Goal: Task Accomplishment & Management: Use online tool/utility

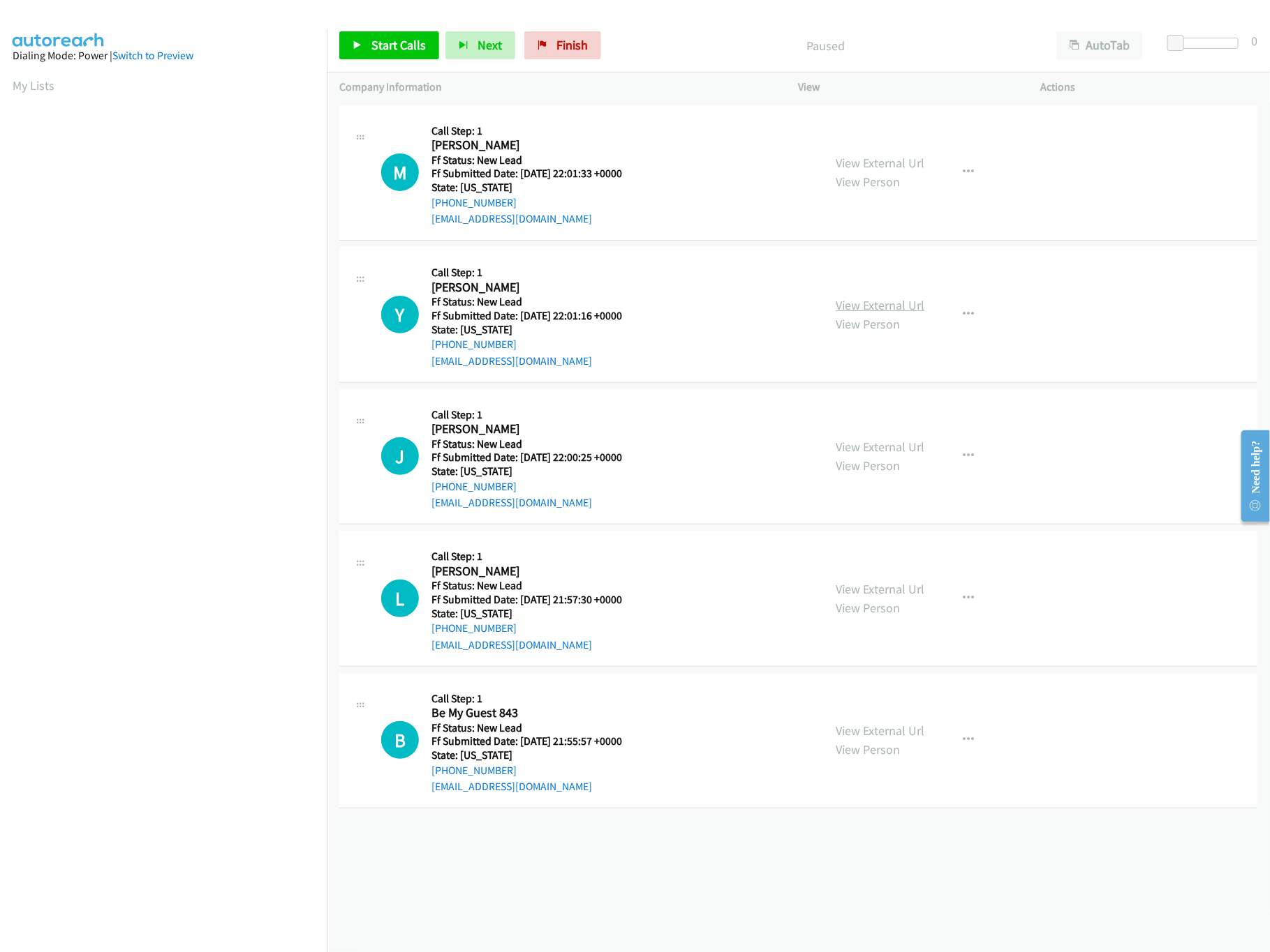
click at [868, 310] on link "View External Url" at bounding box center [880, 305] width 88 height 16
click at [849, 159] on link "View External Url" at bounding box center [880, 163] width 88 height 16
click at [408, 40] on span "Start Calls" at bounding box center [398, 45] width 55 height 16
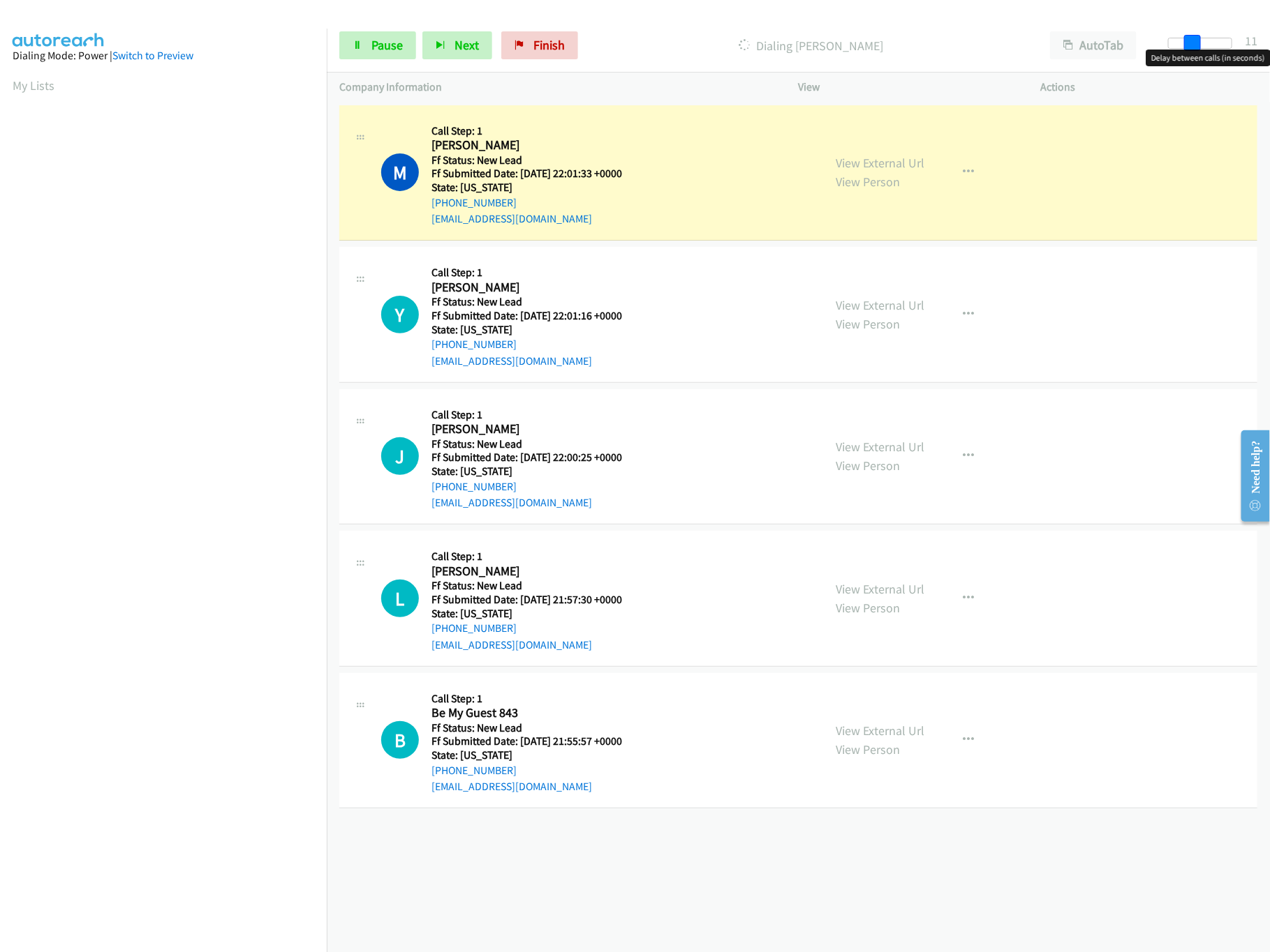
click at [1198, 40] on div at bounding box center [1200, 43] width 65 height 12
click at [860, 451] on link "View External Url" at bounding box center [880, 446] width 88 height 16
click at [863, 578] on div "View External Url View Person View External Url Email Schedule/Manage Callback …" at bounding box center [950, 598] width 254 height 110
click at [851, 731] on link "View External Url" at bounding box center [880, 731] width 88 height 16
click at [892, 578] on div "View External Url View Person View External Url Email Schedule/Manage Callback …" at bounding box center [950, 598] width 254 height 110
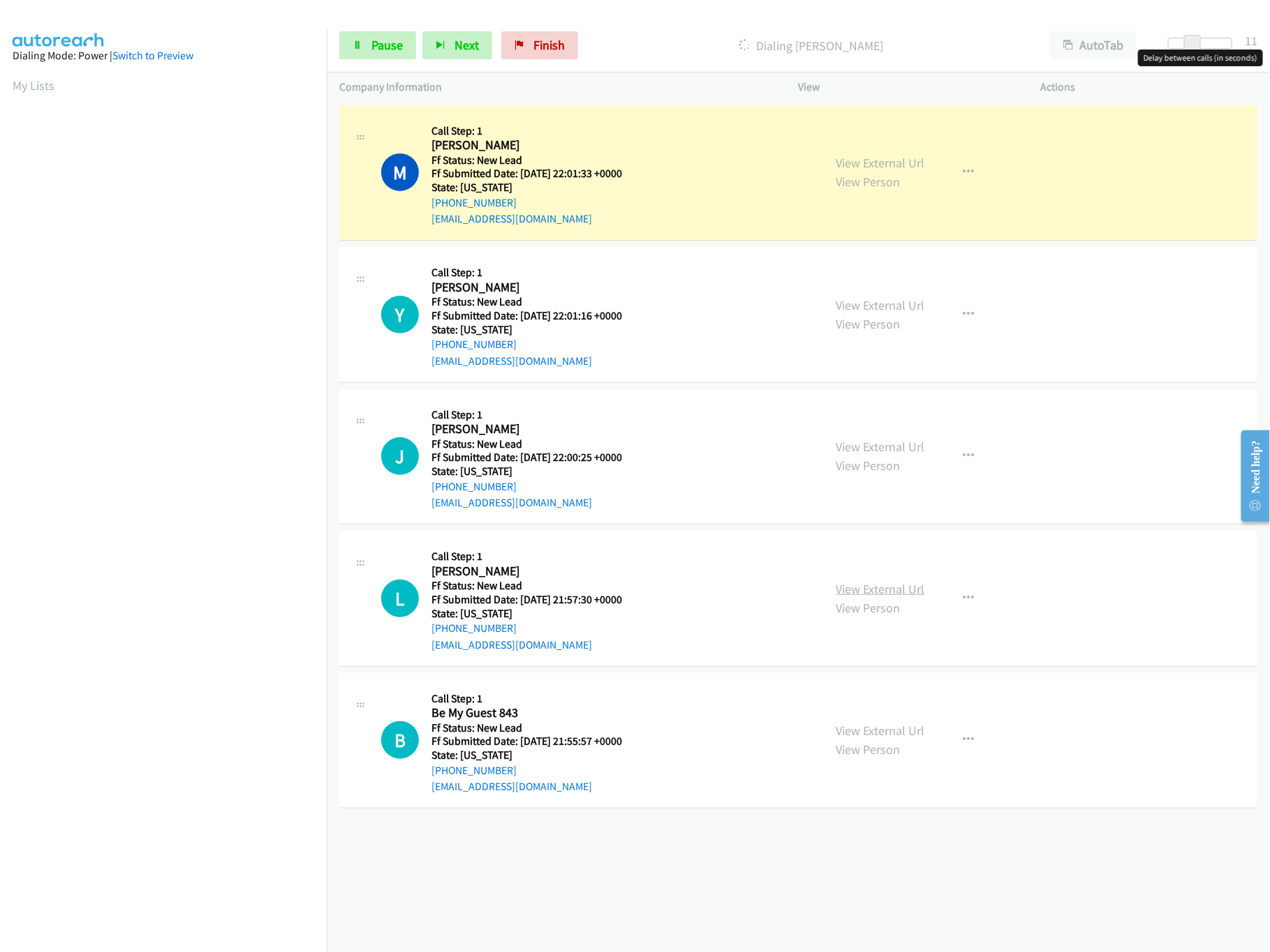
click at [892, 588] on link "View External Url" at bounding box center [880, 589] width 88 height 16
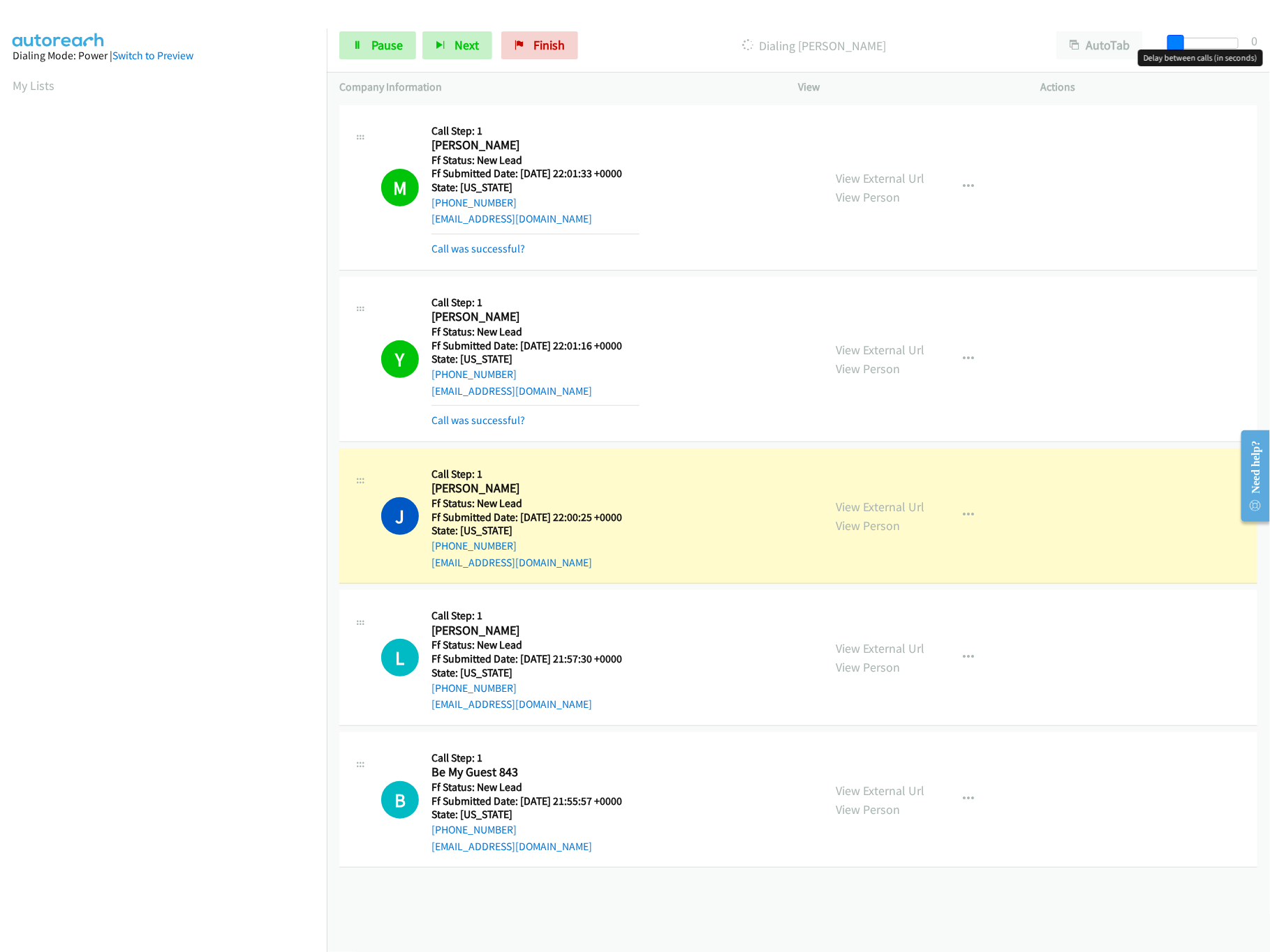
drag, startPoint x: 1194, startPoint y: 44, endPoint x: 1150, endPoint y: 41, distance: 44.1
click at [1150, 41] on div "Start Calls Pause Next Finish Dialing Jonathan Ross AutoTab AutoTab 0" at bounding box center [798, 46] width 943 height 54
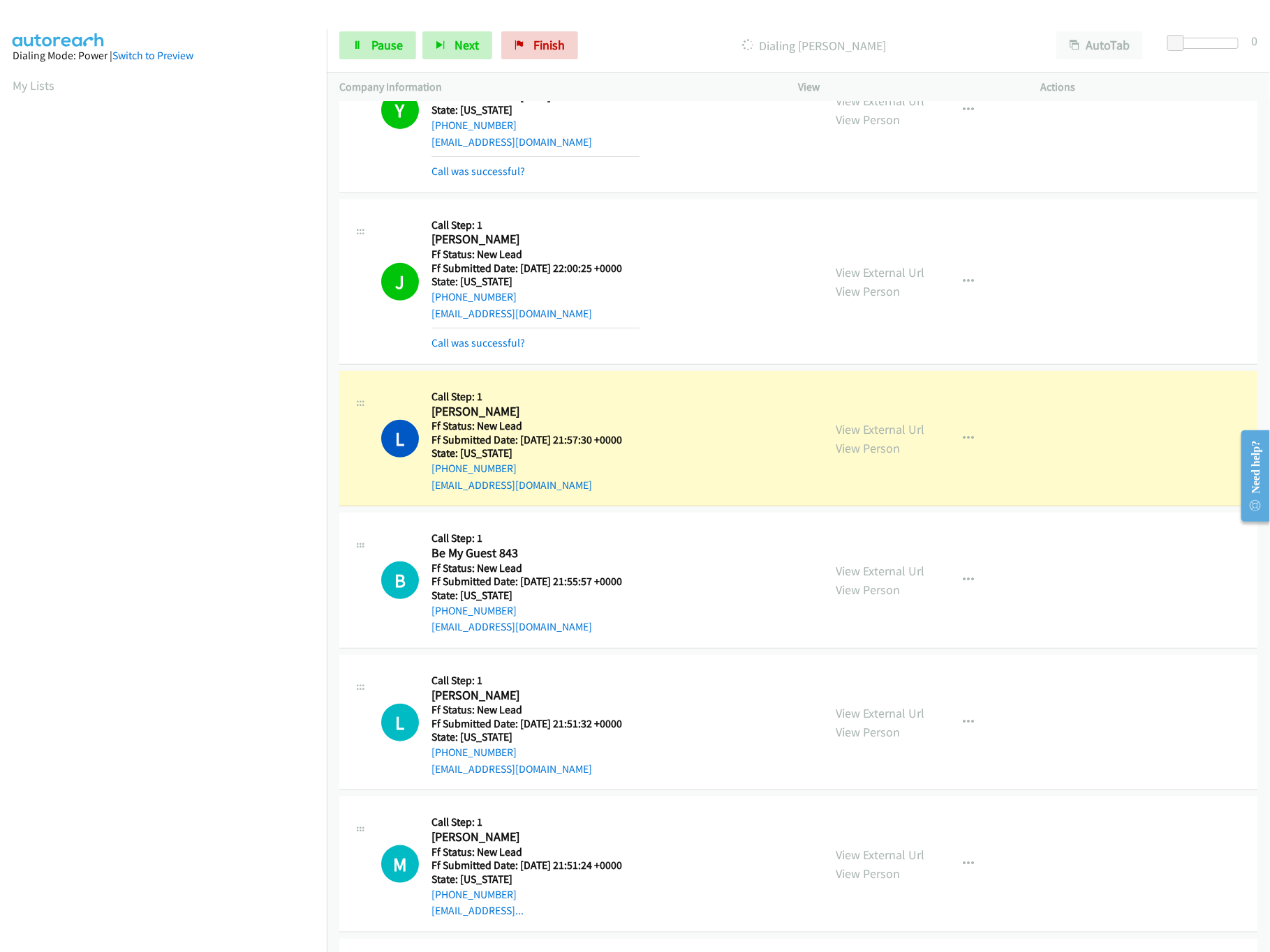
scroll to position [400, 0]
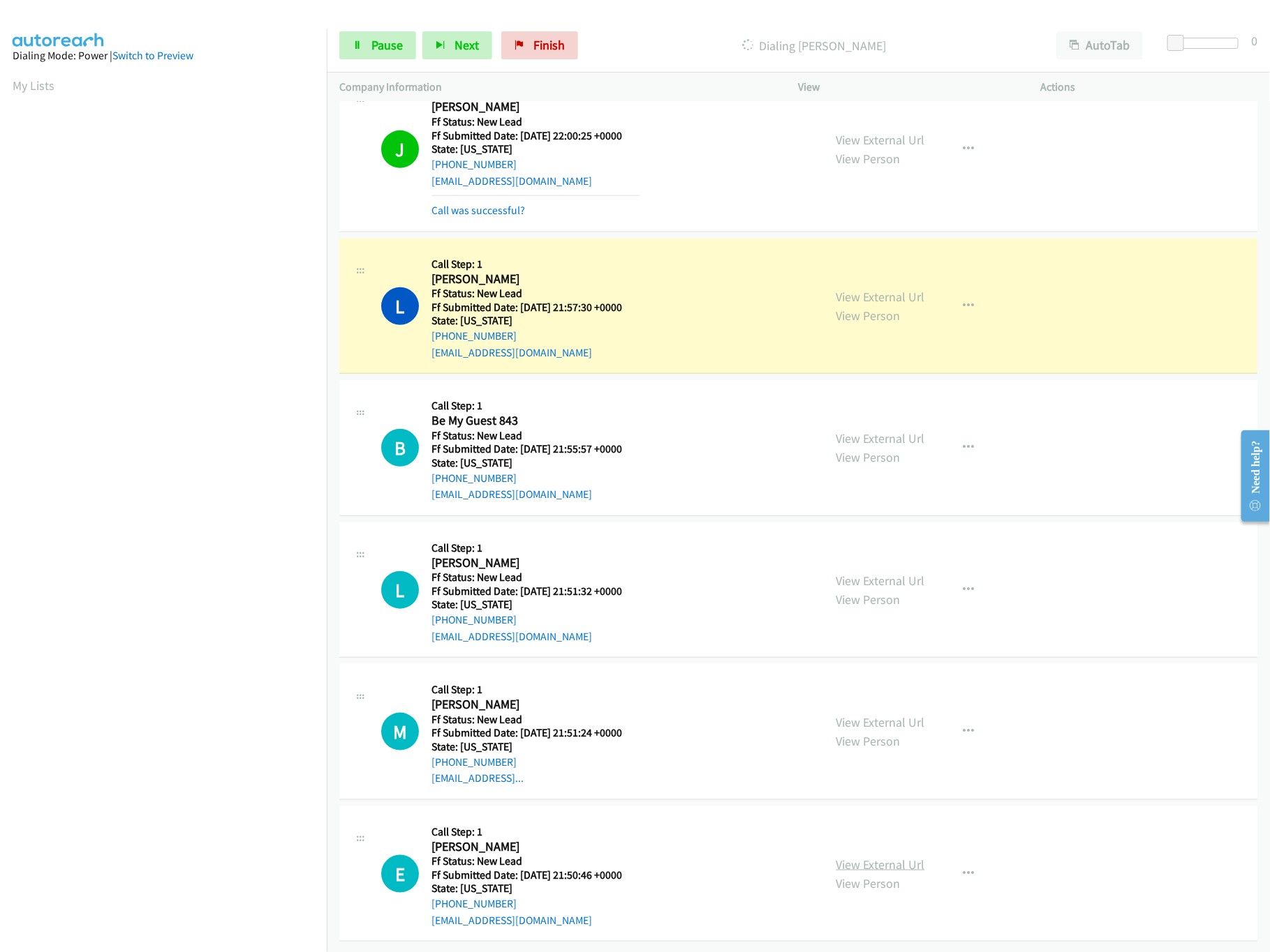
click at [863, 857] on link "View External Url" at bounding box center [880, 864] width 88 height 16
click at [889, 715] on link "View External Url" at bounding box center [880, 722] width 88 height 16
click at [903, 572] on link "View External Url" at bounding box center [880, 580] width 88 height 16
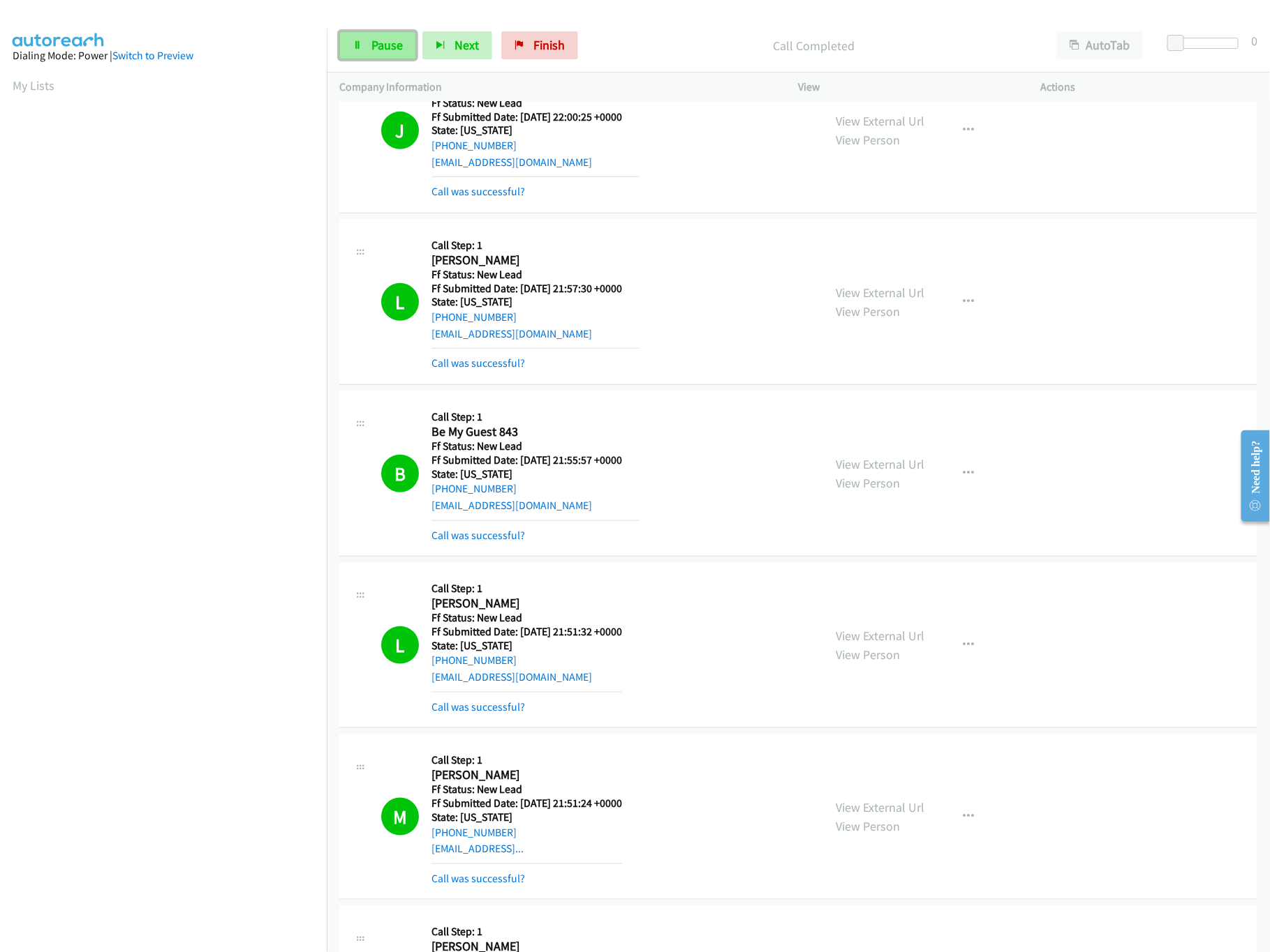
click at [404, 55] on link "Pause" at bounding box center [377, 45] width 77 height 28
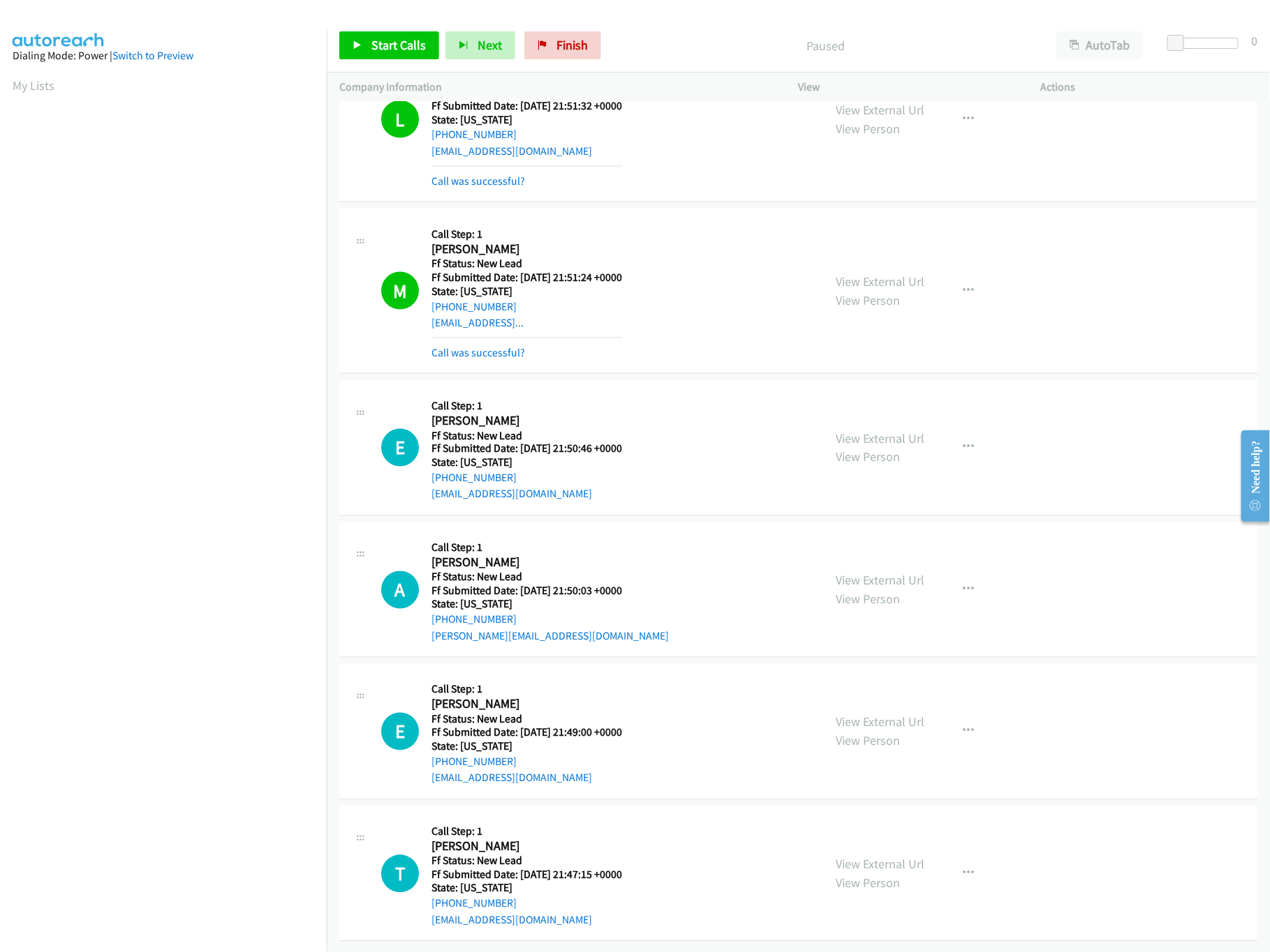
scroll to position [808, 0]
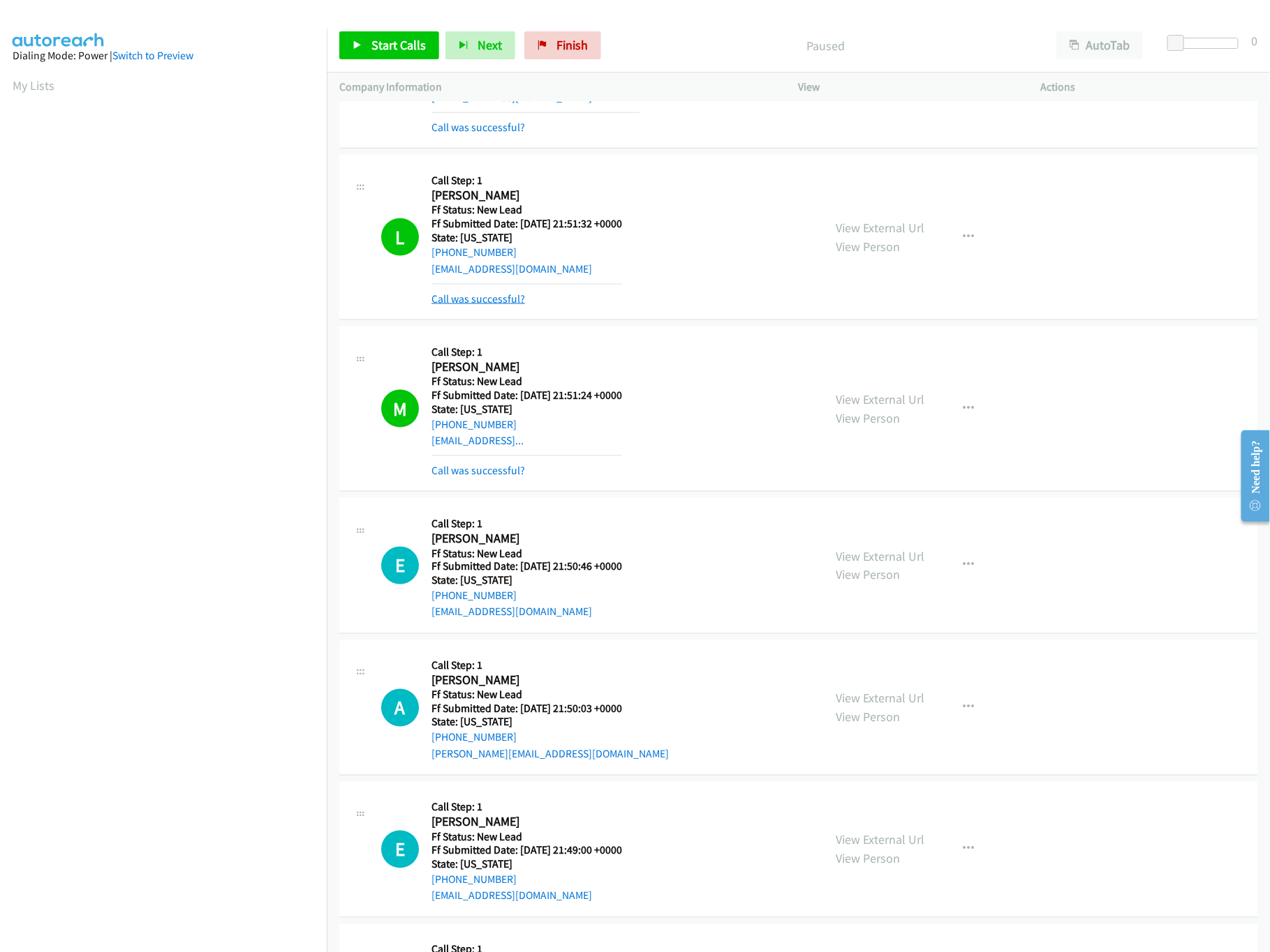
click at [471, 300] on link "Call was successful?" at bounding box center [478, 298] width 94 height 13
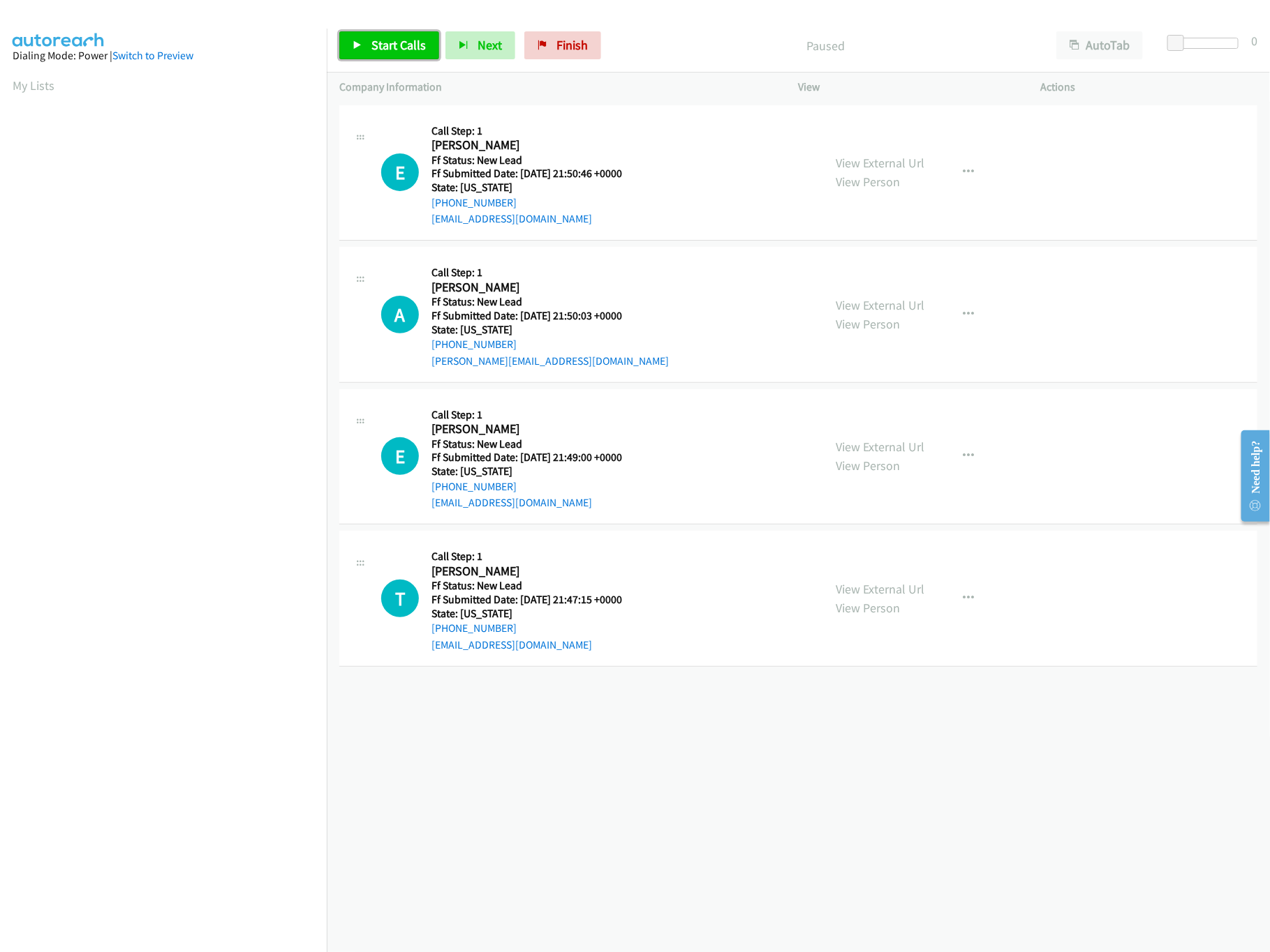
click at [392, 41] on span "Start Calls" at bounding box center [398, 45] width 55 height 16
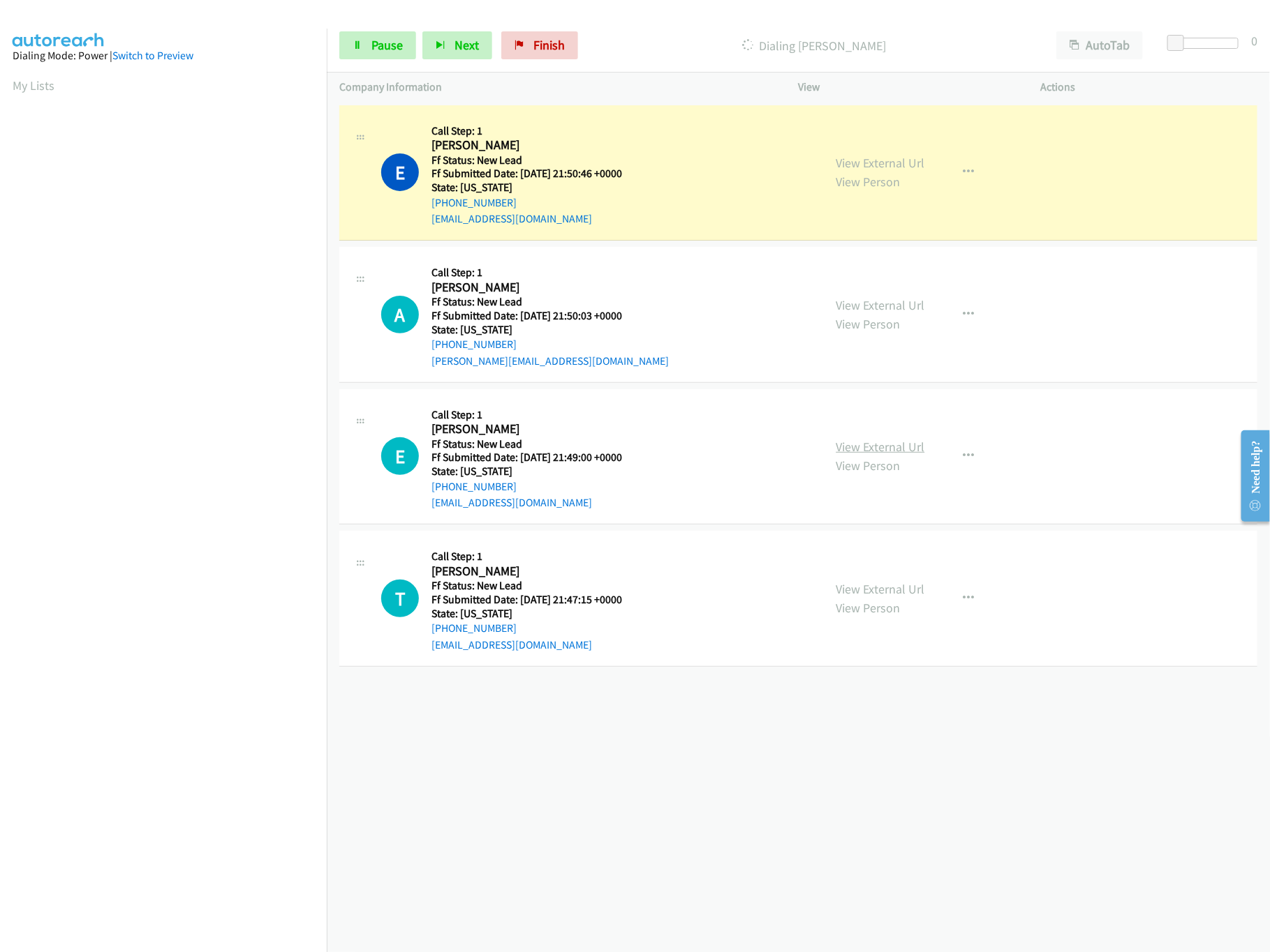
click at [883, 443] on link "View External Url" at bounding box center [880, 446] width 88 height 16
click at [905, 306] on link "View External Url" at bounding box center [880, 305] width 88 height 16
drag, startPoint x: 1172, startPoint y: 42, endPoint x: 1182, endPoint y: 40, distance: 10.2
click at [1182, 40] on span at bounding box center [1186, 43] width 17 height 17
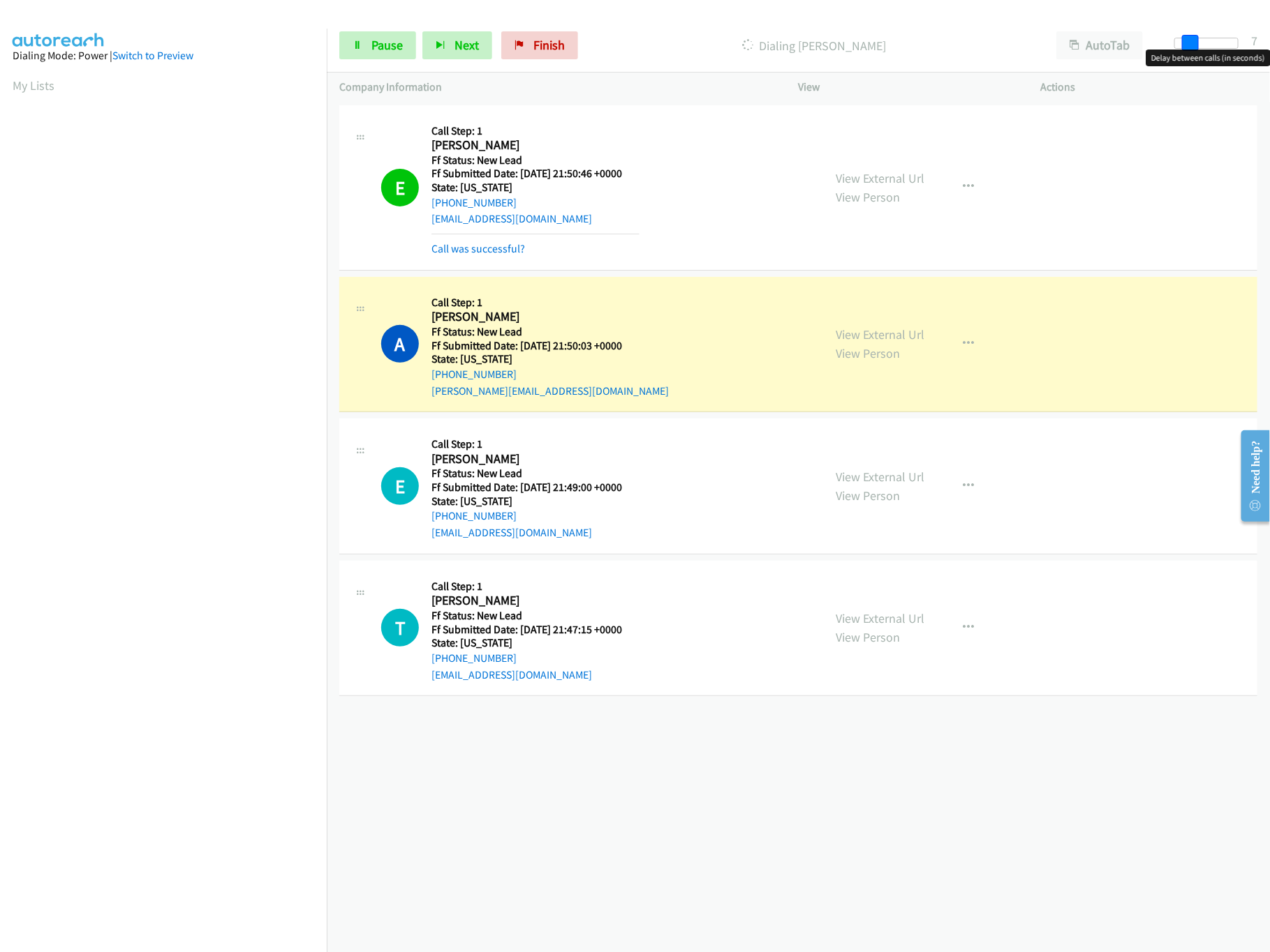
click at [1190, 41] on span at bounding box center [1190, 43] width 17 height 17
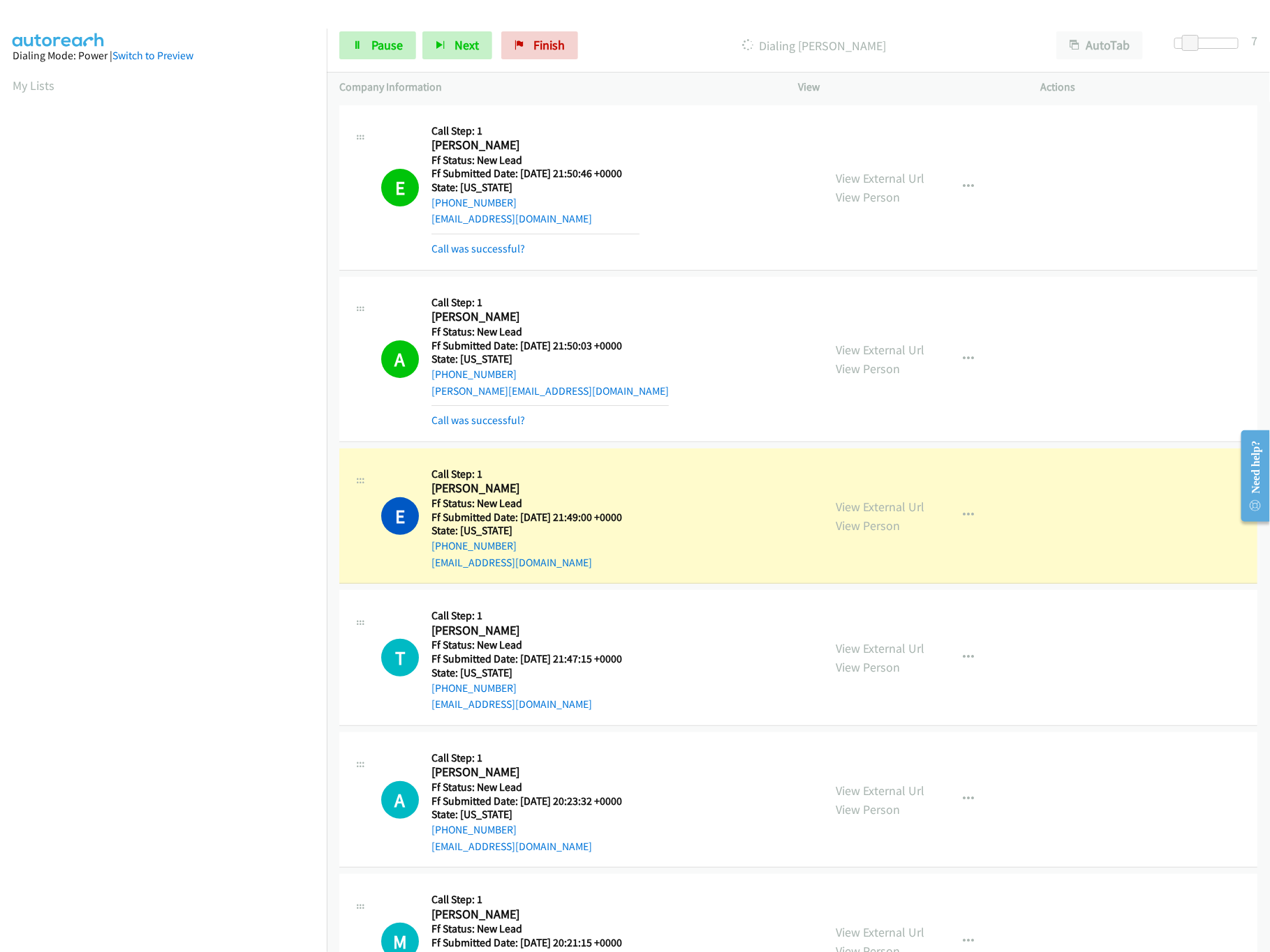
scroll to position [228, 0]
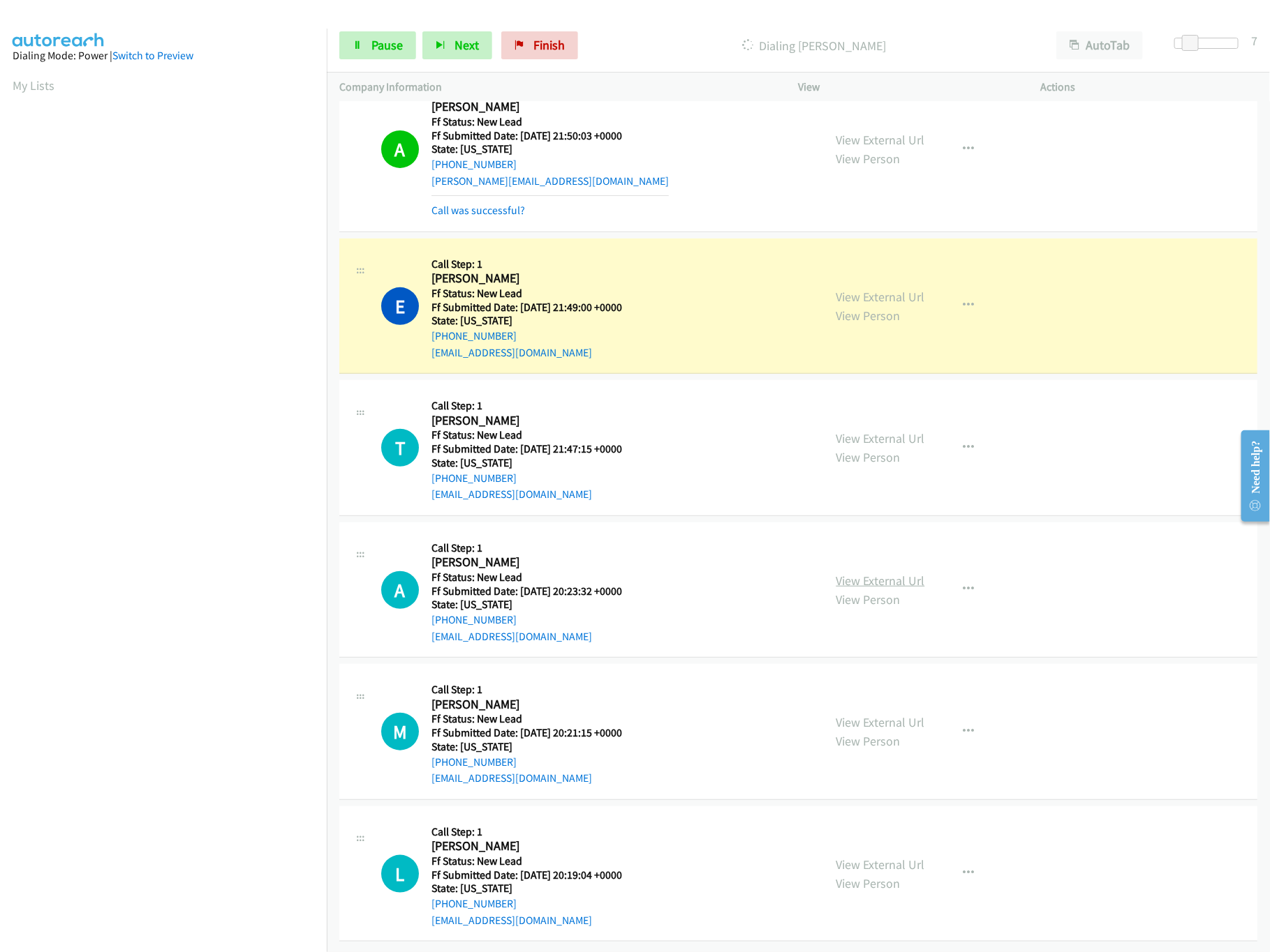
click at [869, 572] on link "View External Url" at bounding box center [880, 580] width 88 height 16
click at [890, 430] on link "View External Url" at bounding box center [880, 438] width 88 height 16
drag, startPoint x: 1194, startPoint y: 32, endPoint x: 1215, endPoint y: 38, distance: 21.8
click at [1215, 38] on div "Start Calls Pause Next Finish Dialing Elizabeth Charlebois AutoTab AutoTab 7" at bounding box center [798, 46] width 943 height 54
click at [1215, 38] on div at bounding box center [1206, 43] width 65 height 12
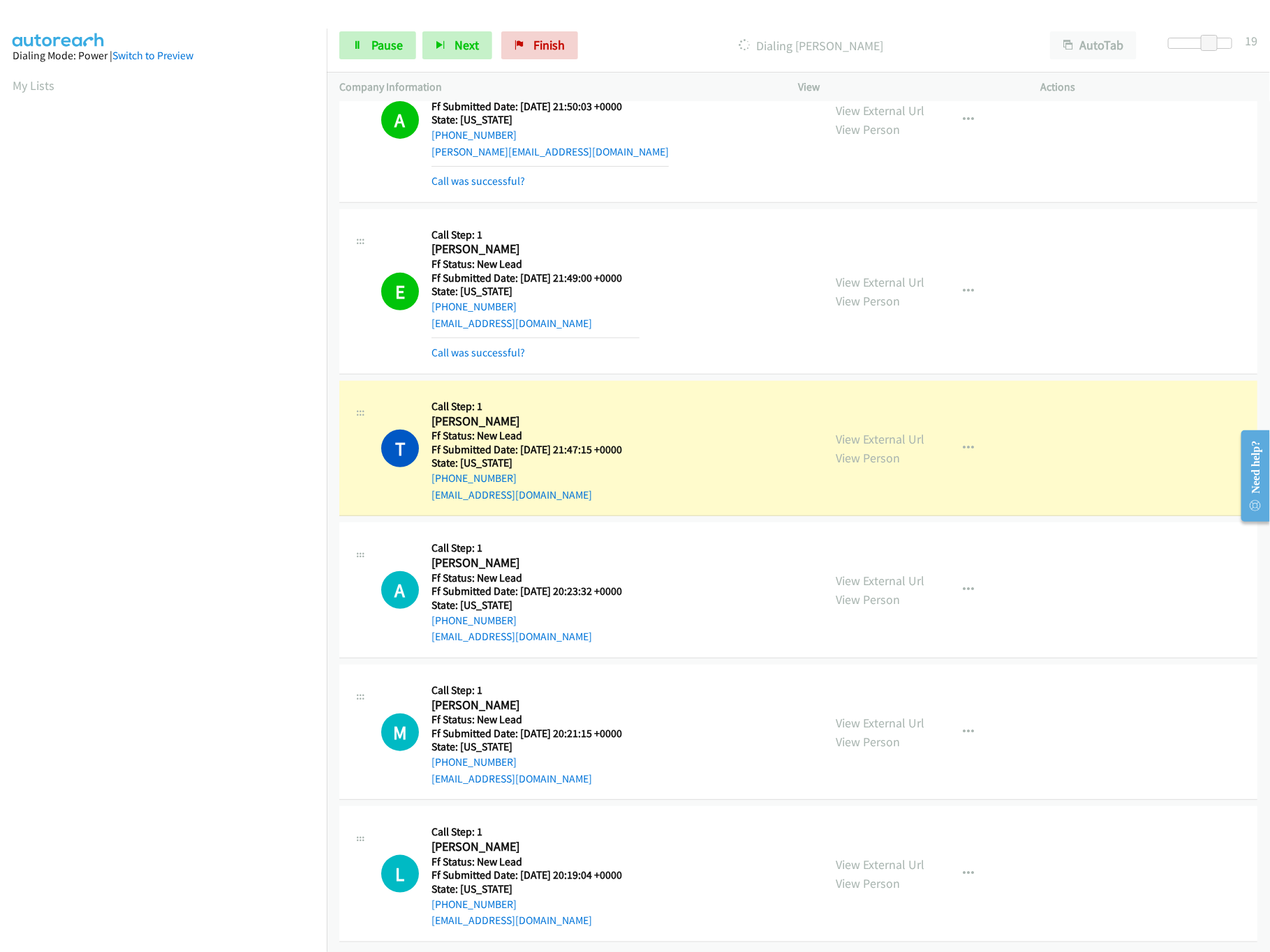
scroll to position [258, 0]
click at [723, 264] on div "E Callback Scheduled Call Step: 1 Elizabeth Charlebois America/New_York Ff Stat…" at bounding box center [596, 292] width 430 height 140
click at [861, 274] on link "View External Url" at bounding box center [880, 282] width 88 height 16
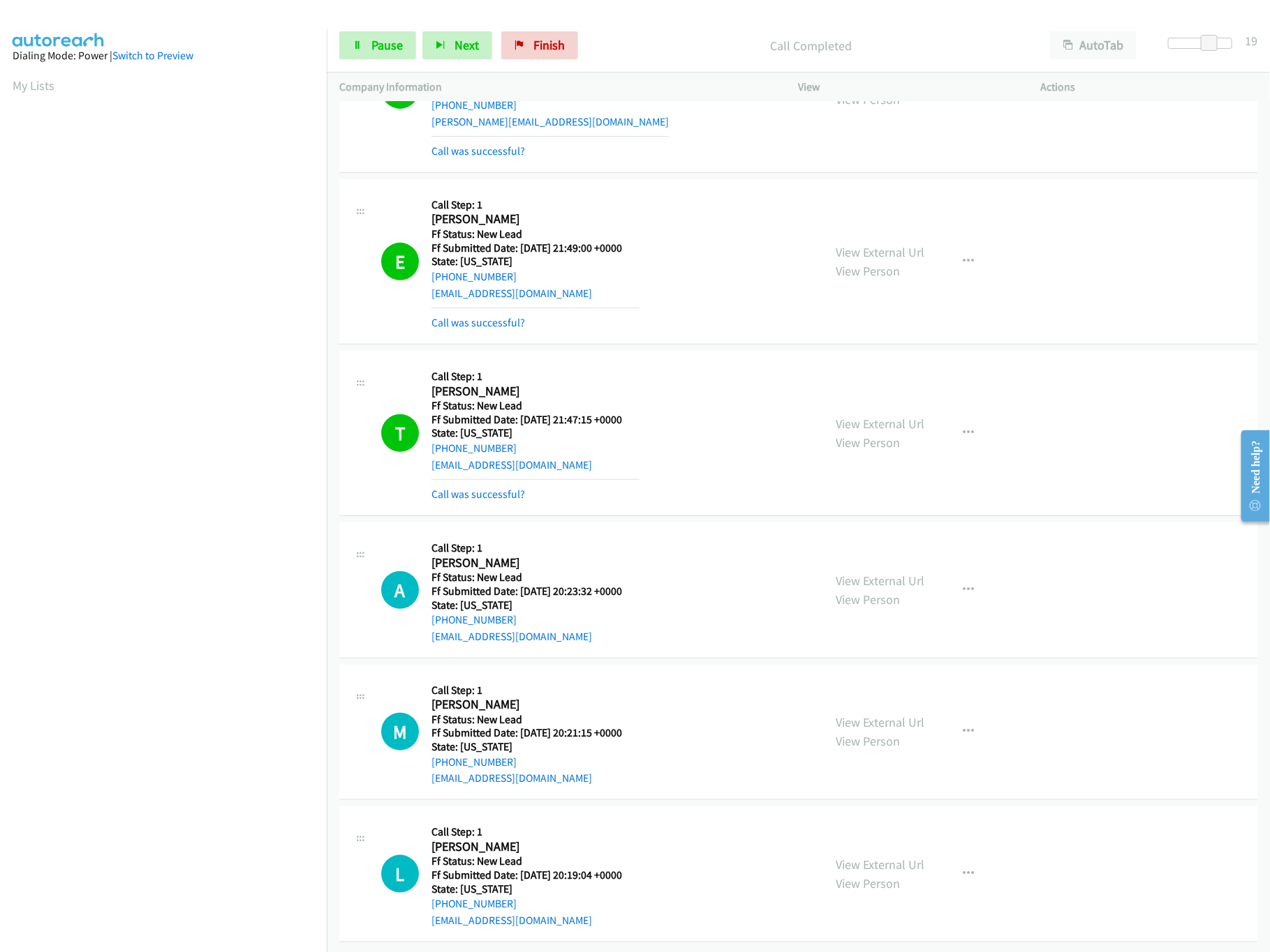
scroll to position [289, 0]
click at [867, 857] on link "View External Url" at bounding box center [880, 864] width 88 height 16
click at [901, 715] on link "View External Url" at bounding box center [880, 722] width 88 height 16
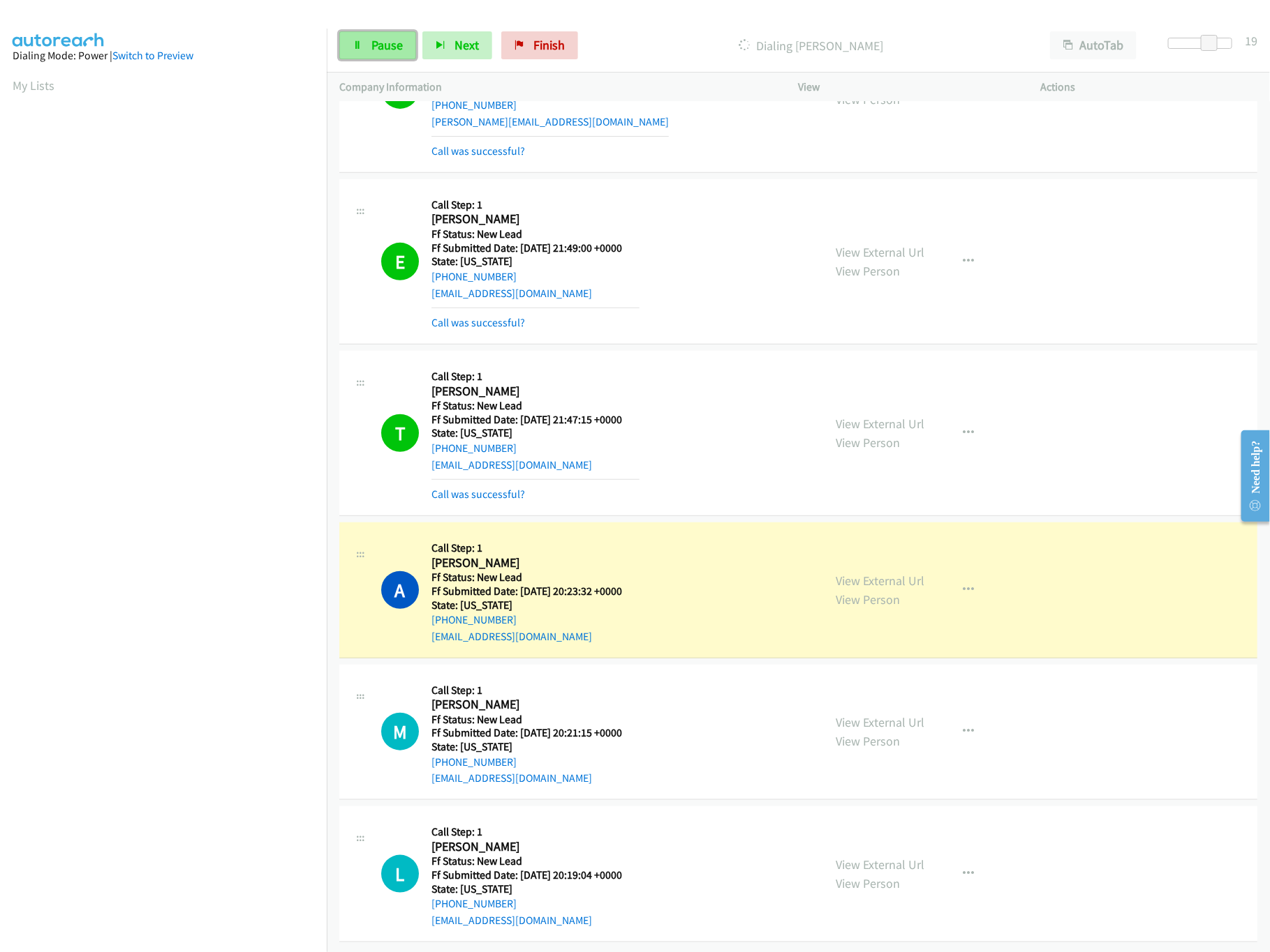
click at [377, 35] on link "Pause" at bounding box center [377, 45] width 77 height 28
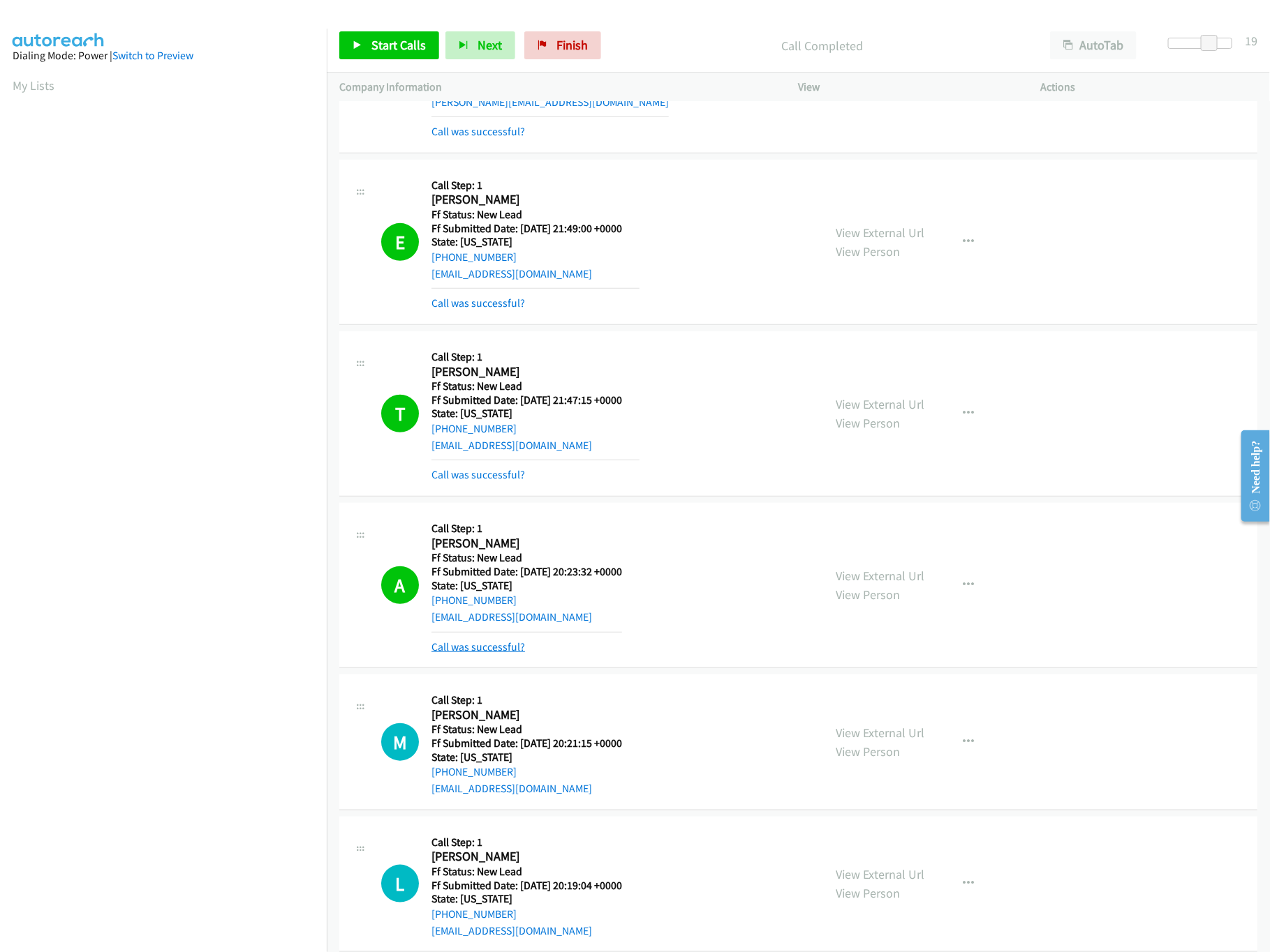
click at [480, 648] on link "Call was successful?" at bounding box center [478, 646] width 94 height 13
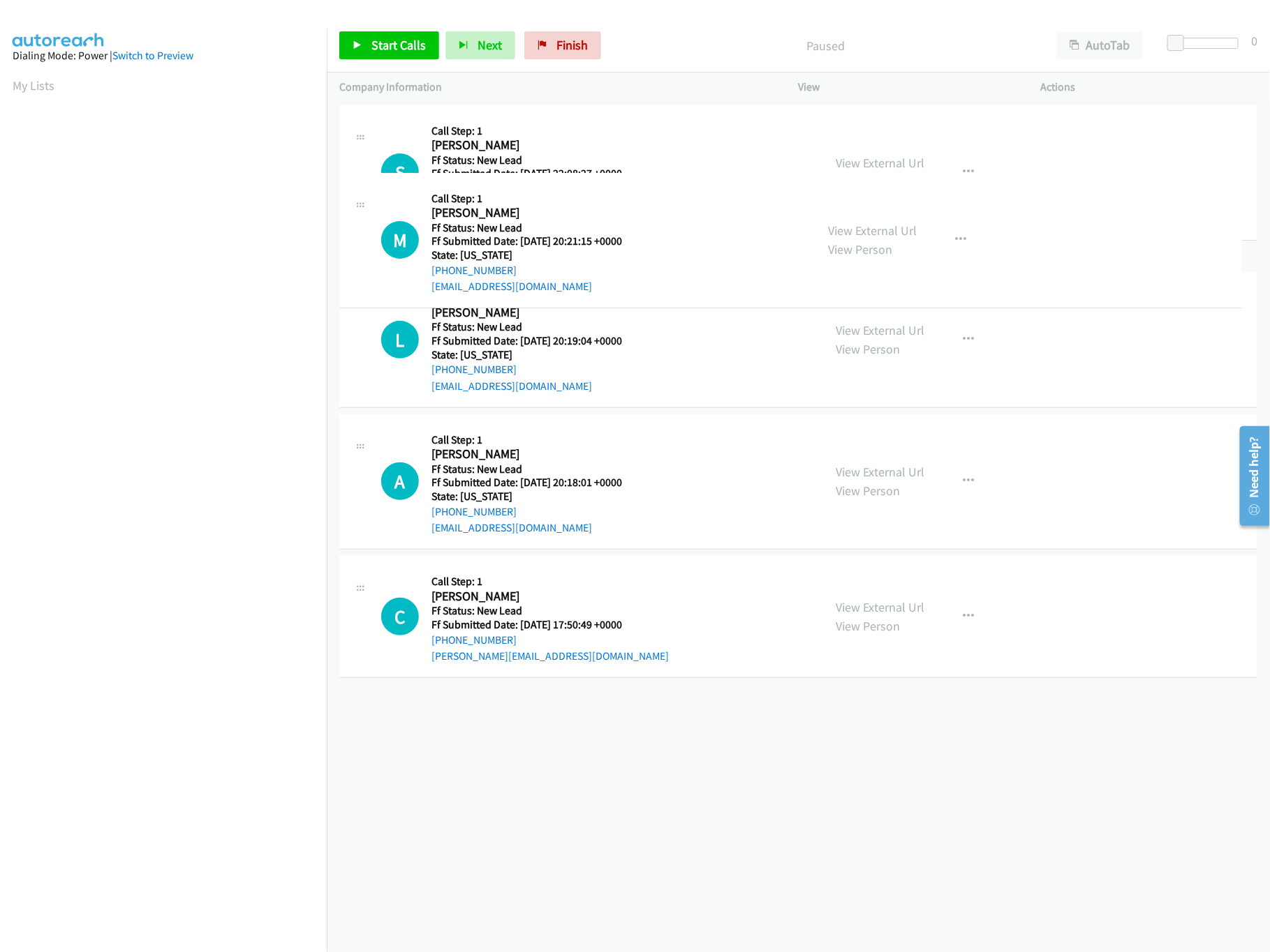
drag, startPoint x: 637, startPoint y: 327, endPoint x: 628, endPoint y: 380, distance: 53.8
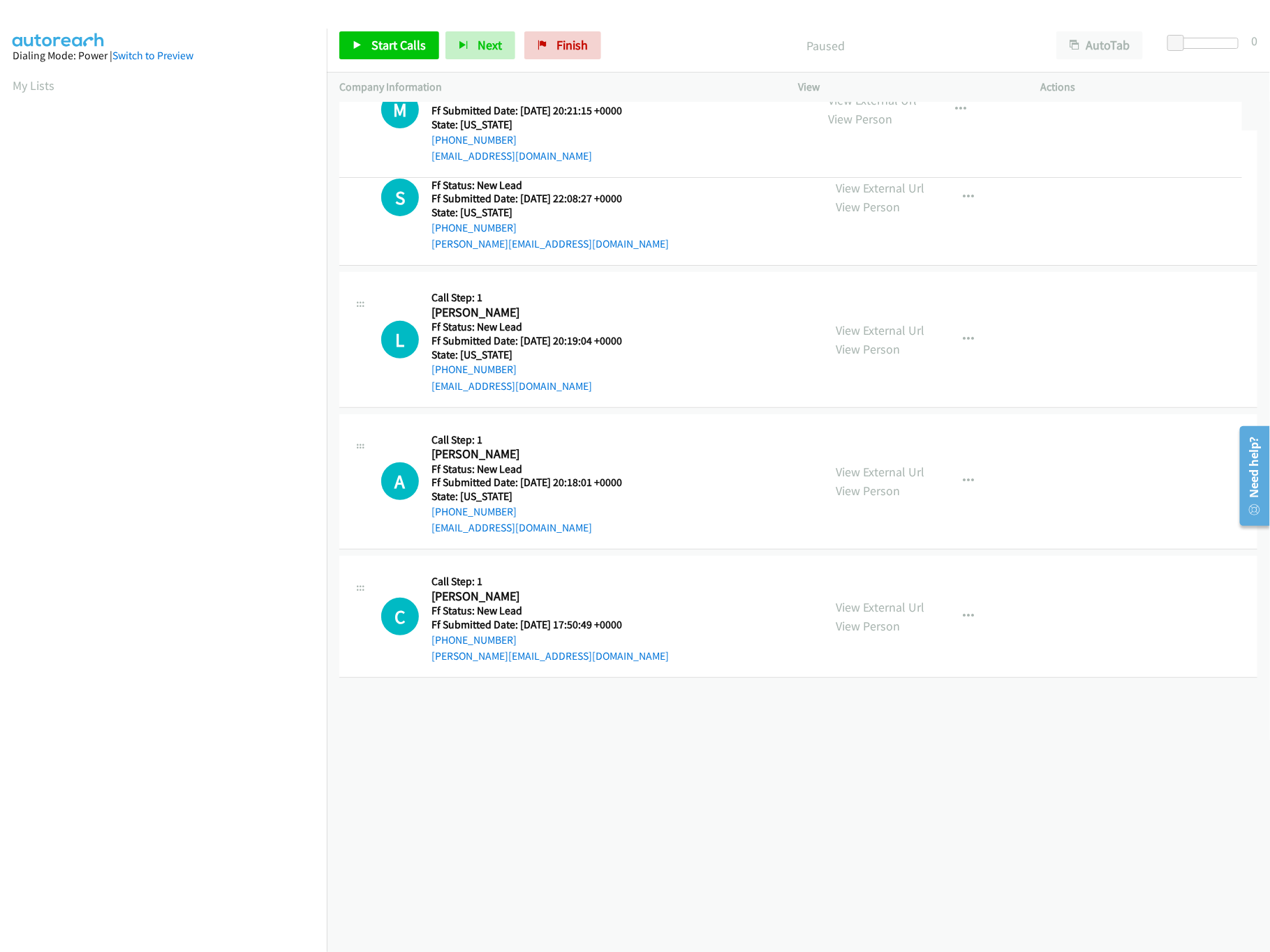
drag, startPoint x: 625, startPoint y: 350, endPoint x: 623, endPoint y: 144, distance: 206.0
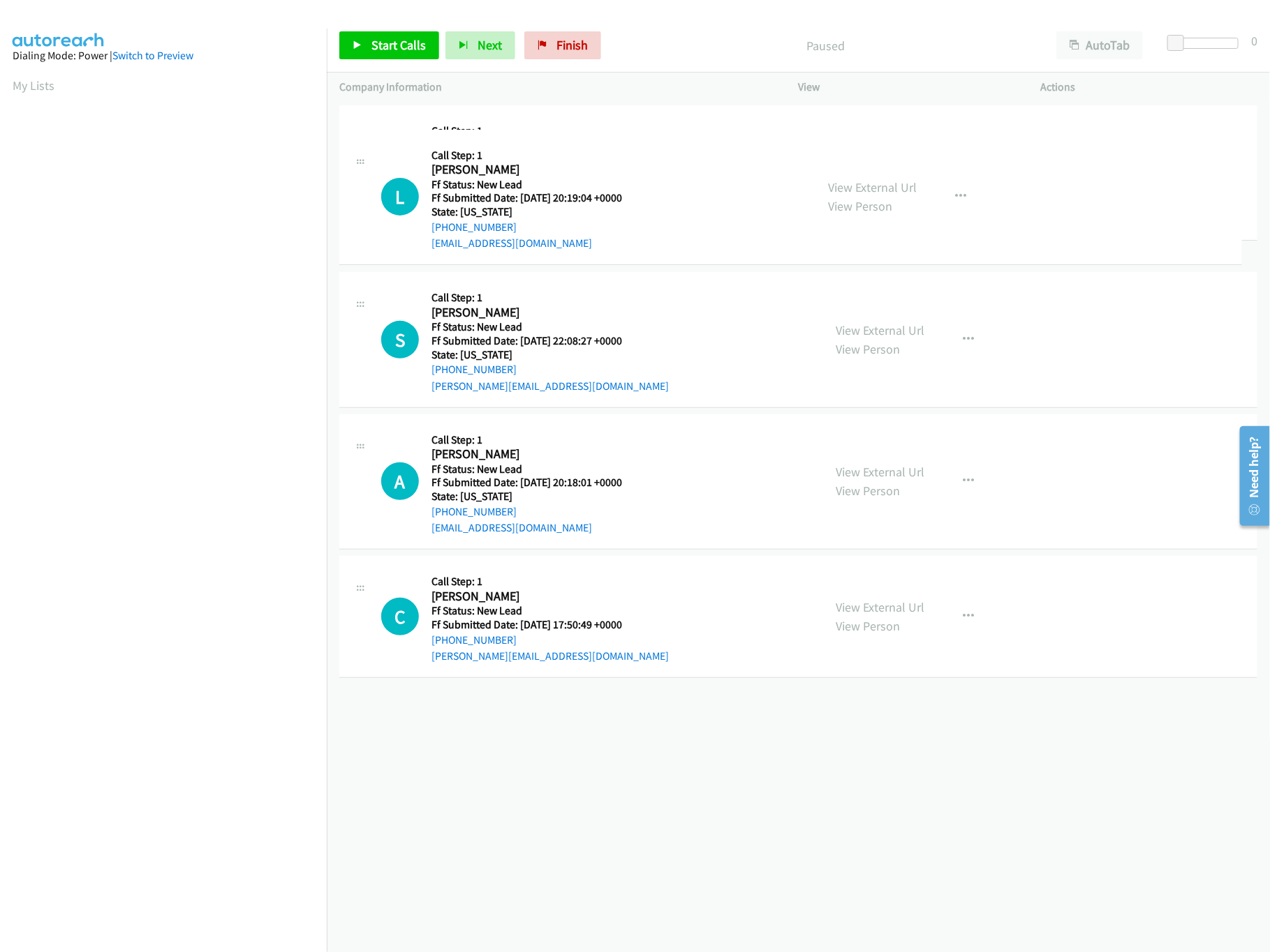
drag, startPoint x: 501, startPoint y: 457, endPoint x: 511, endPoint y: 186, distance: 271.2
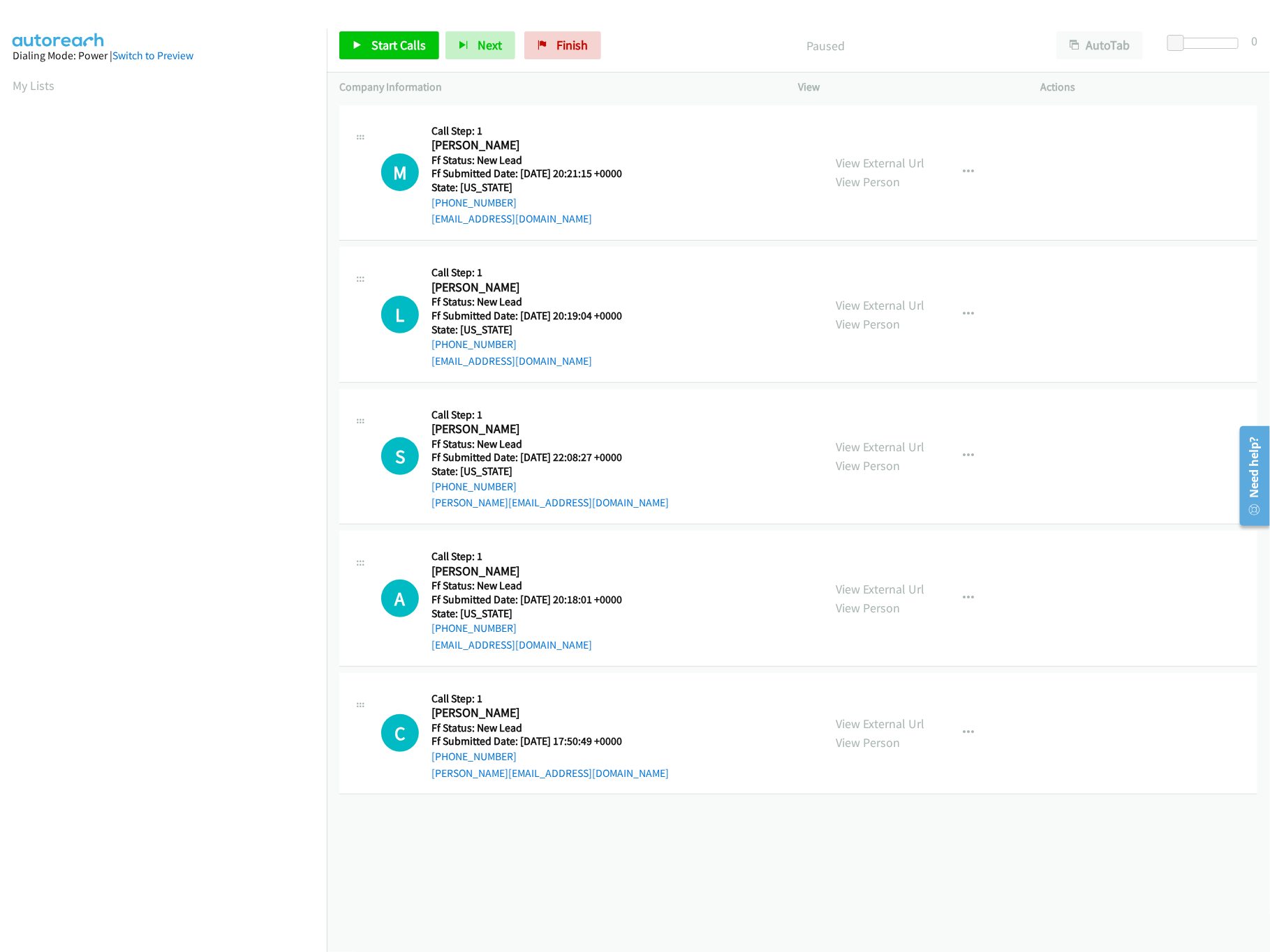
click at [424, 28] on div "Start Calls Pause Next Finish Paused AutoTab AutoTab 0" at bounding box center [798, 46] width 943 height 54
click at [406, 69] on div "Start Calls Pause Next Finish Paused AutoTab AutoTab 0" at bounding box center [798, 46] width 943 height 54
click at [406, 48] on span "Start Calls" at bounding box center [398, 45] width 55 height 16
drag, startPoint x: 874, startPoint y: 584, endPoint x: 868, endPoint y: 528, distance: 56.3
click at [874, 584] on link "View External Url" at bounding box center [880, 589] width 88 height 16
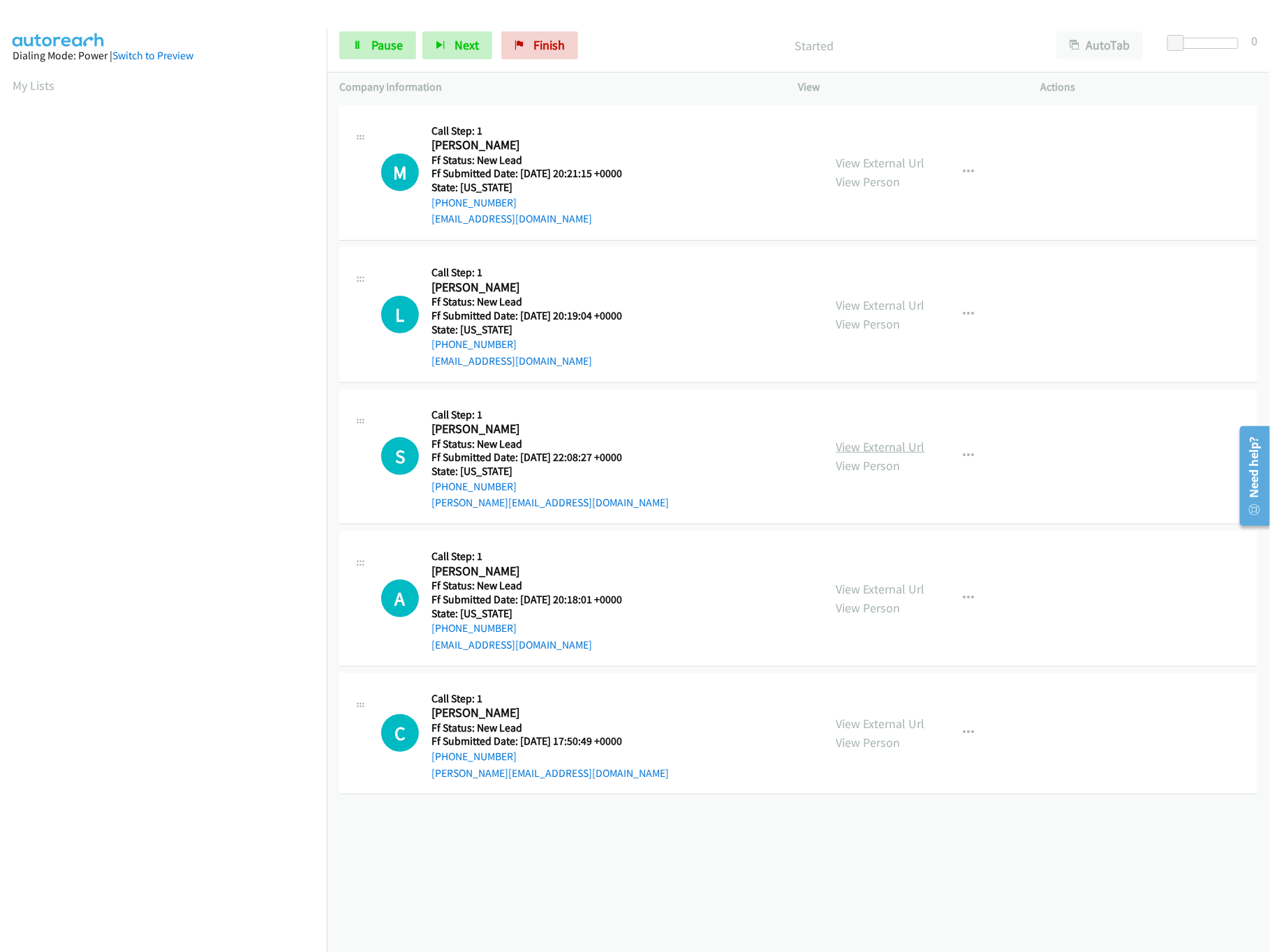
click at [883, 448] on link "View External Url" at bounding box center [880, 446] width 88 height 16
click at [1200, 34] on div "Start Calls Pause Next Finish Started AutoTab AutoTab 0" at bounding box center [798, 46] width 943 height 54
click at [1185, 57] on div at bounding box center [1206, 48] width 89 height 22
click at [1201, 38] on div at bounding box center [1206, 43] width 65 height 12
drag, startPoint x: 1190, startPoint y: 42, endPoint x: 1182, endPoint y: 42, distance: 8.0
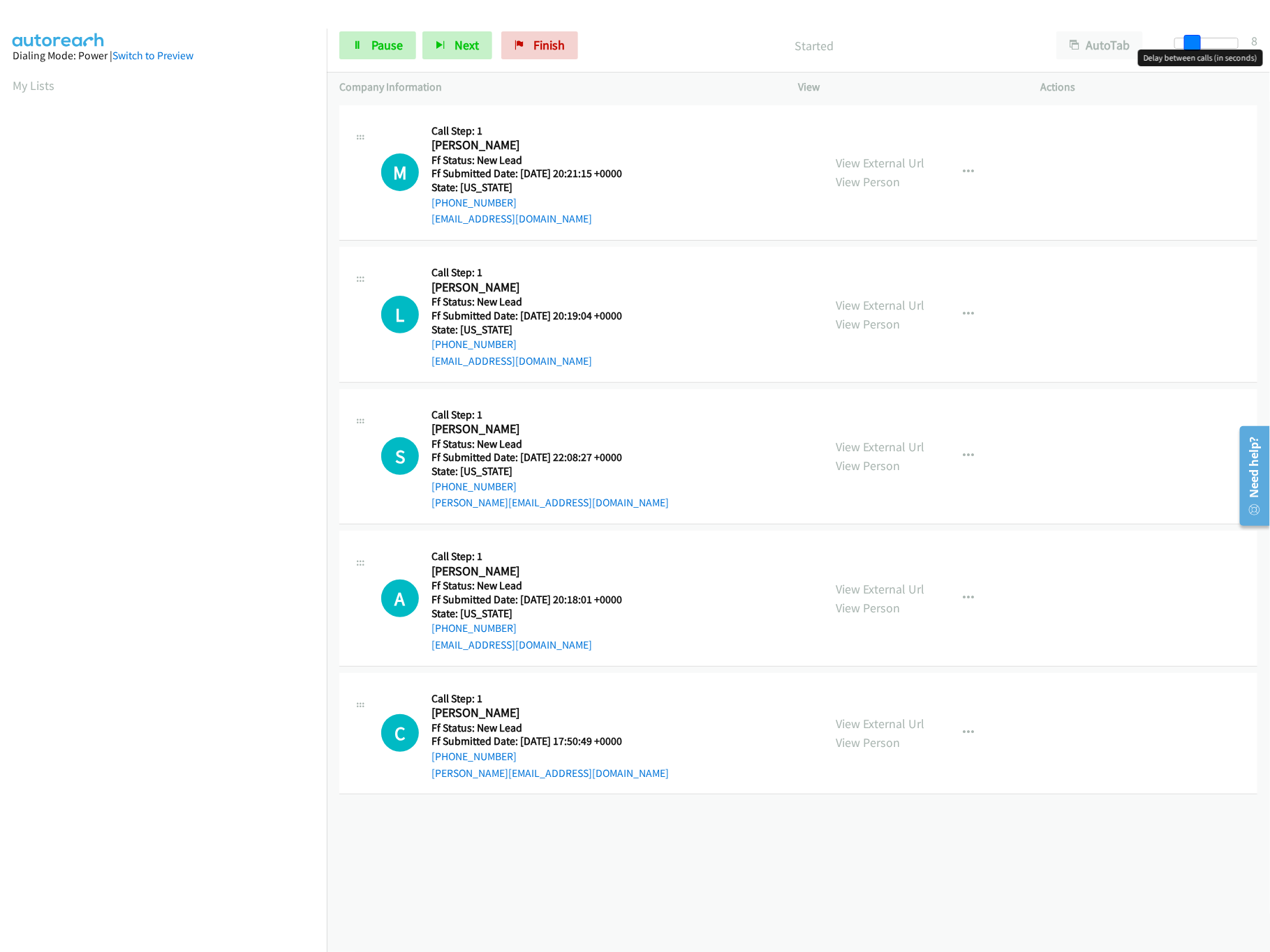
click at [1182, 42] on div at bounding box center [1206, 43] width 65 height 12
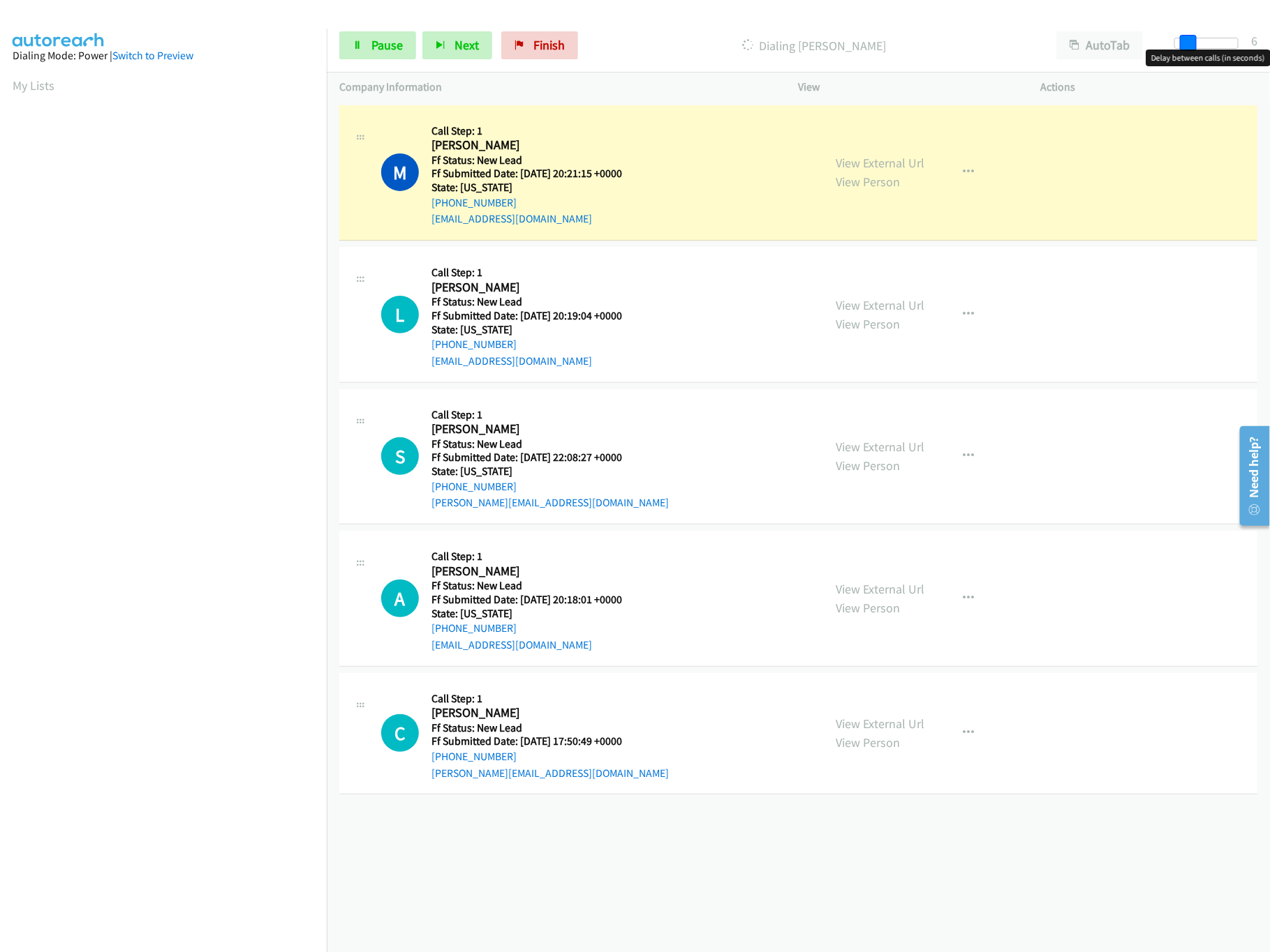
click at [1184, 47] on span at bounding box center [1188, 43] width 17 height 17
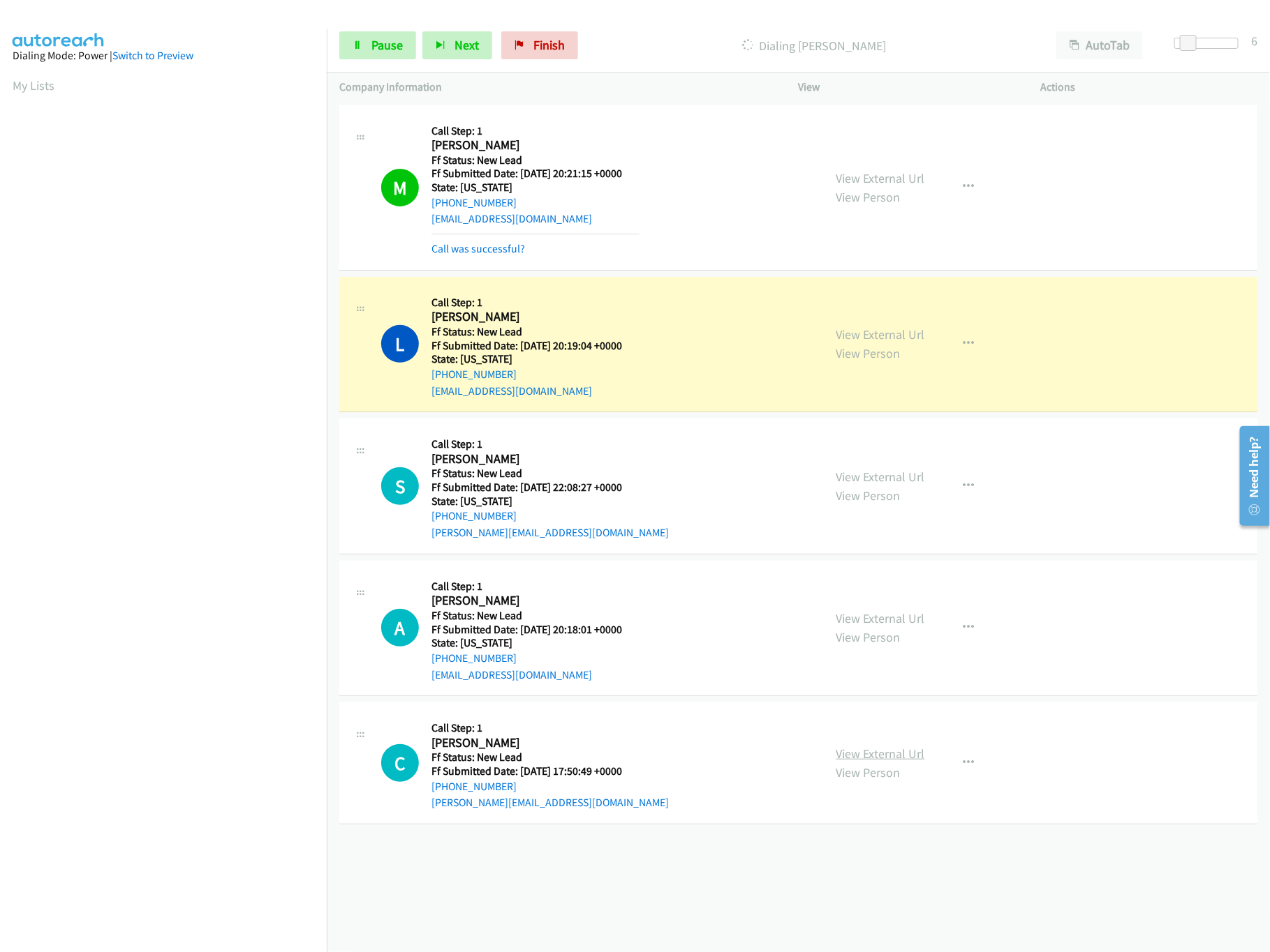
click at [863, 754] on link "View External Url" at bounding box center [880, 754] width 88 height 16
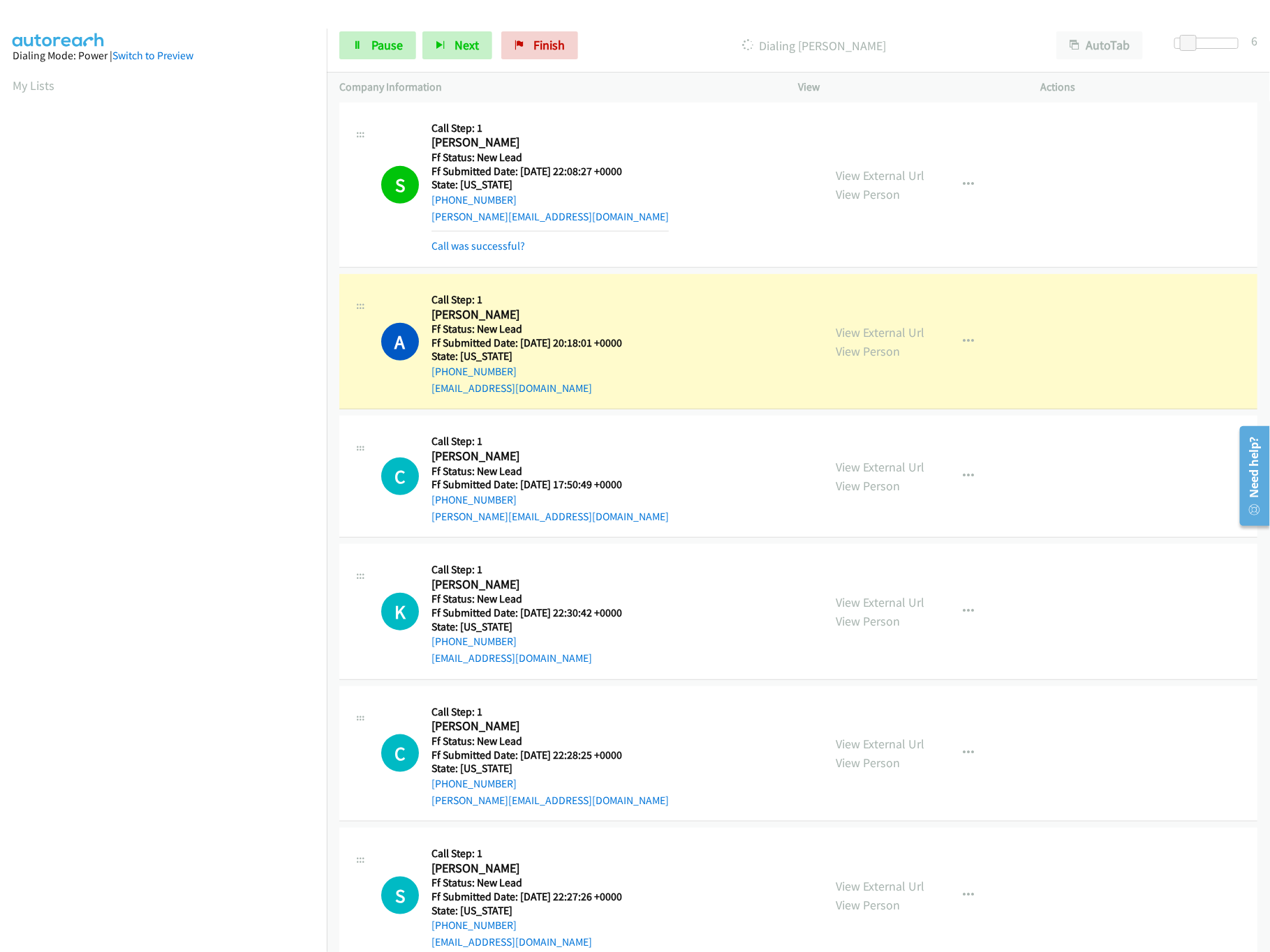
scroll to position [387, 0]
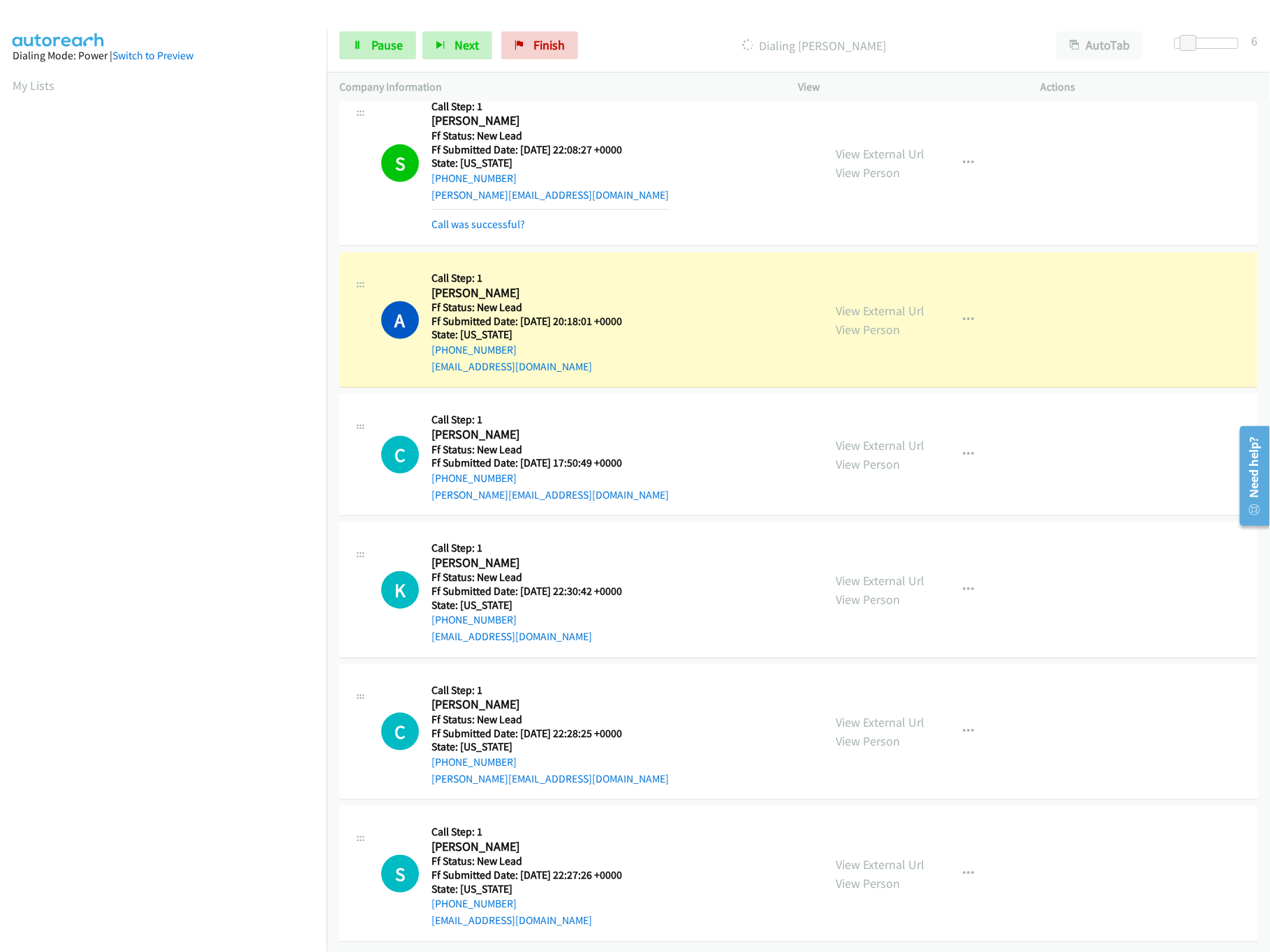
drag, startPoint x: 850, startPoint y: 704, endPoint x: 883, endPoint y: 637, distance: 74.7
click at [850, 715] on link "View External Url" at bounding box center [880, 722] width 88 height 16
click at [880, 572] on link "View External Url" at bounding box center [880, 580] width 88 height 16
click at [375, 34] on link "Pause" at bounding box center [377, 45] width 77 height 28
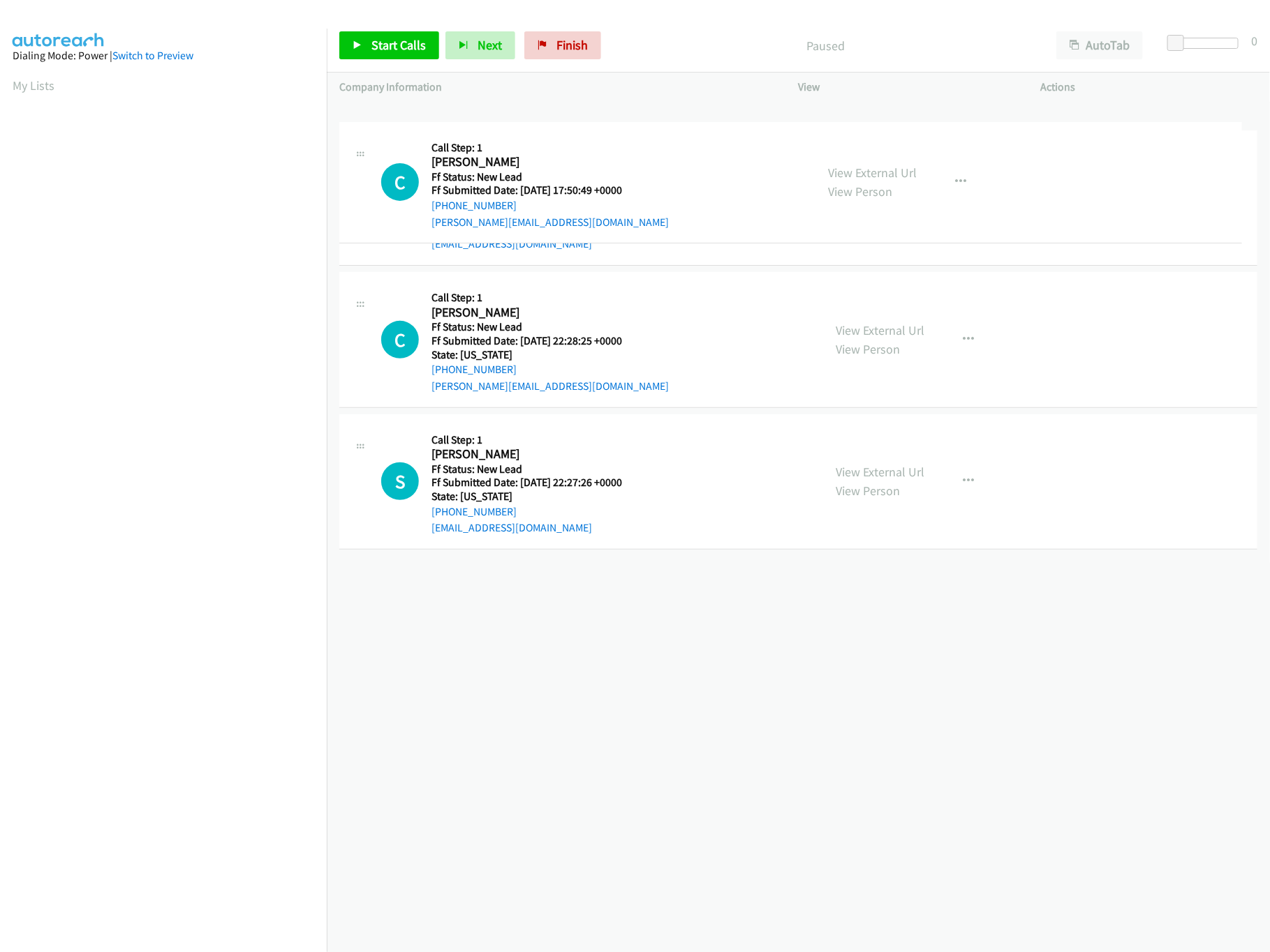
drag, startPoint x: 656, startPoint y: 561, endPoint x: 732, endPoint y: 148, distance: 419.9
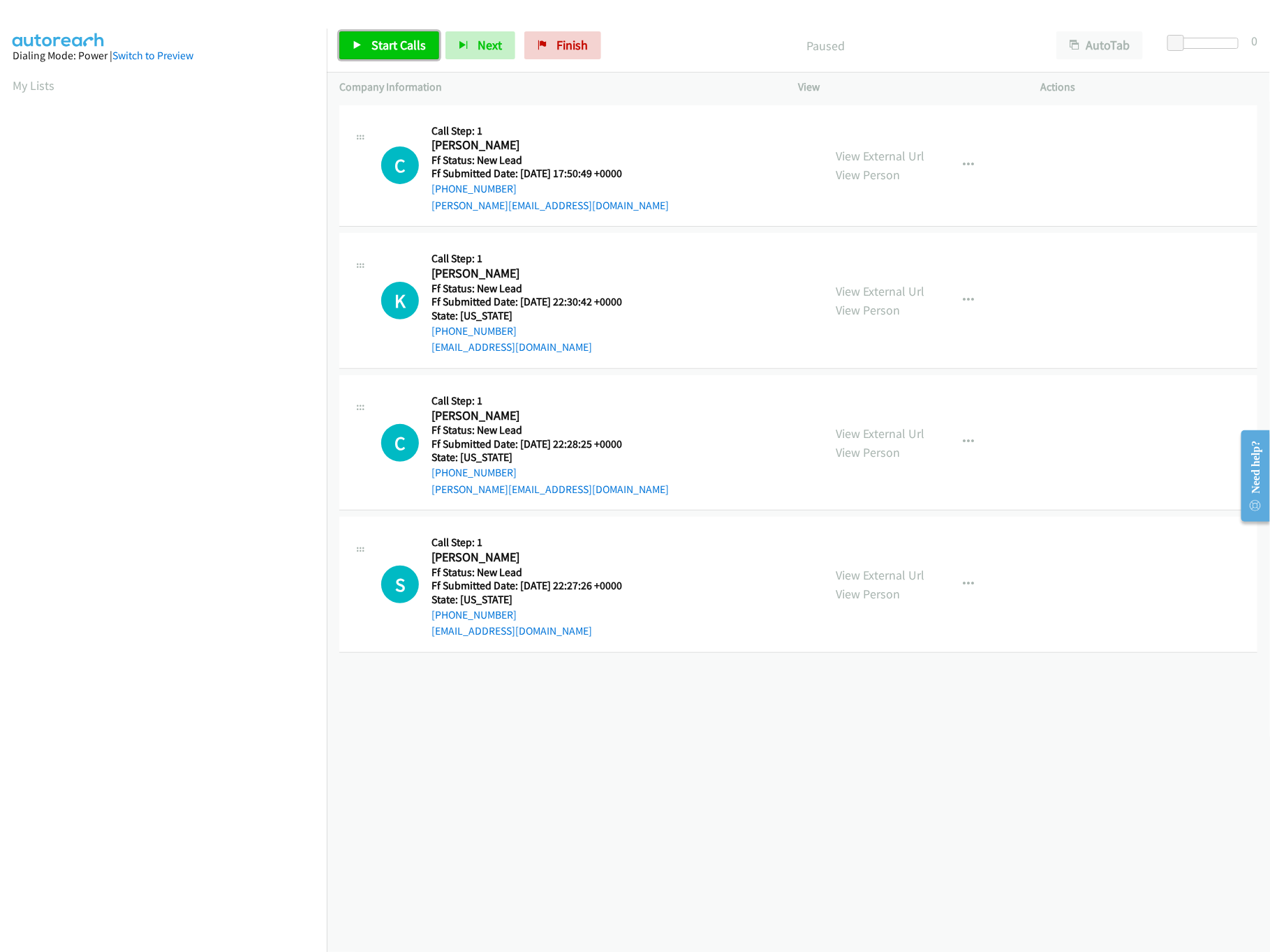
click at [413, 45] on span "Start Calls" at bounding box center [398, 45] width 55 height 16
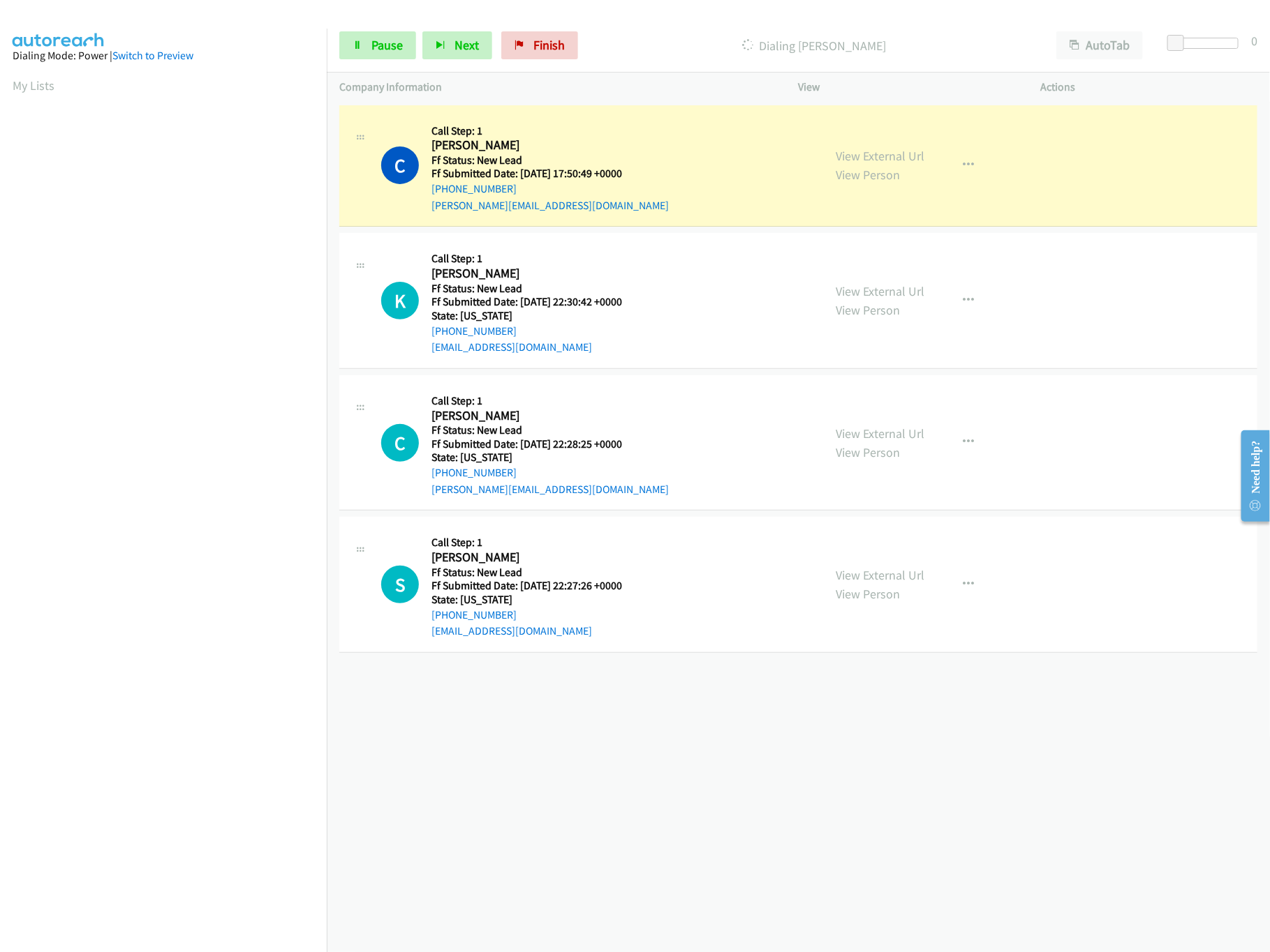
click at [1209, 55] on div at bounding box center [1206, 48] width 89 height 22
click at [1212, 42] on div at bounding box center [1200, 43] width 65 height 12
click at [653, 762] on div "+1 415-964-1034 Call failed - Please reload the list and try again The Callbar …" at bounding box center [798, 527] width 943 height 851
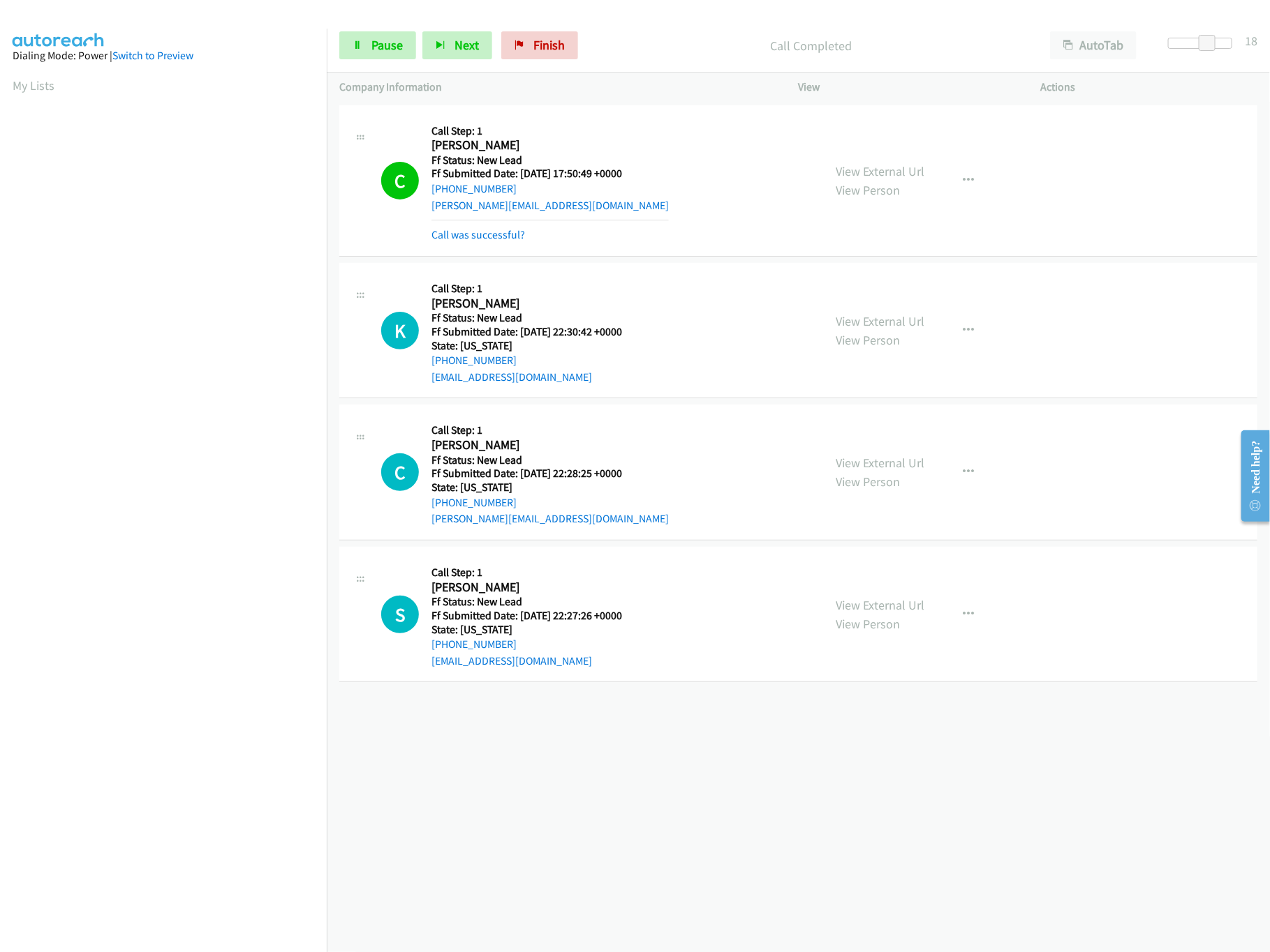
click at [691, 777] on div "+1 415-964-1034 Call failed - Please reload the list and try again The Callbar …" at bounding box center [798, 527] width 943 height 851
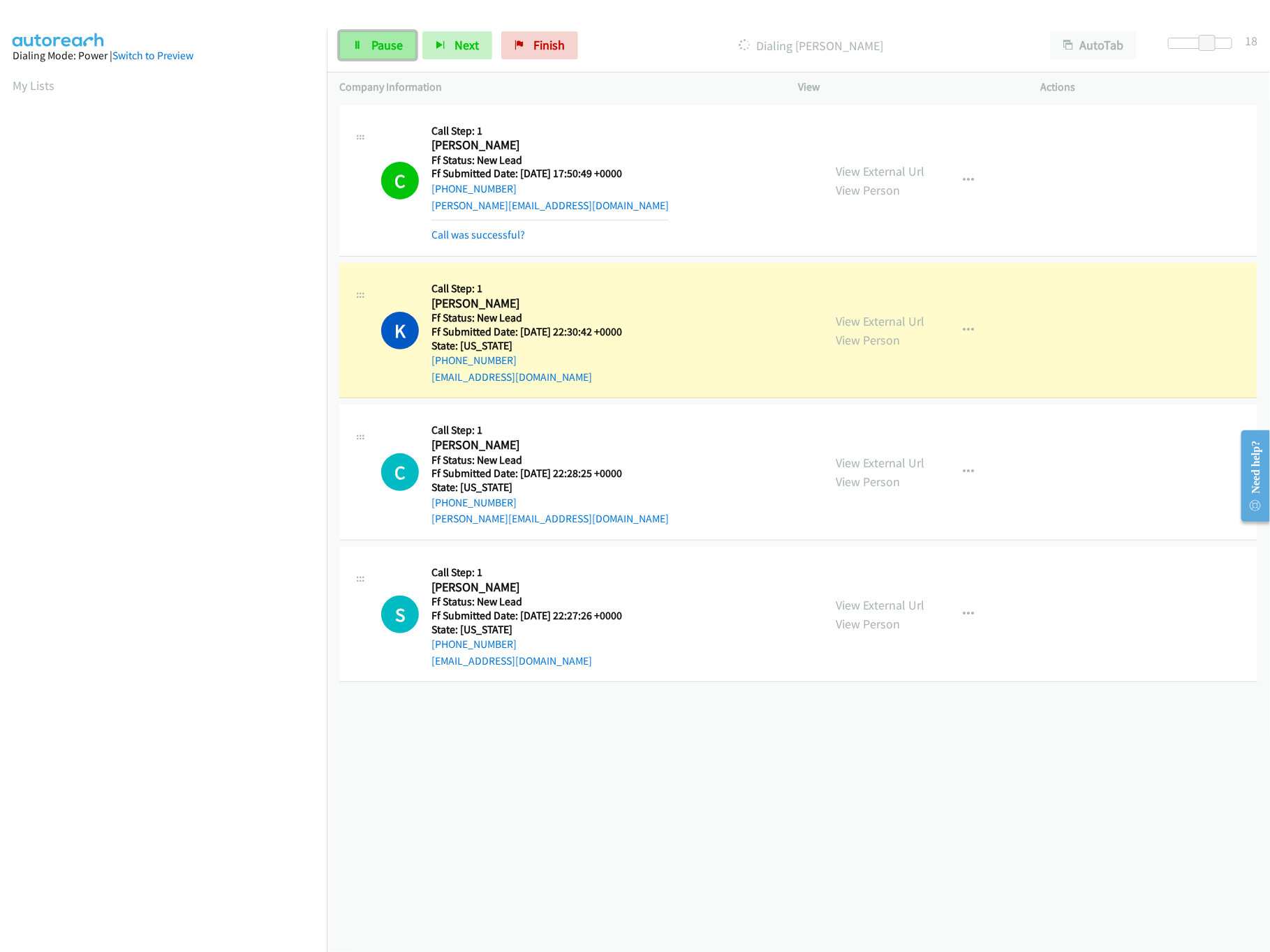
click at [377, 42] on span "Pause" at bounding box center [387, 45] width 32 height 16
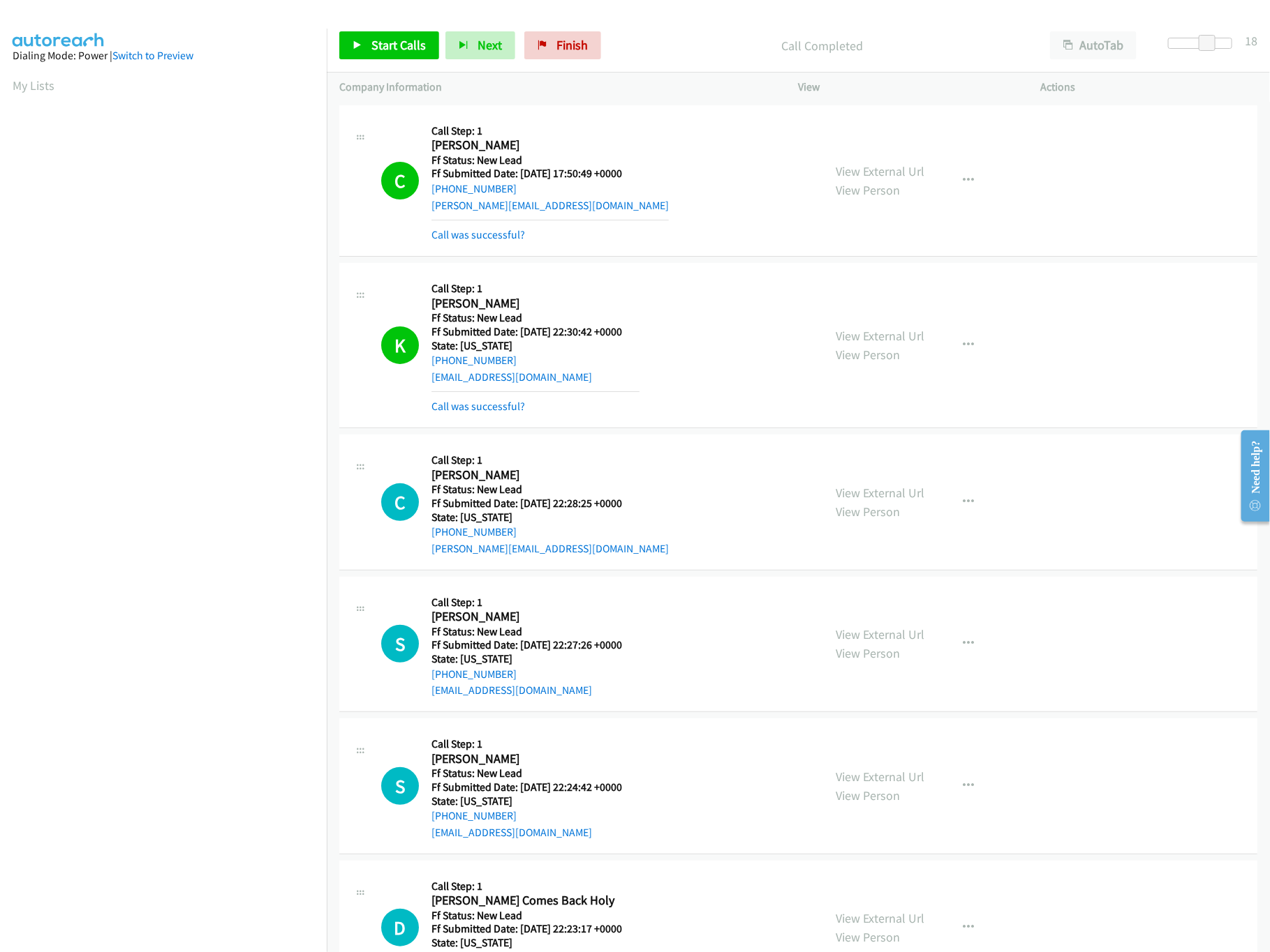
drag, startPoint x: 335, startPoint y: 670, endPoint x: 335, endPoint y: 651, distance: 19.0
click at [335, 670] on td "S Callback Scheduled Call Step: 1 Suzanne Annison America/New_York Ff Status: N…" at bounding box center [798, 644] width 943 height 142
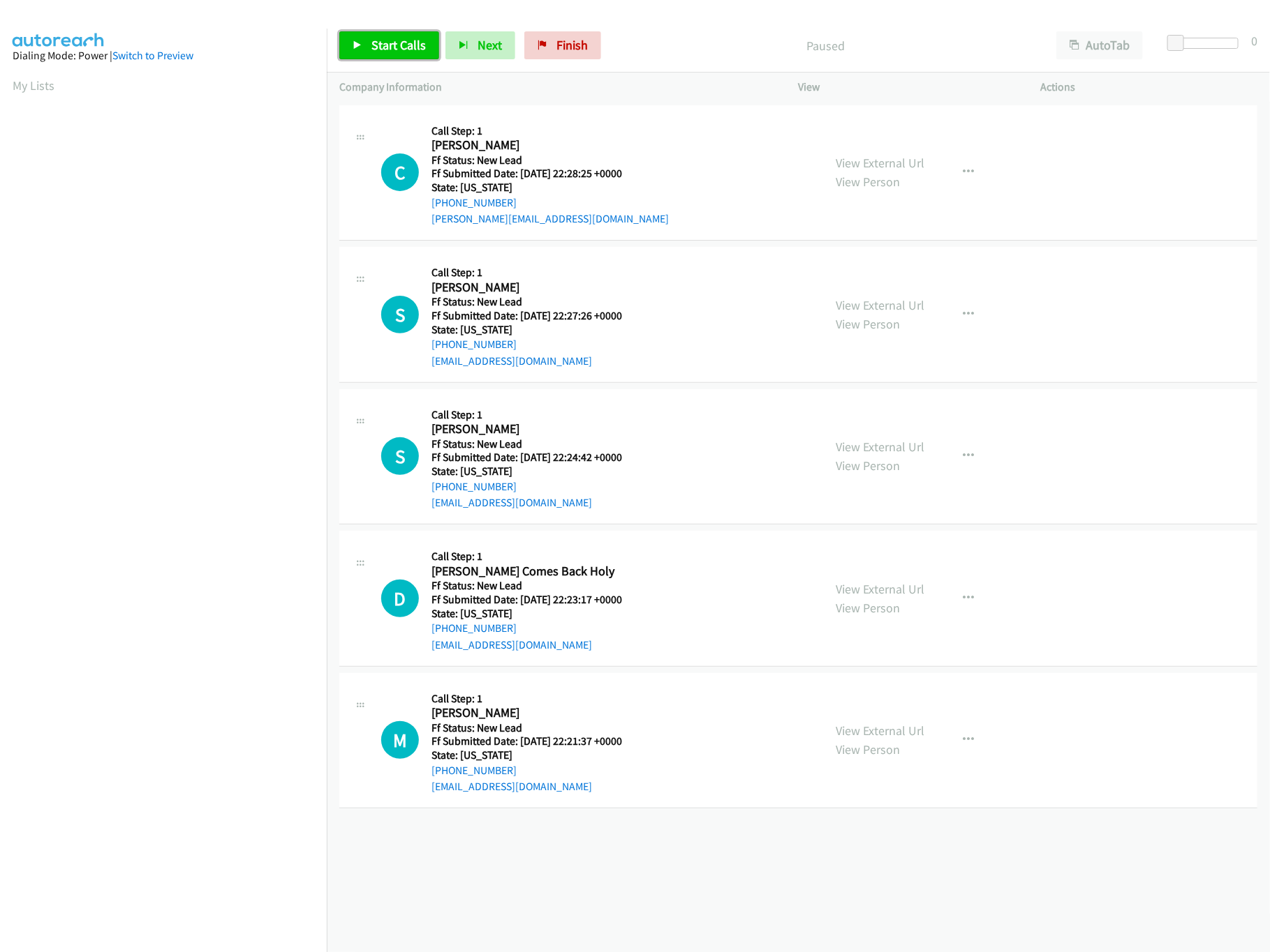
click at [421, 34] on link "Start Calls" at bounding box center [389, 45] width 100 height 28
click at [853, 448] on link "View External Url" at bounding box center [880, 446] width 88 height 16
click at [890, 297] on link "View External Url" at bounding box center [880, 305] width 88 height 16
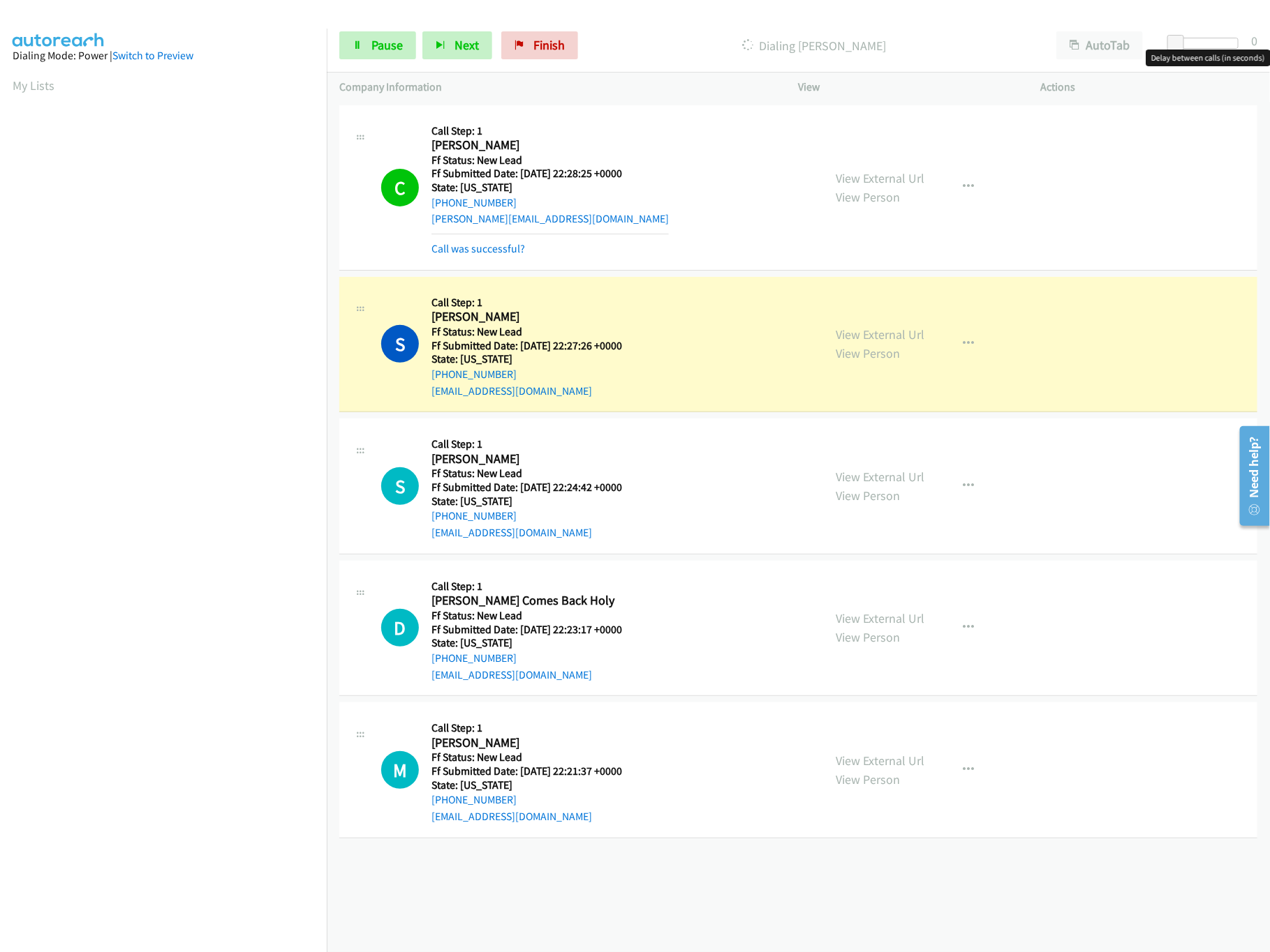
click at [1213, 41] on div at bounding box center [1206, 43] width 65 height 12
click at [900, 618] on link "View External Url" at bounding box center [880, 618] width 88 height 16
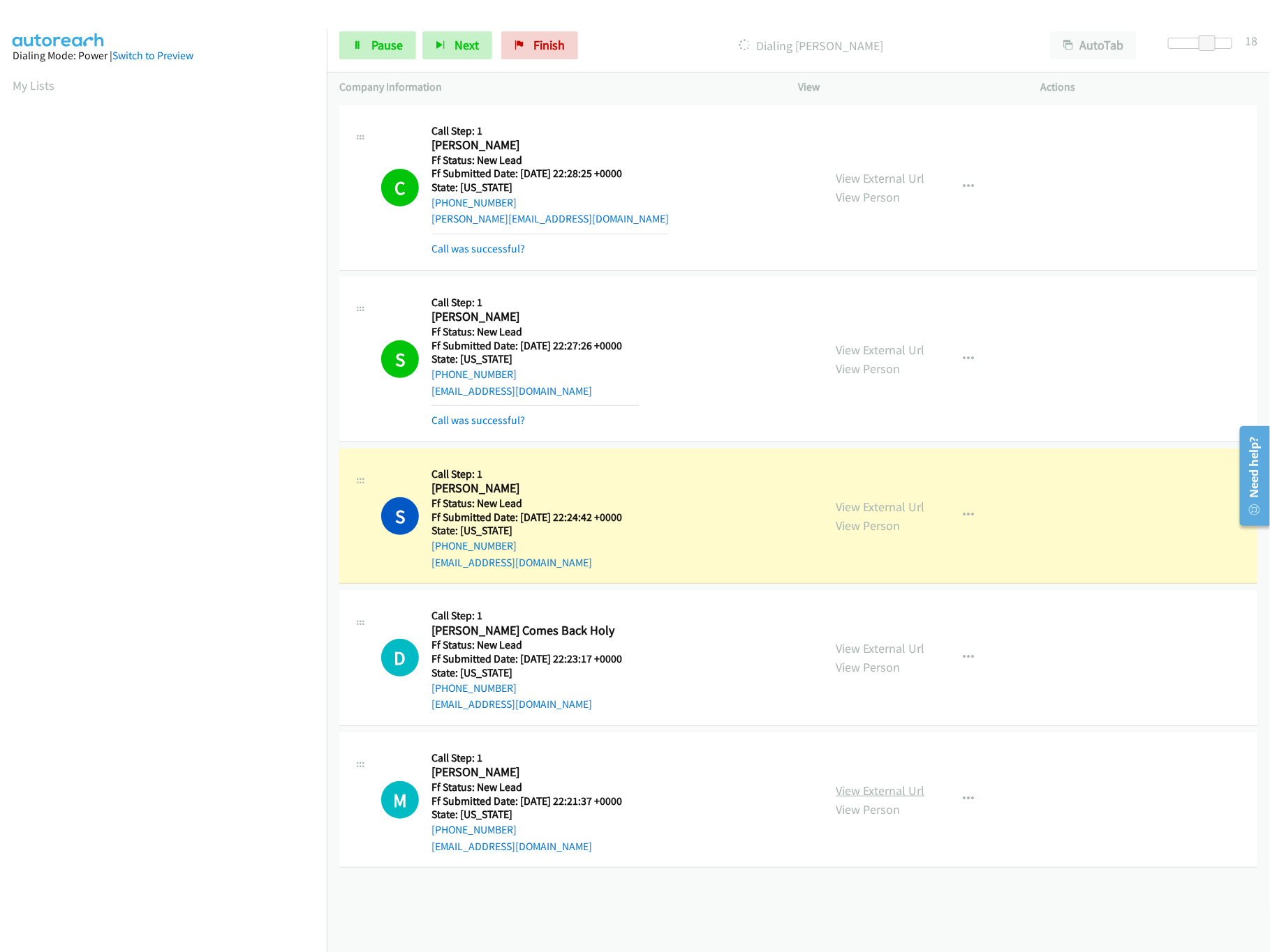
click at [911, 798] on link "View External Url" at bounding box center [880, 791] width 88 height 16
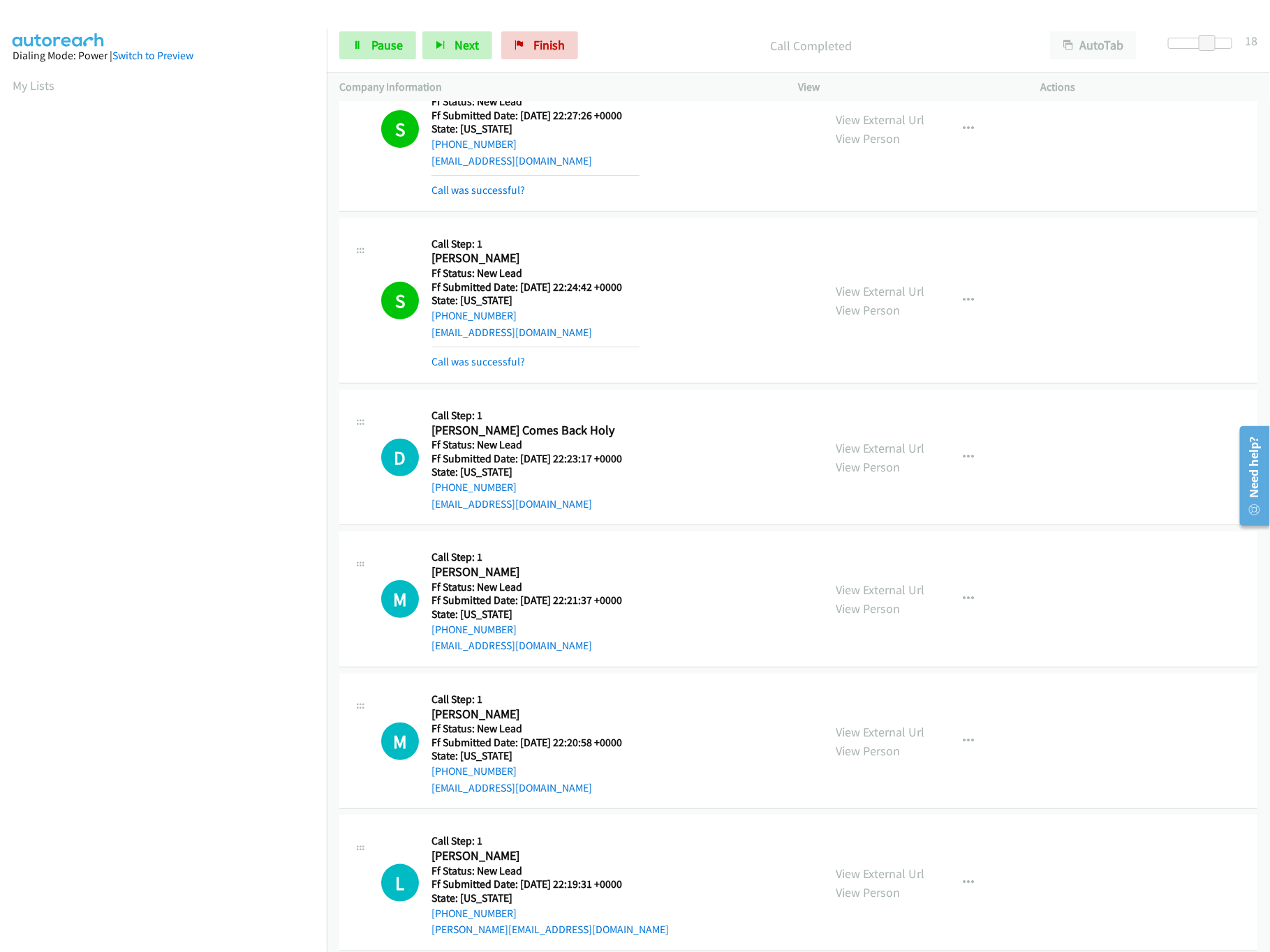
scroll to position [400, 0]
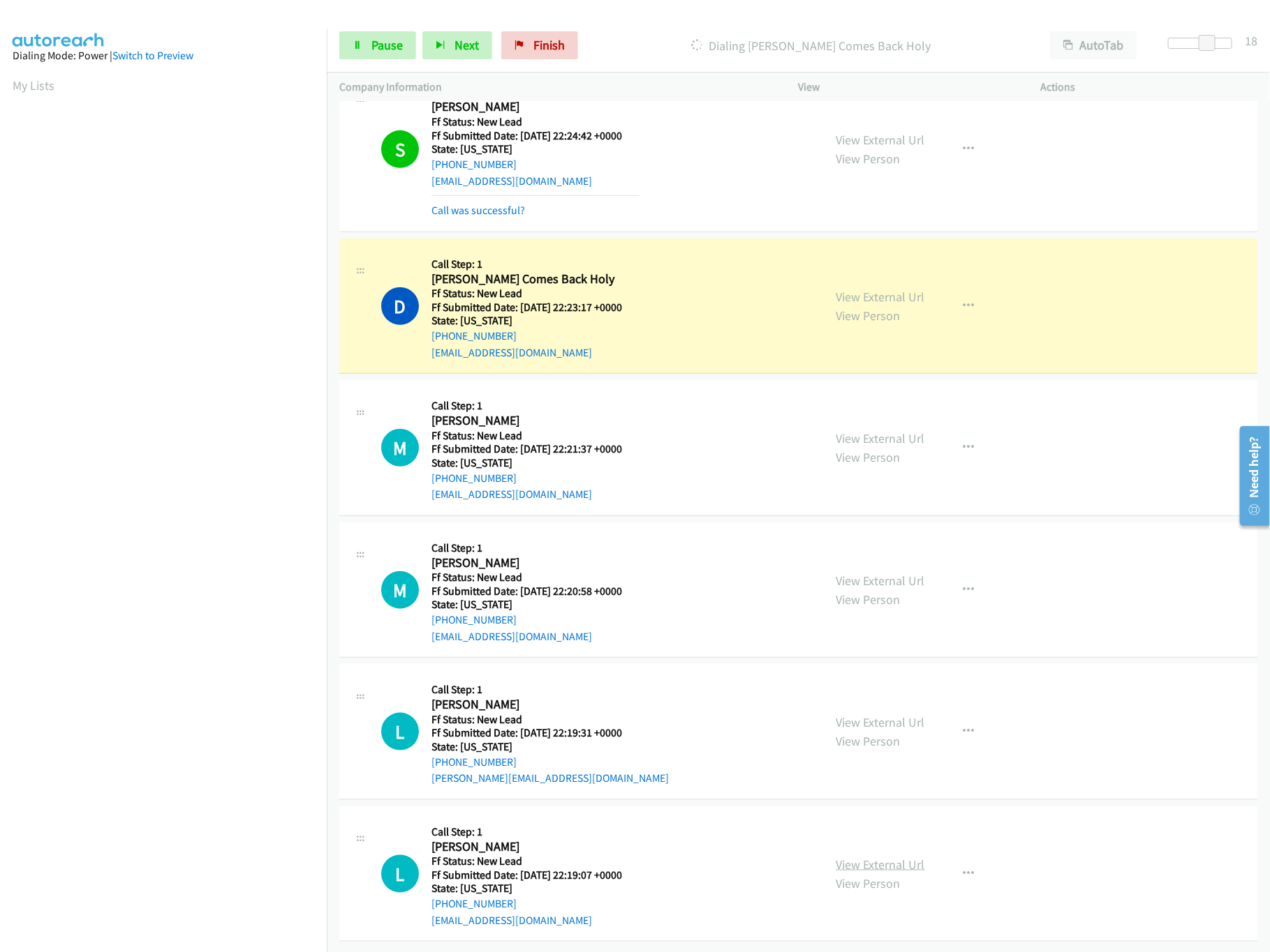
click at [878, 857] on link "View External Url" at bounding box center [880, 864] width 88 height 16
click at [894, 715] on link "View External Url" at bounding box center [880, 722] width 88 height 16
click at [886, 572] on link "View External Url" at bounding box center [880, 580] width 88 height 16
click at [371, 61] on div "Start Calls Pause Next Finish Dialing Dylan Comes Back Holy AutoTab AutoTab 18" at bounding box center [798, 46] width 943 height 54
click at [368, 51] on link "Pause" at bounding box center [377, 45] width 77 height 28
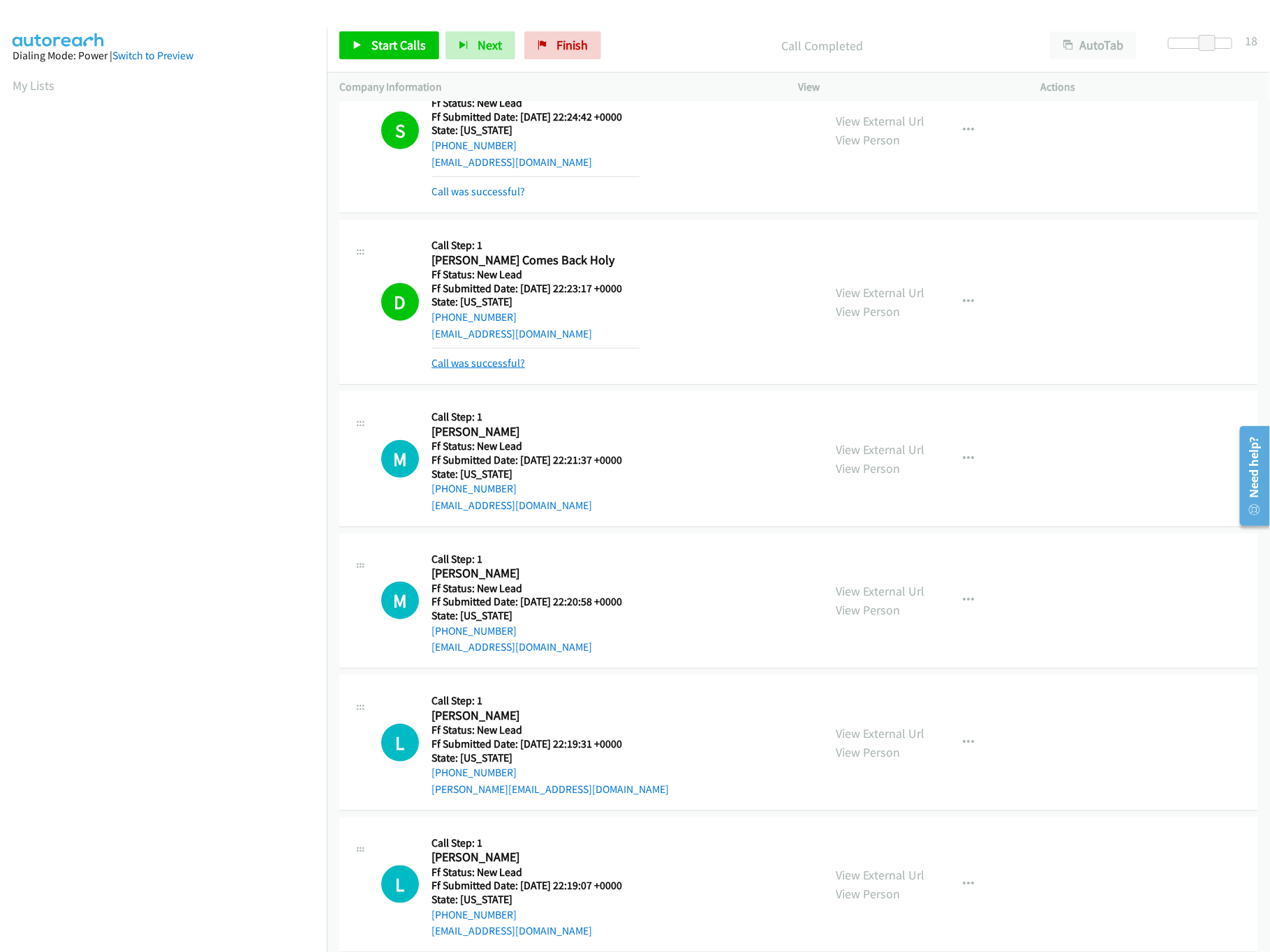
click at [490, 370] on link "Call was successful?" at bounding box center [478, 363] width 94 height 13
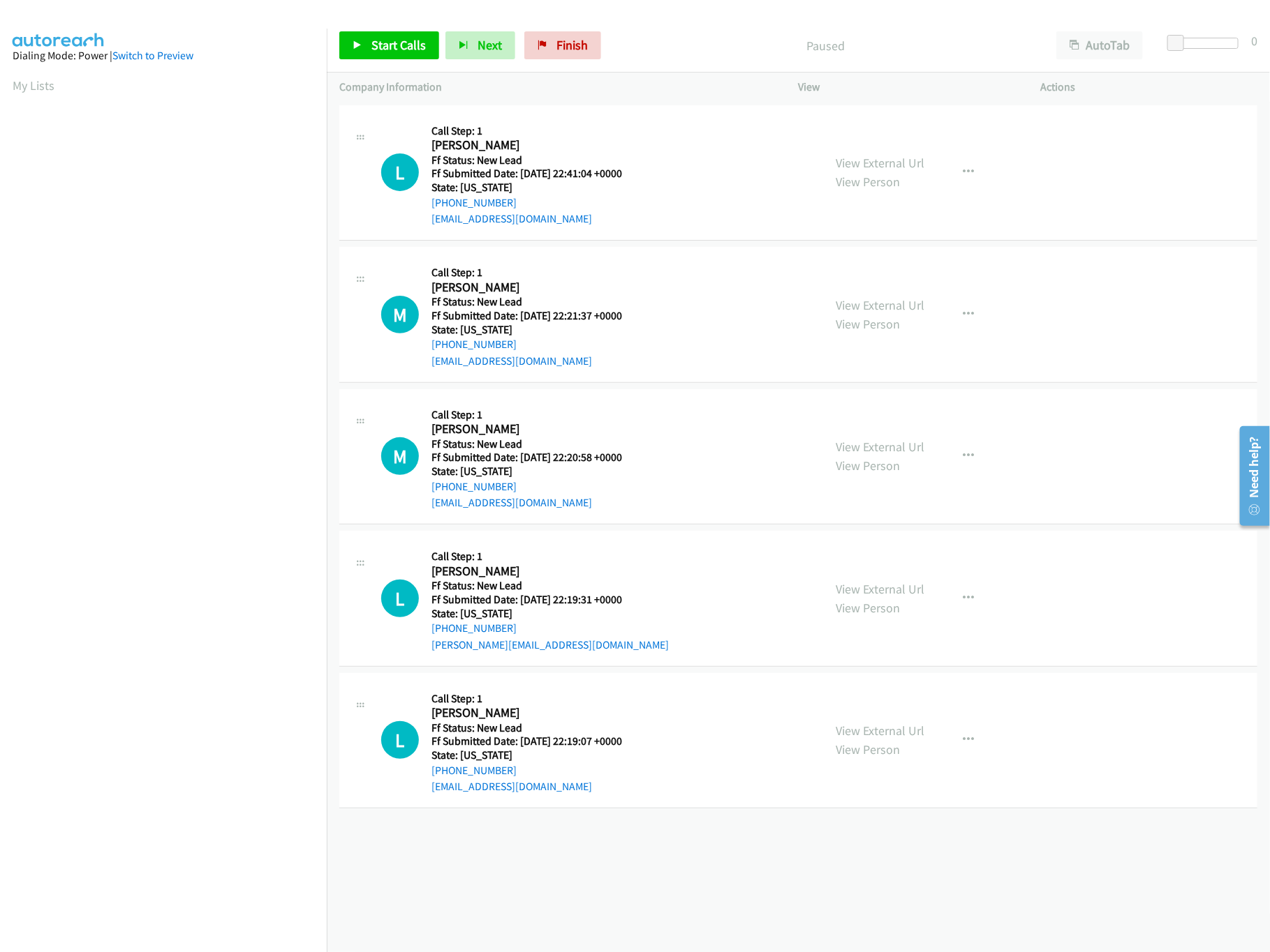
click at [800, 930] on div "[PHONE_NUMBER] Call failed - Please reload the list and try again The Callbar F…" at bounding box center [798, 527] width 943 height 851
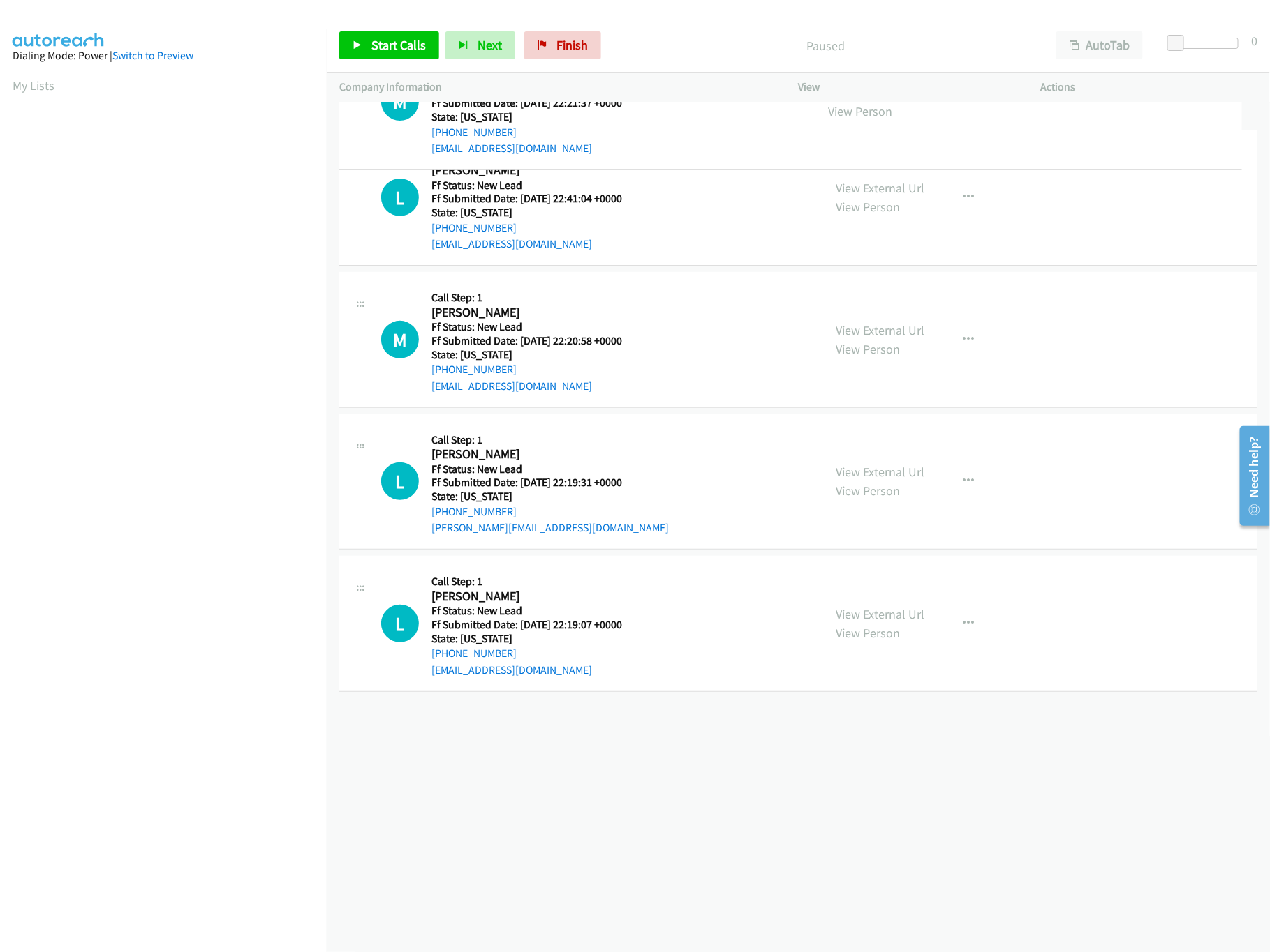
drag, startPoint x: 618, startPoint y: 322, endPoint x: 660, endPoint y: 107, distance: 219.1
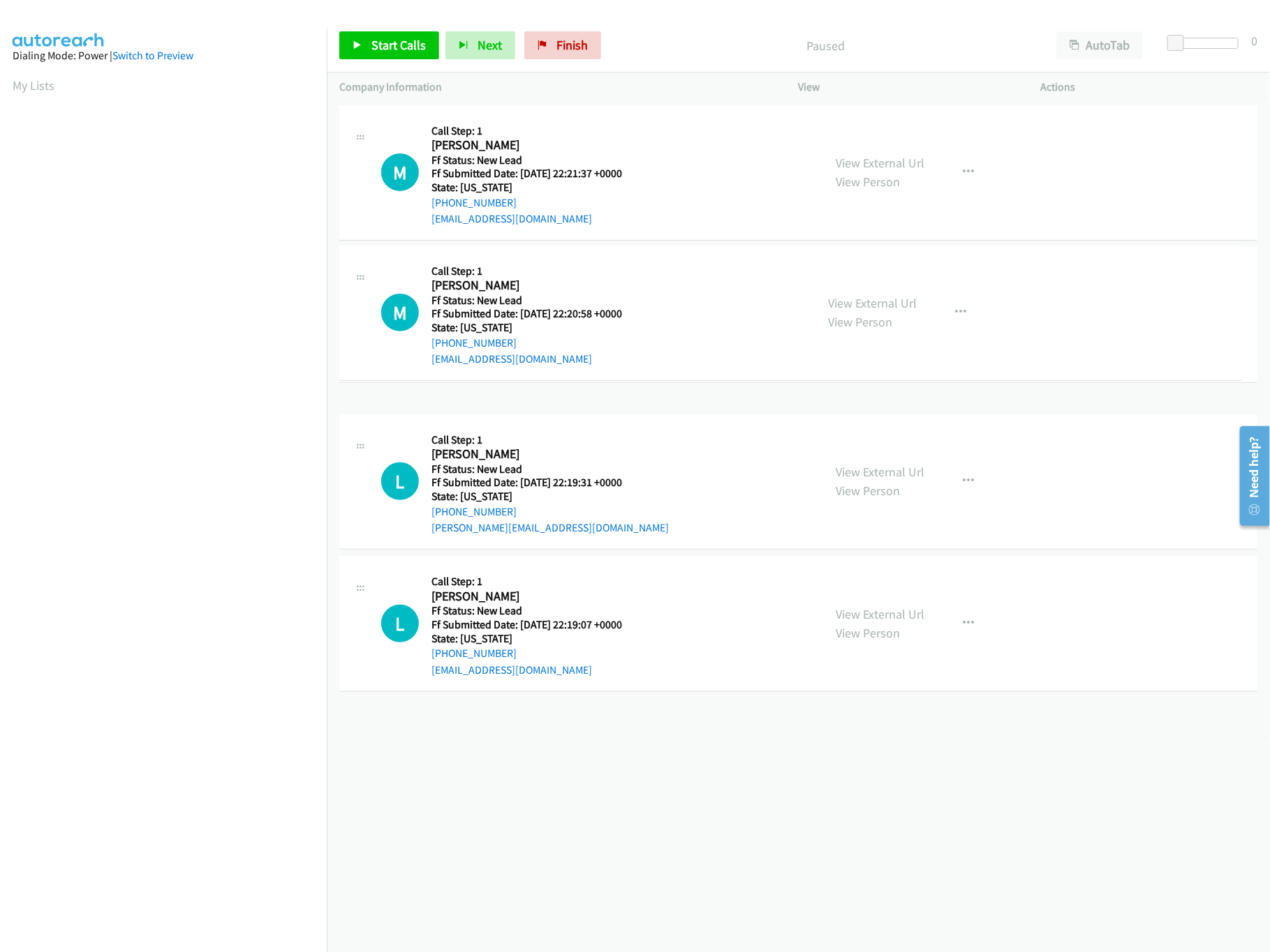
drag, startPoint x: 670, startPoint y: 477, endPoint x: 692, endPoint y: 287, distance: 191.3
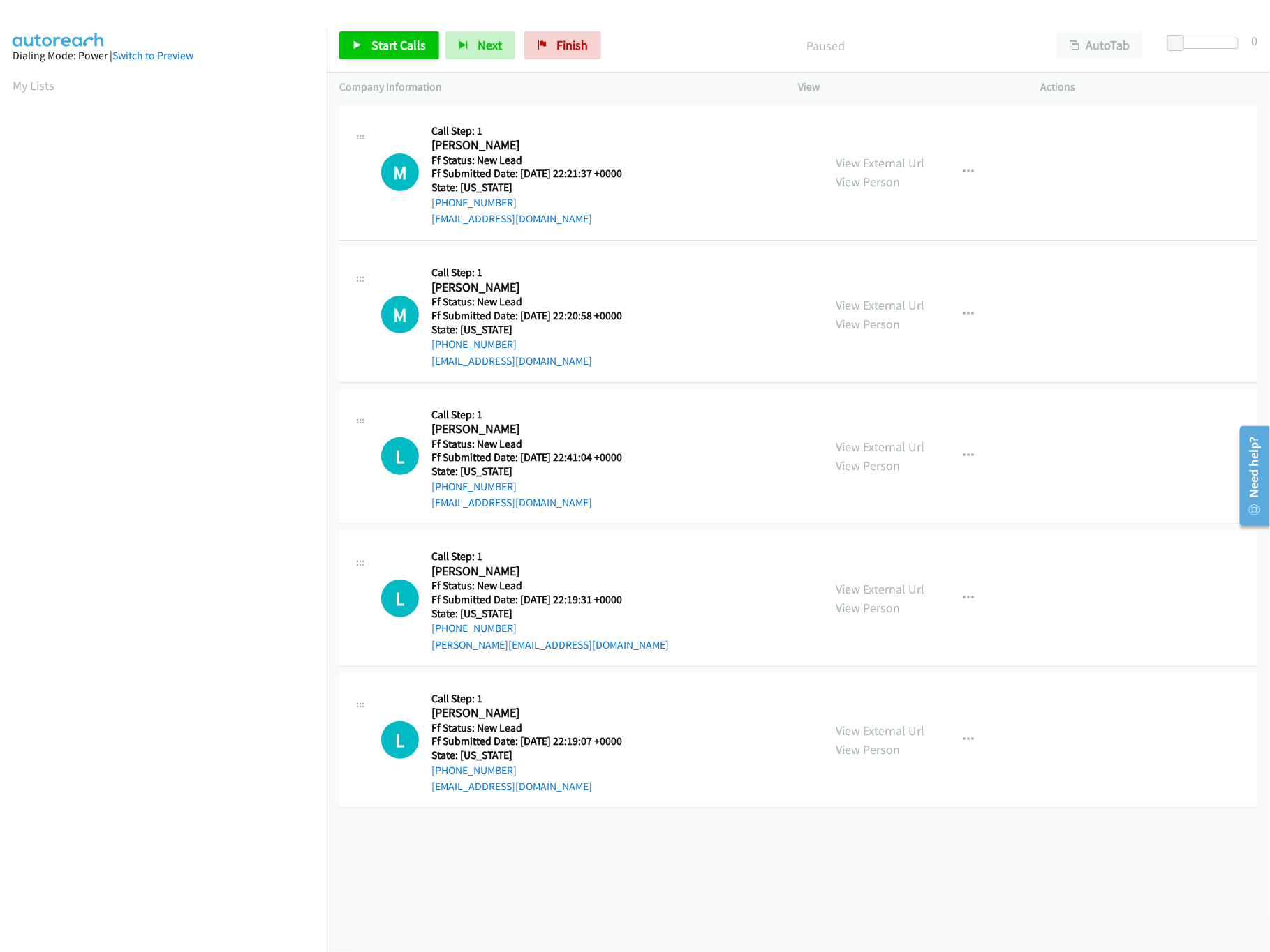
click at [337, 52] on div "Start Calls Pause Next Finish Paused AutoTab AutoTab 0" at bounding box center [798, 46] width 943 height 54
click at [392, 42] on span "Start Calls" at bounding box center [398, 45] width 55 height 16
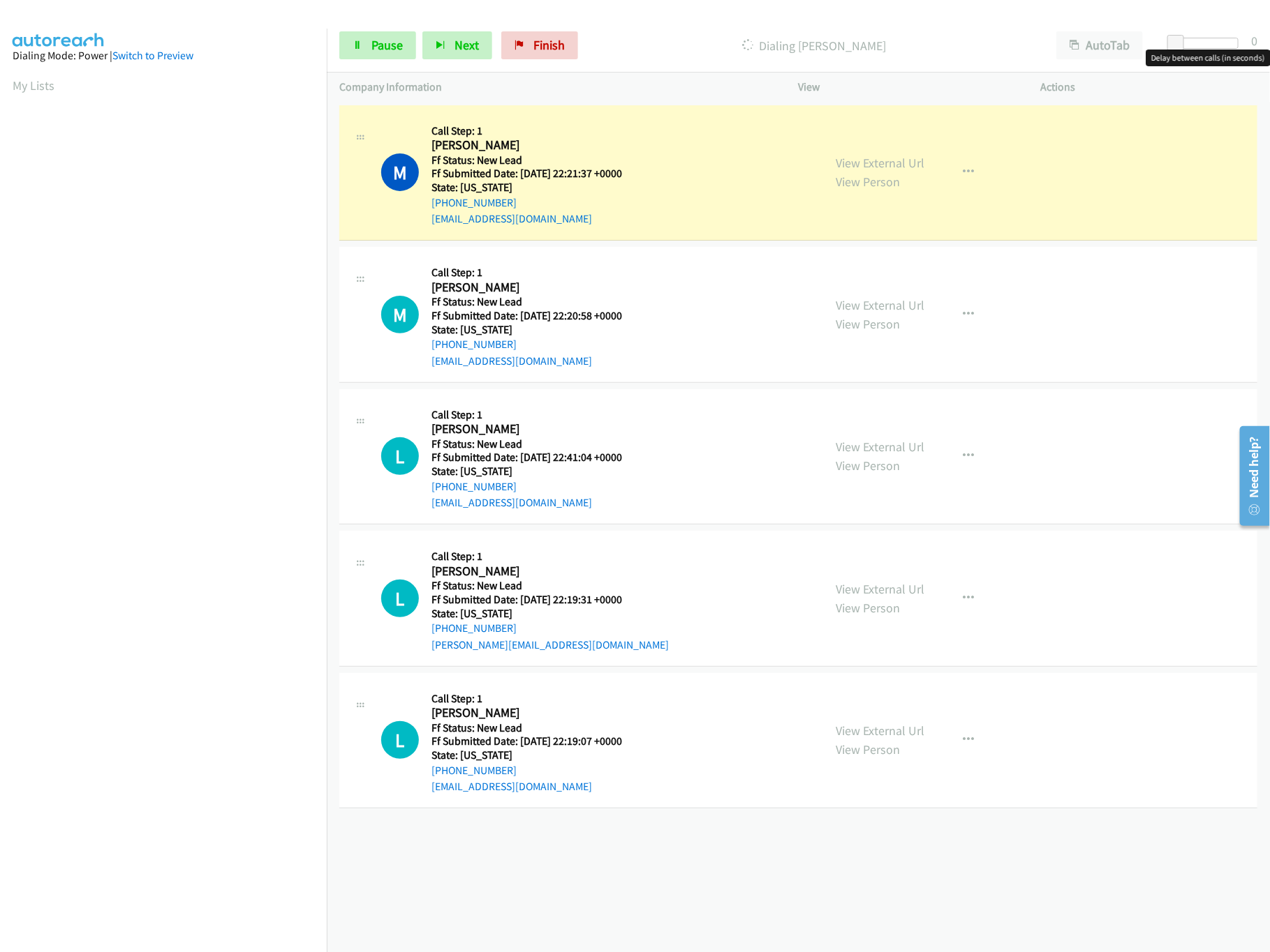
click at [1192, 47] on div at bounding box center [1206, 43] width 65 height 12
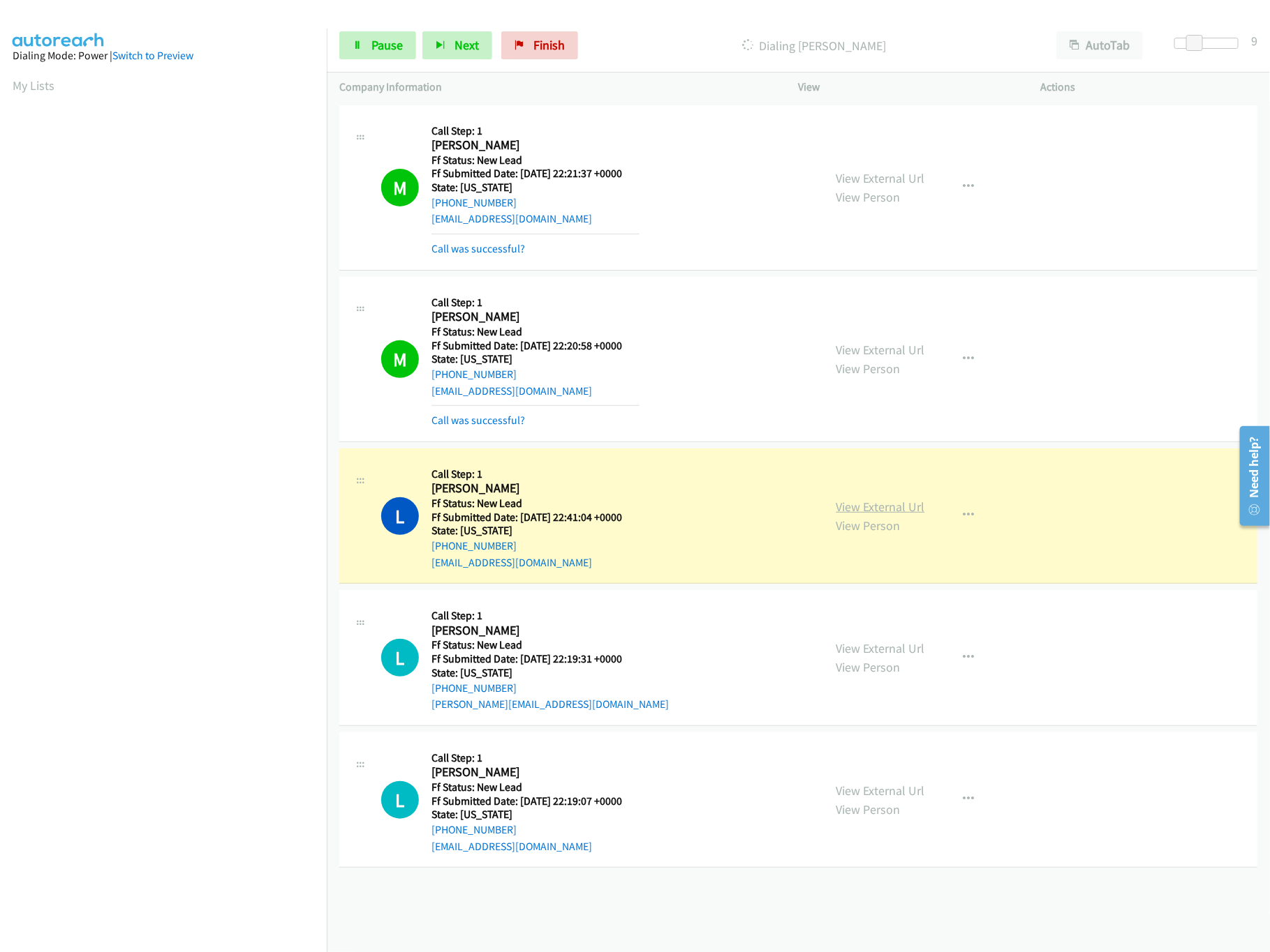
click at [859, 515] on link "View External Url" at bounding box center [880, 506] width 88 height 16
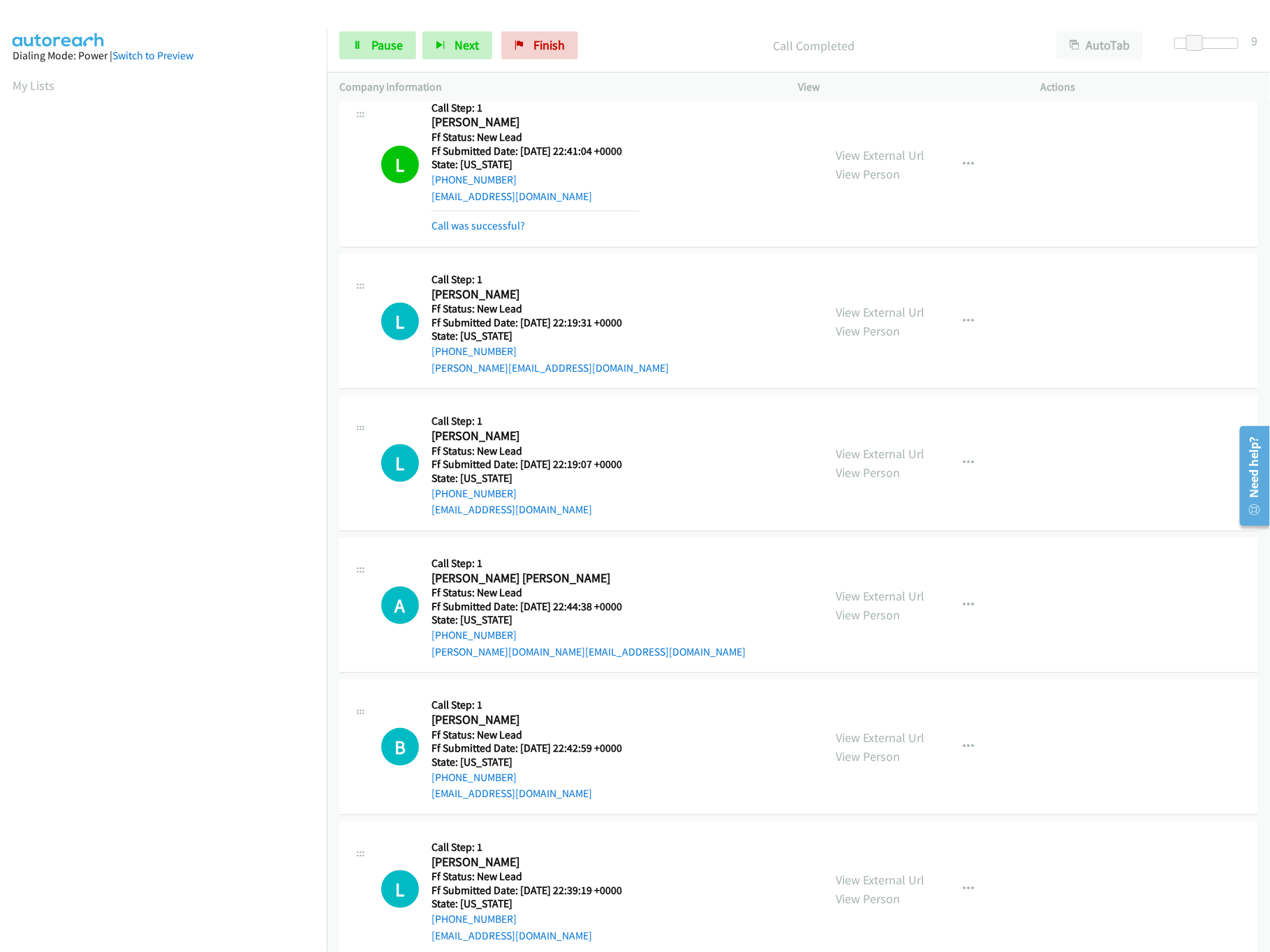
scroll to position [400, 0]
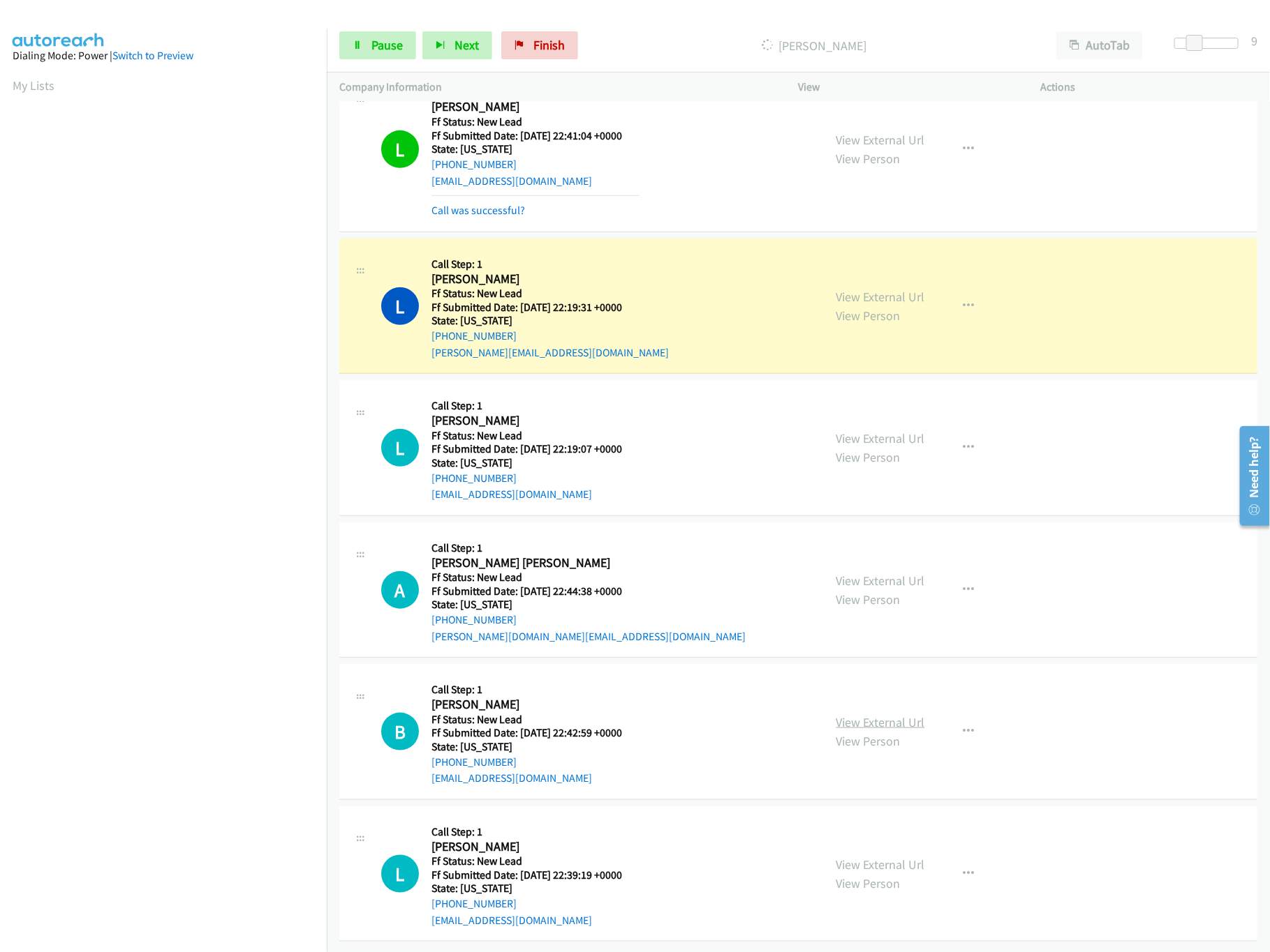
click at [883, 715] on link "View External Url" at bounding box center [880, 722] width 88 height 16
click at [890, 572] on link "View External Url" at bounding box center [880, 580] width 88 height 16
click at [353, 41] on icon at bounding box center [357, 46] width 10 height 10
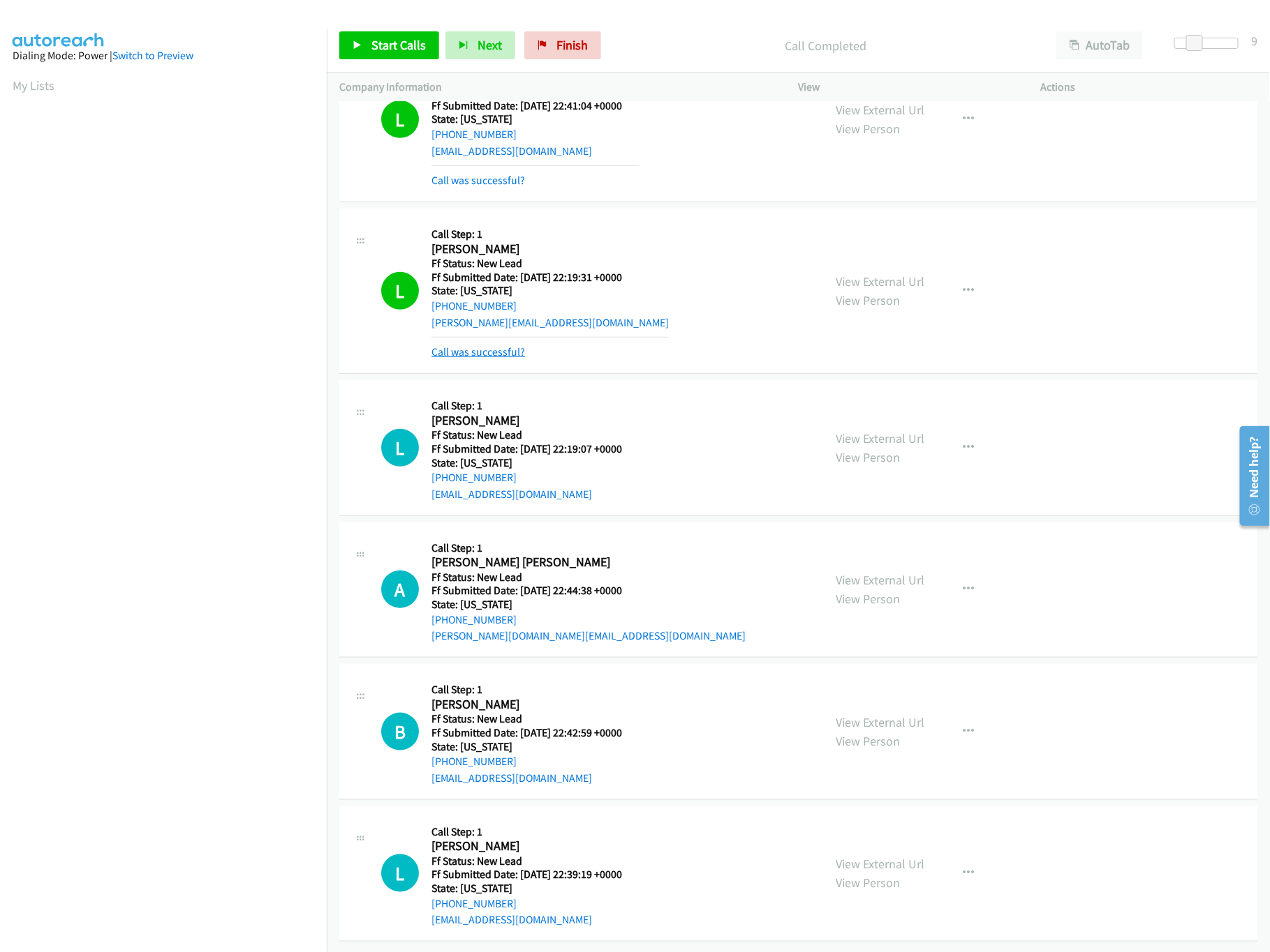
scroll to position [431, 0]
click at [493, 344] on div "Call was successful?" at bounding box center [550, 353] width 238 height 17
click at [493, 345] on link "Call was successful?" at bounding box center [478, 351] width 94 height 13
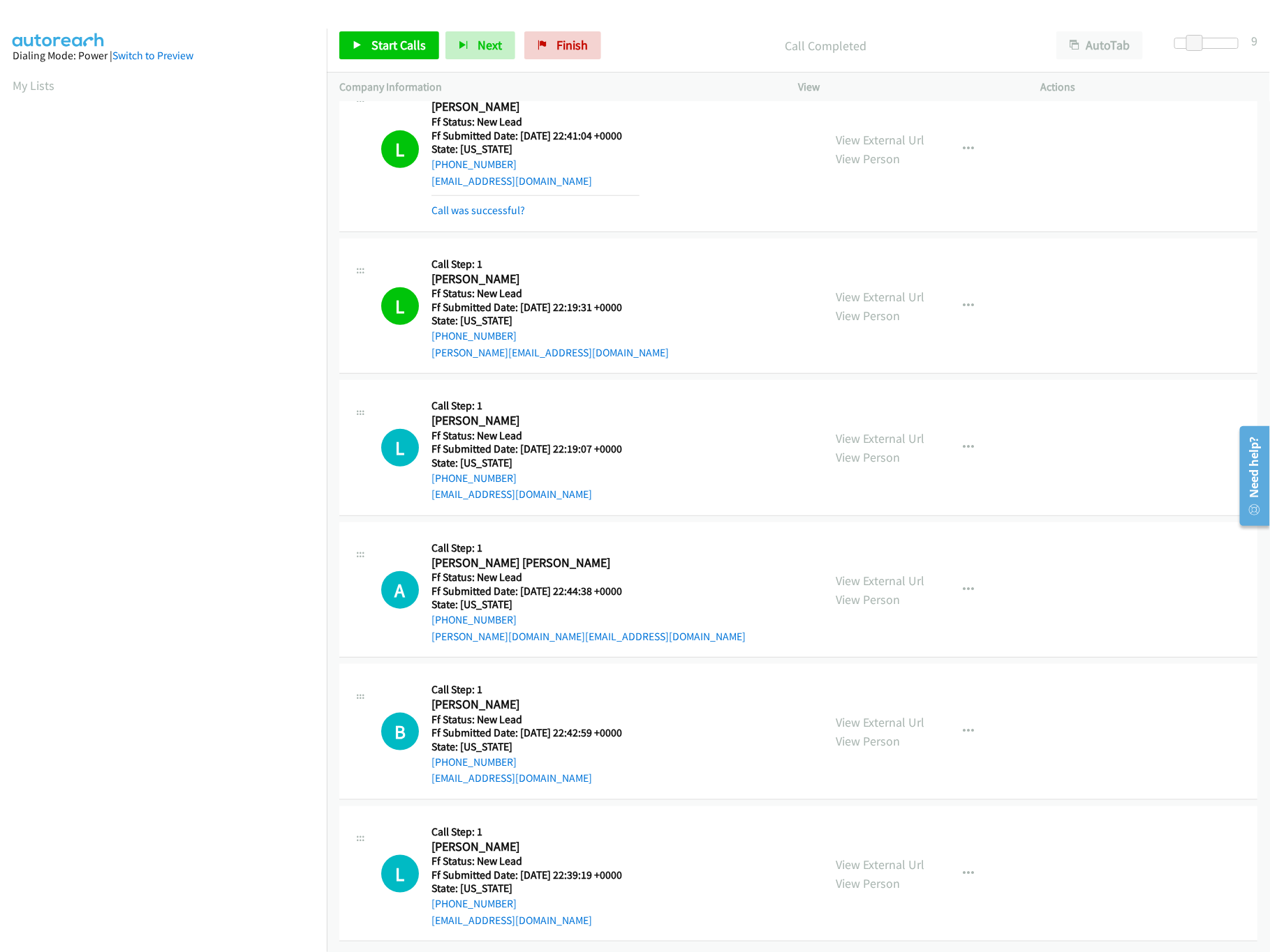
scroll to position [400, 0]
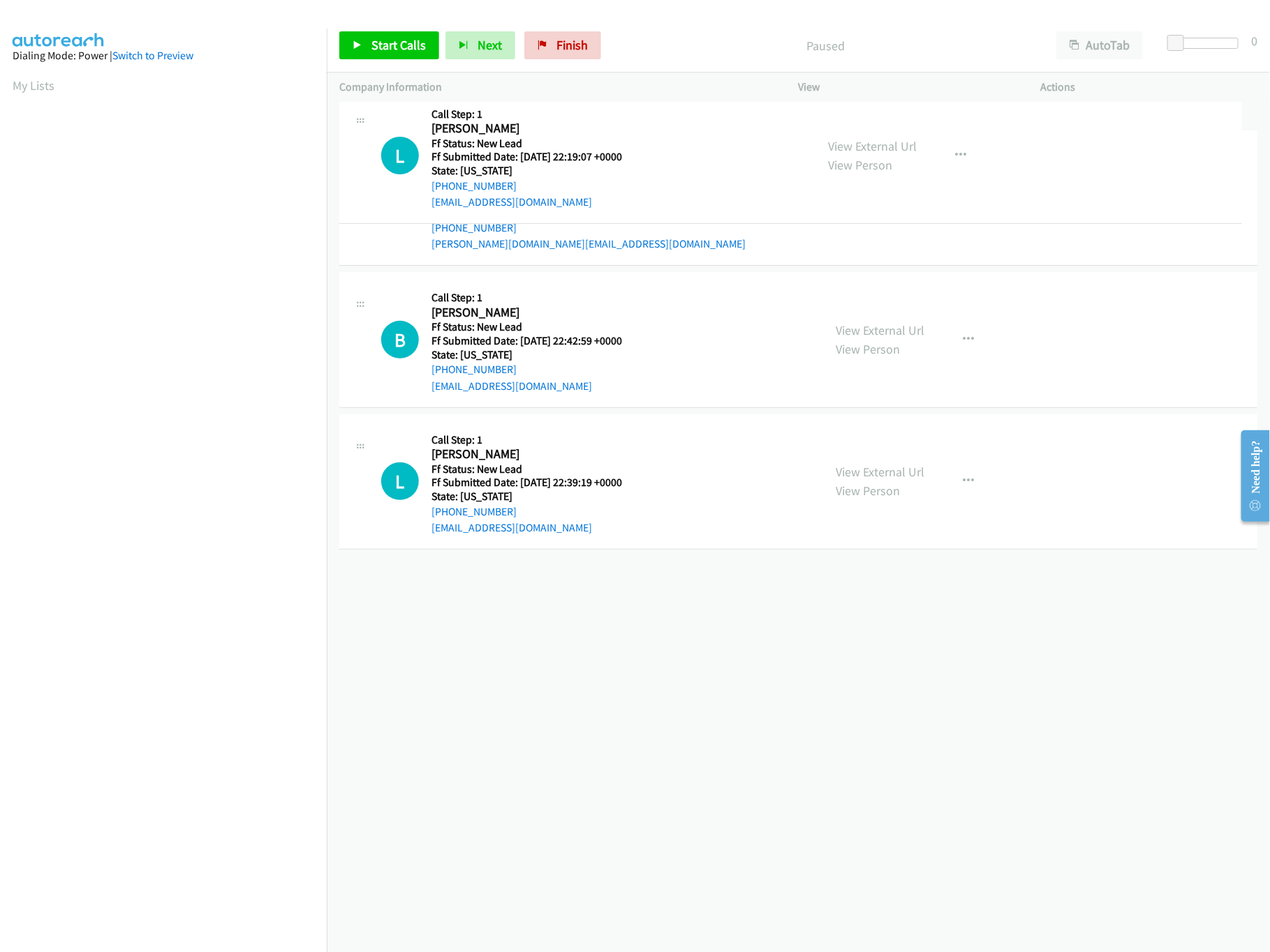
drag, startPoint x: 528, startPoint y: 568, endPoint x: 669, endPoint y: 63, distance: 524.3
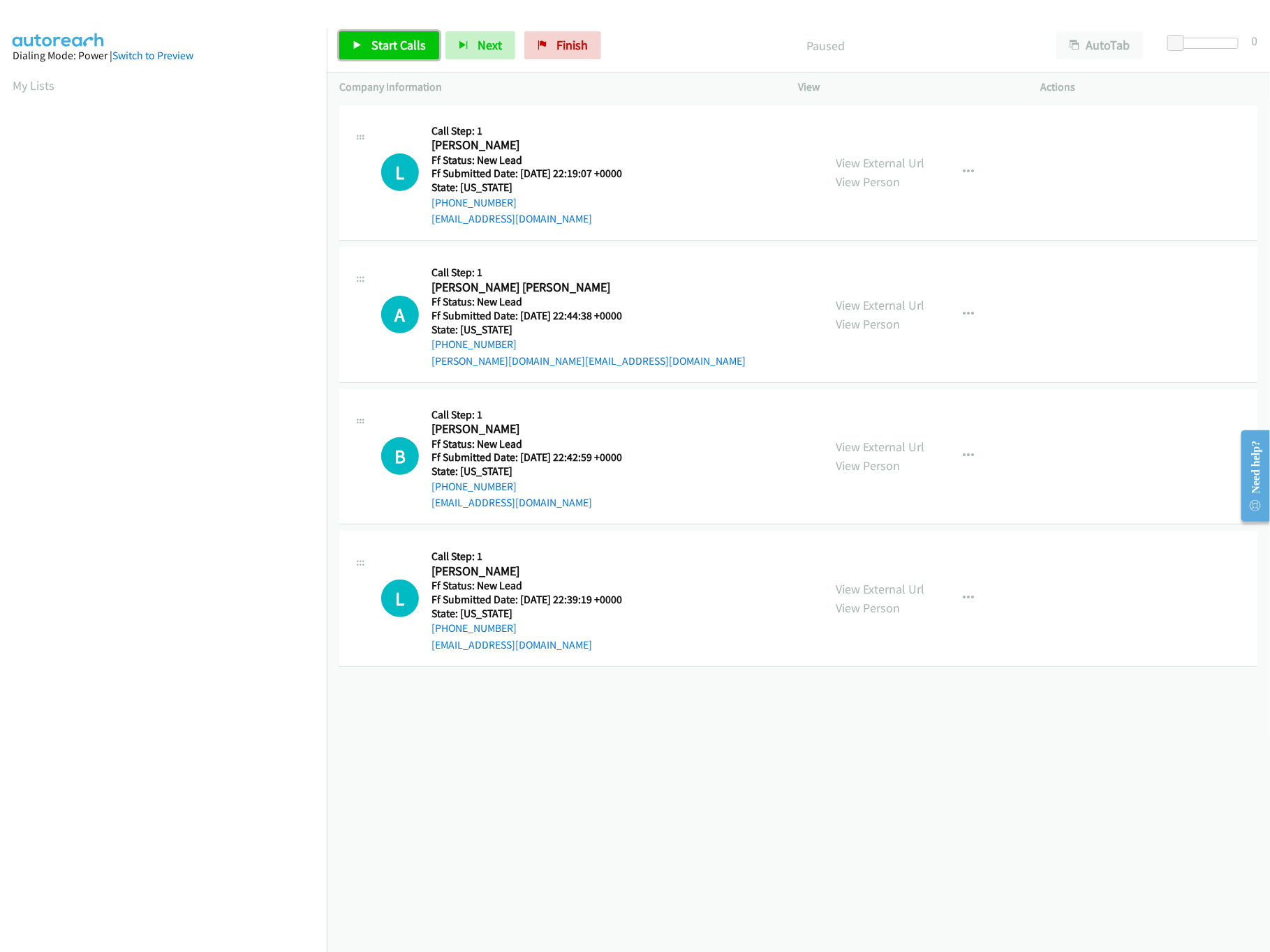
click at [371, 36] on link "Start Calls" at bounding box center [389, 45] width 100 height 28
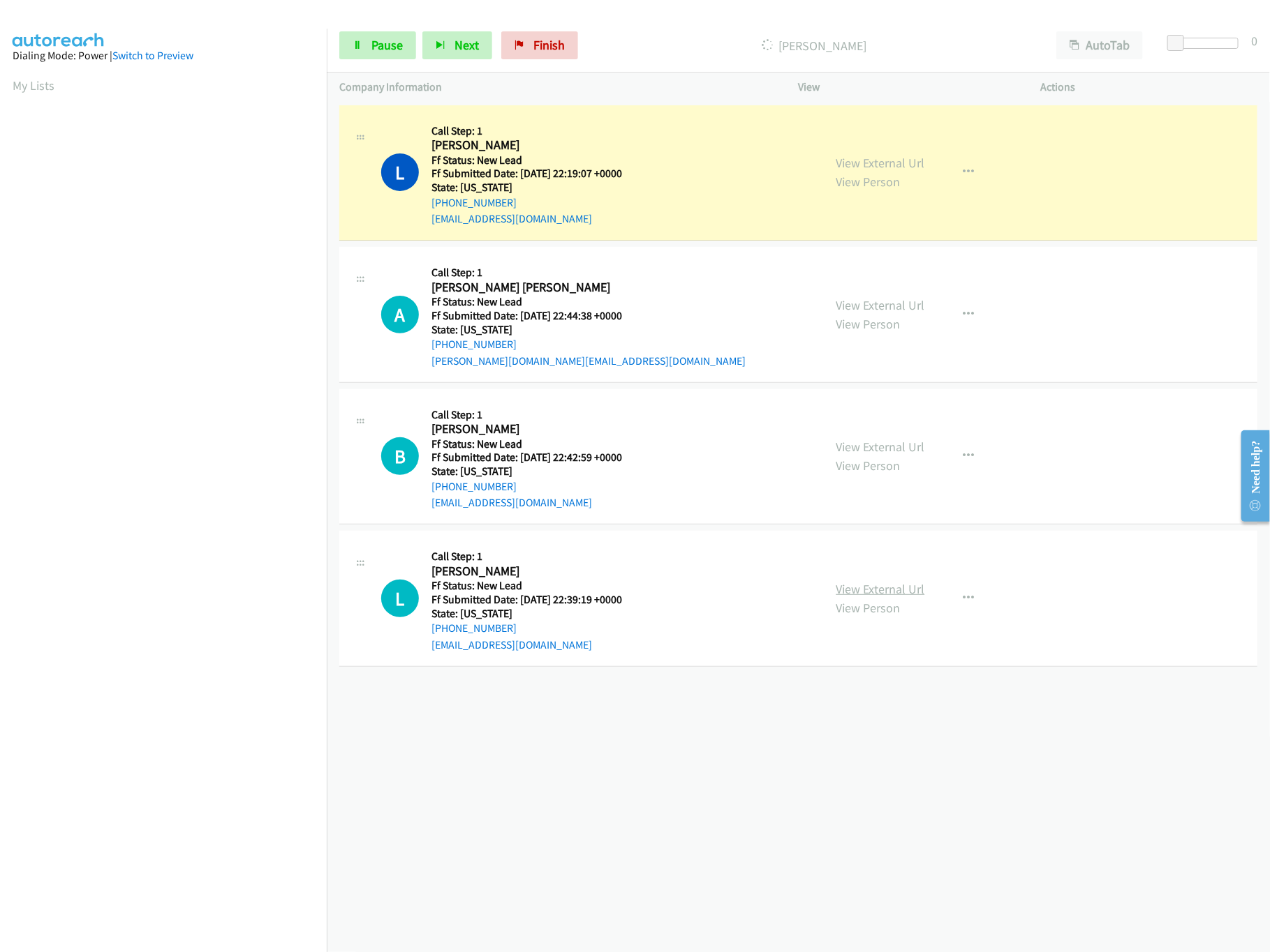
click at [869, 592] on link "View External Url" at bounding box center [880, 589] width 88 height 16
click at [895, 455] on div "View External Url View Person" at bounding box center [880, 456] width 88 height 38
click at [895, 450] on link "View External Url" at bounding box center [880, 446] width 88 height 16
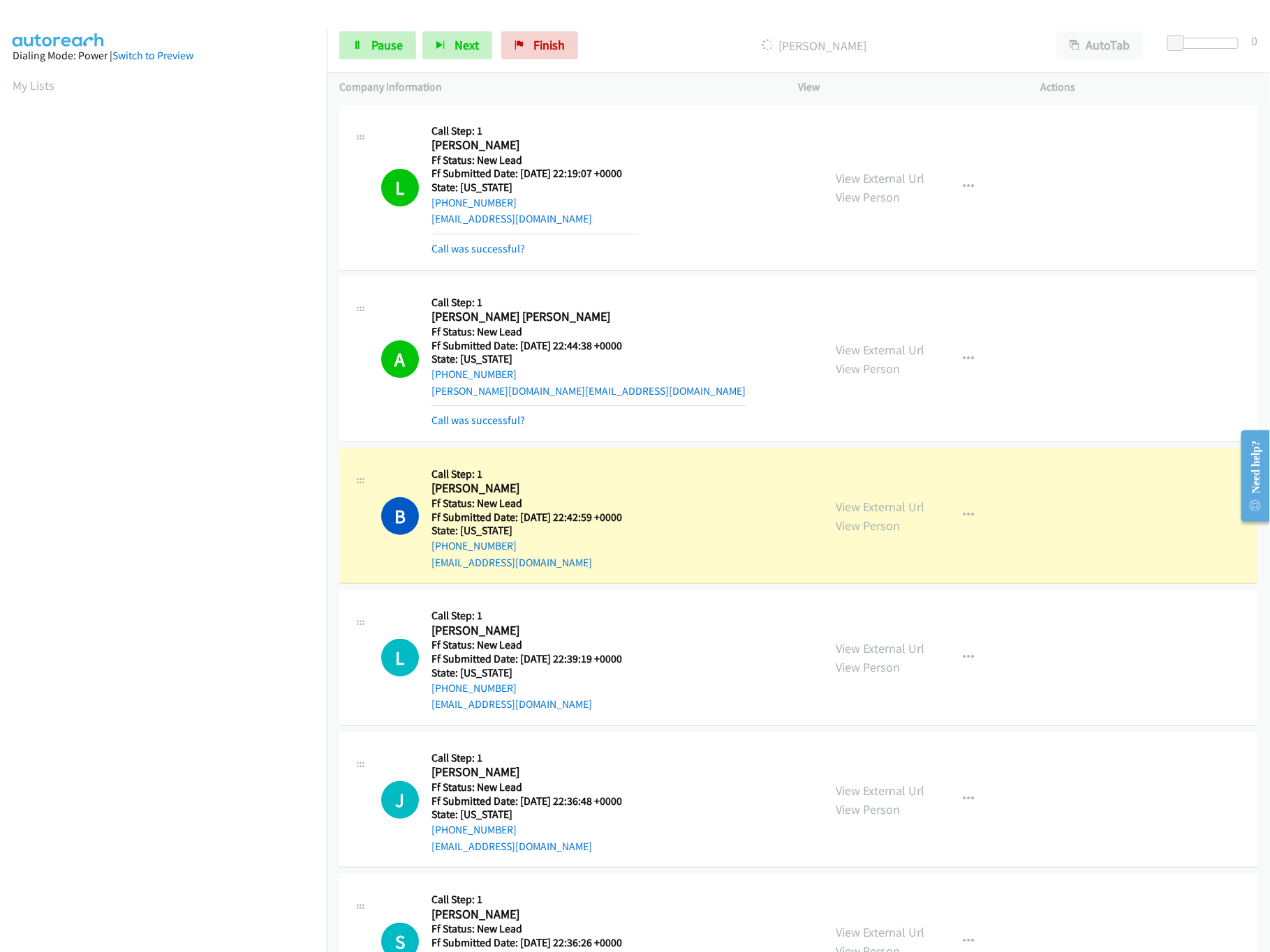
scroll to position [228, 0]
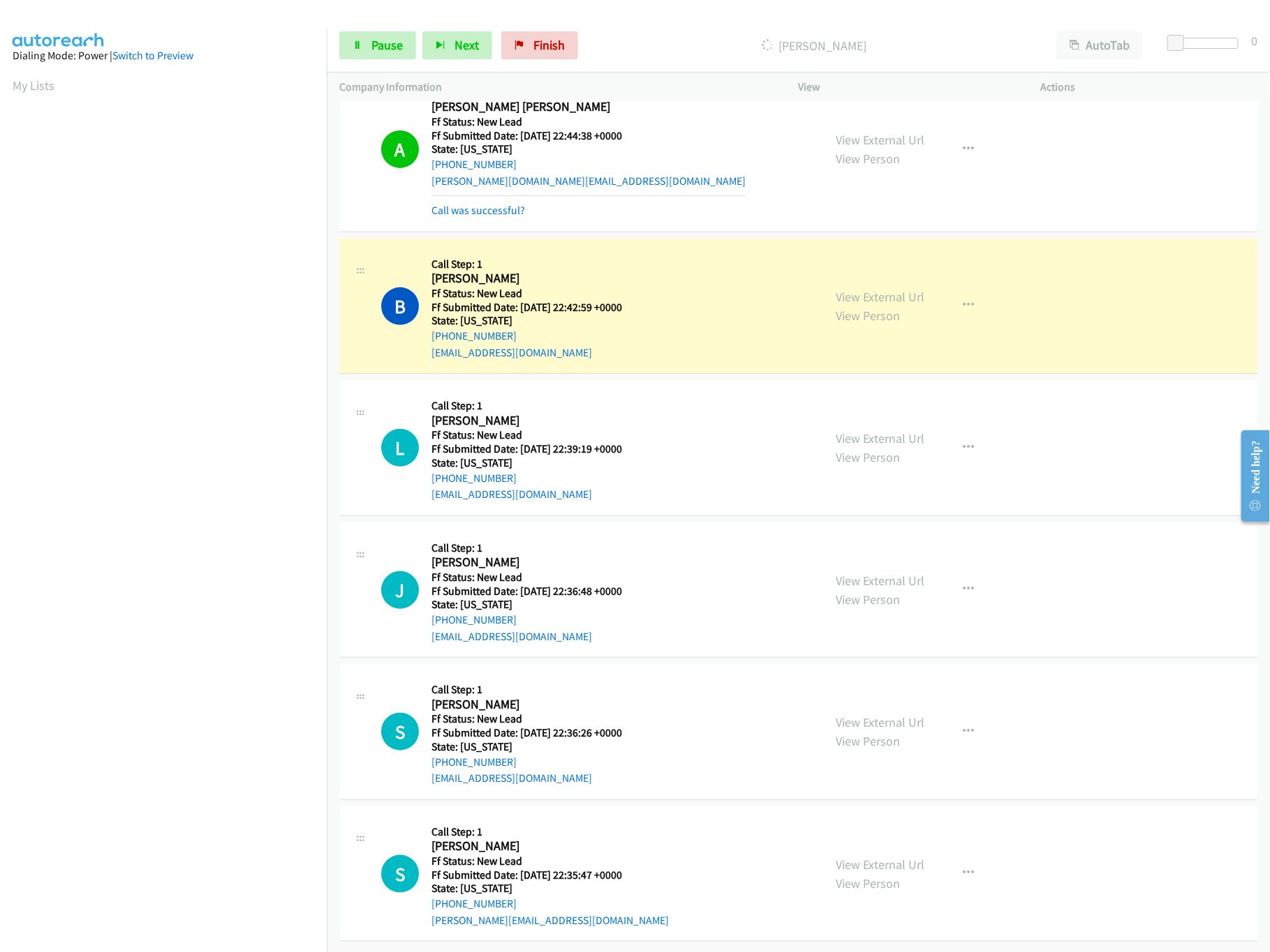
click at [500, 214] on div "A Callback Scheduled Call Step: 1 Angelica Aispuro Angelica Aispuro America/Los…" at bounding box center [798, 149] width 918 height 165
click at [504, 204] on link "Call was successful?" at bounding box center [478, 210] width 94 height 13
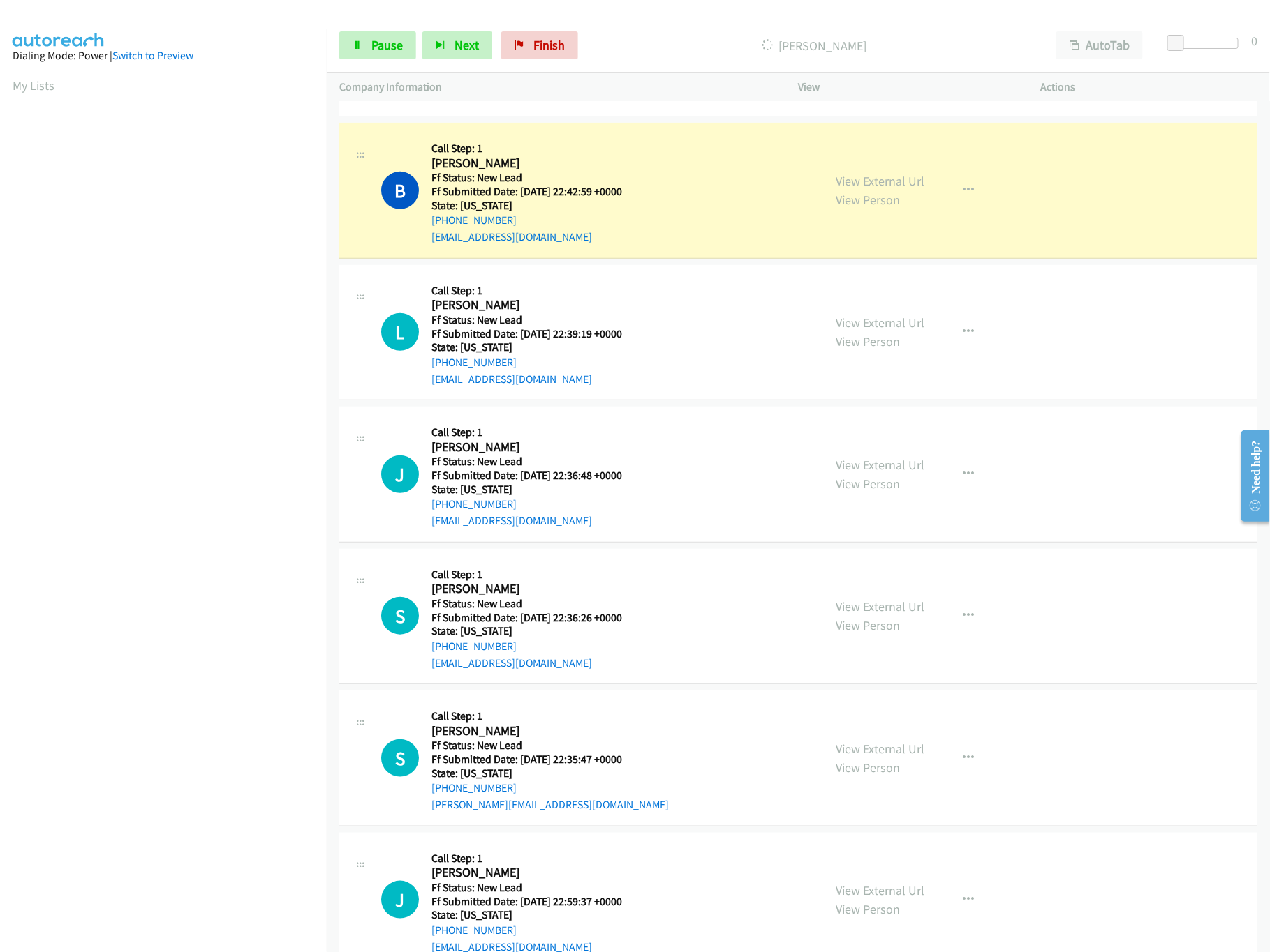
scroll to position [340, 0]
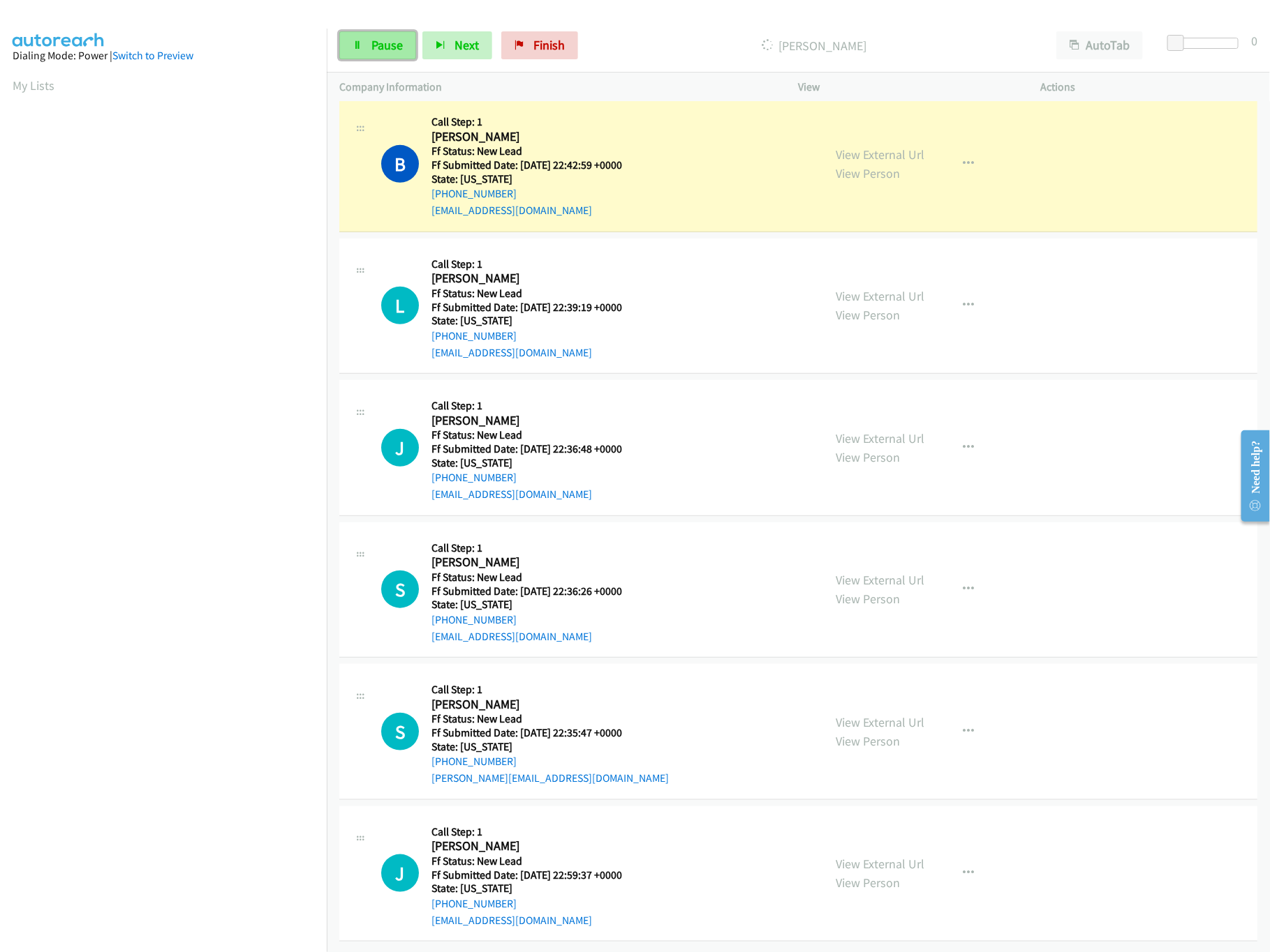
click at [380, 38] on span "Pause" at bounding box center [387, 45] width 32 height 16
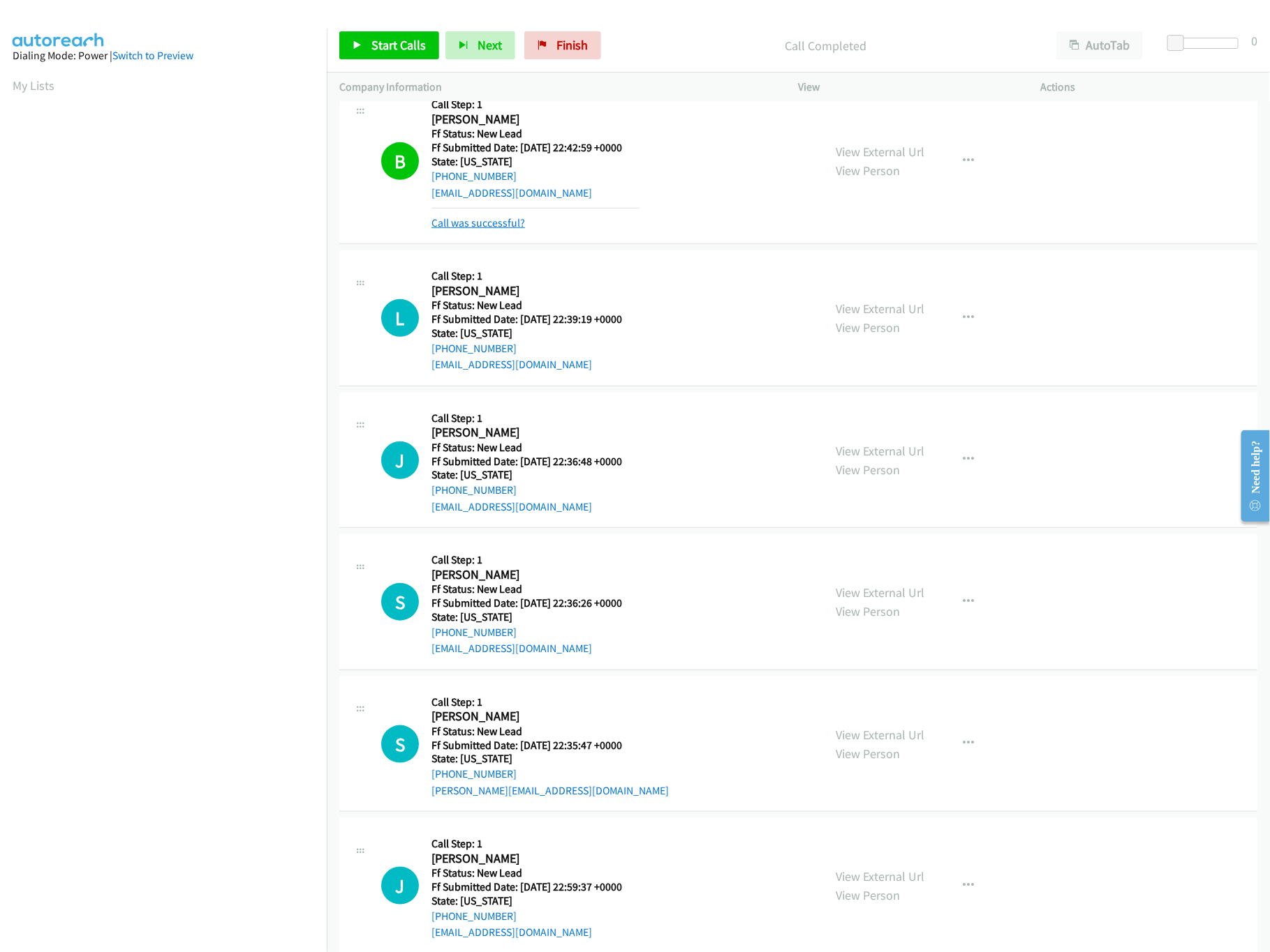
click at [465, 228] on link "Call was successful?" at bounding box center [478, 222] width 94 height 13
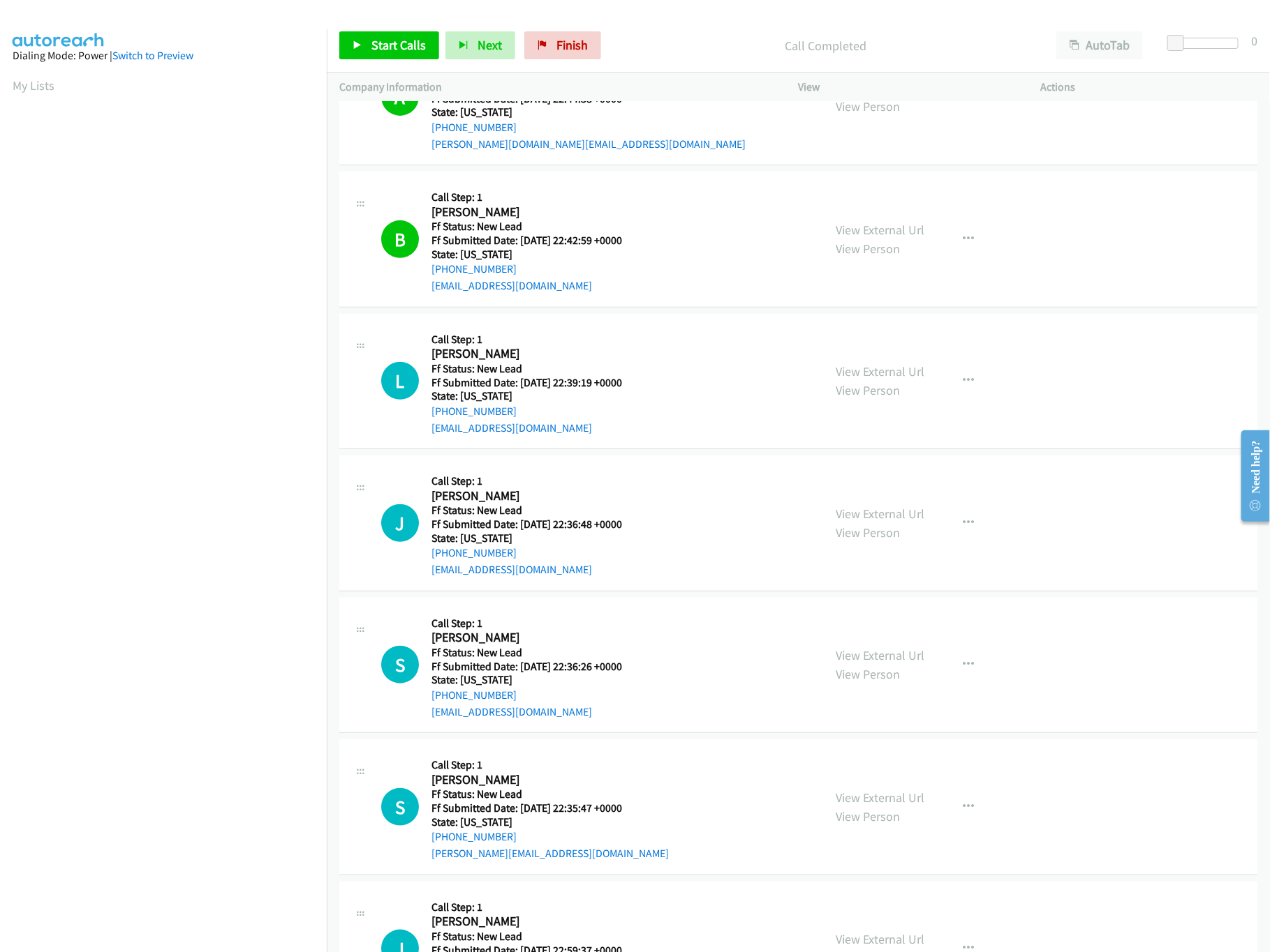
scroll to position [201, 0]
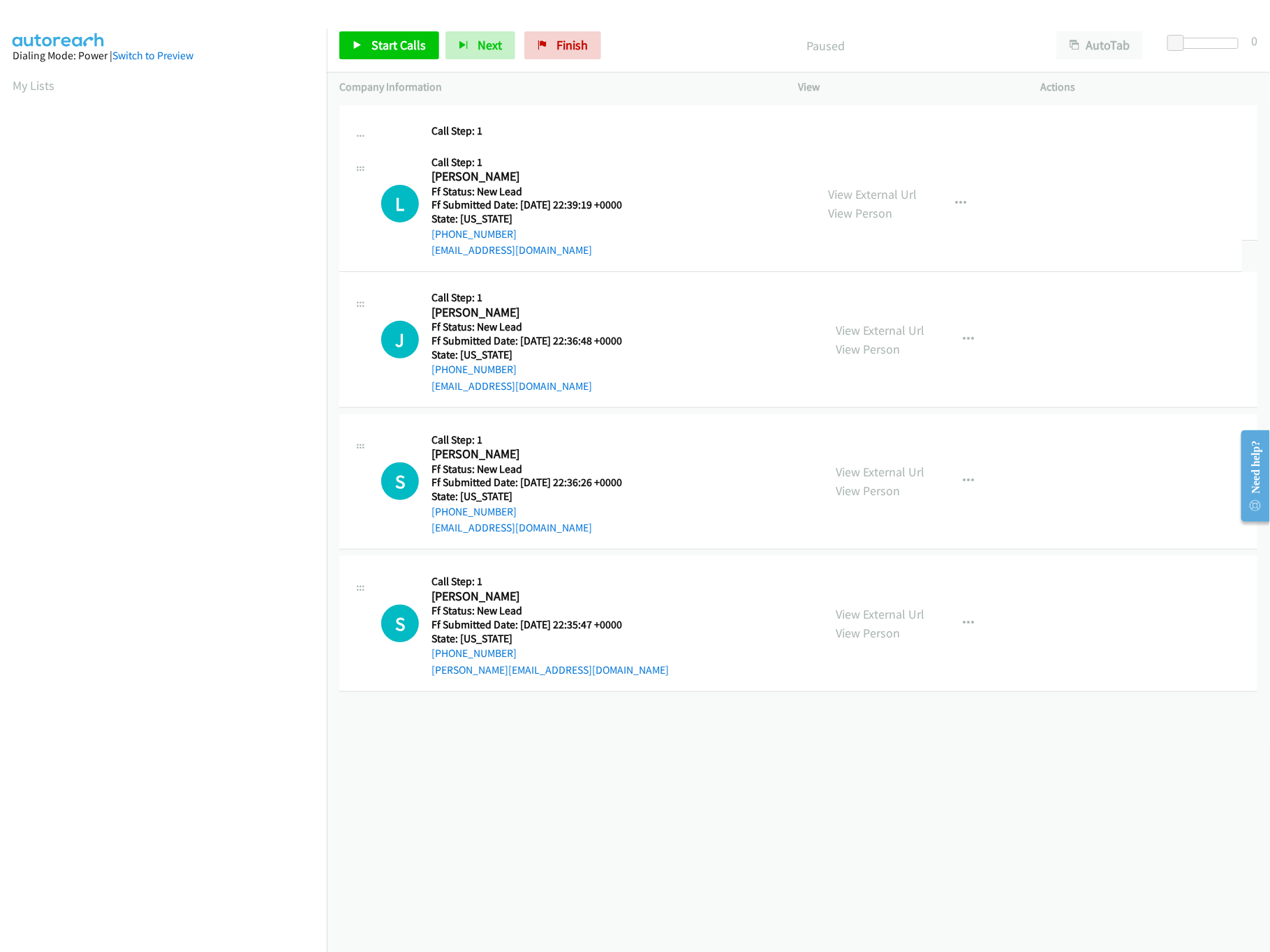
drag, startPoint x: 550, startPoint y: 333, endPoint x: 582, endPoint y: 110, distance: 225.3
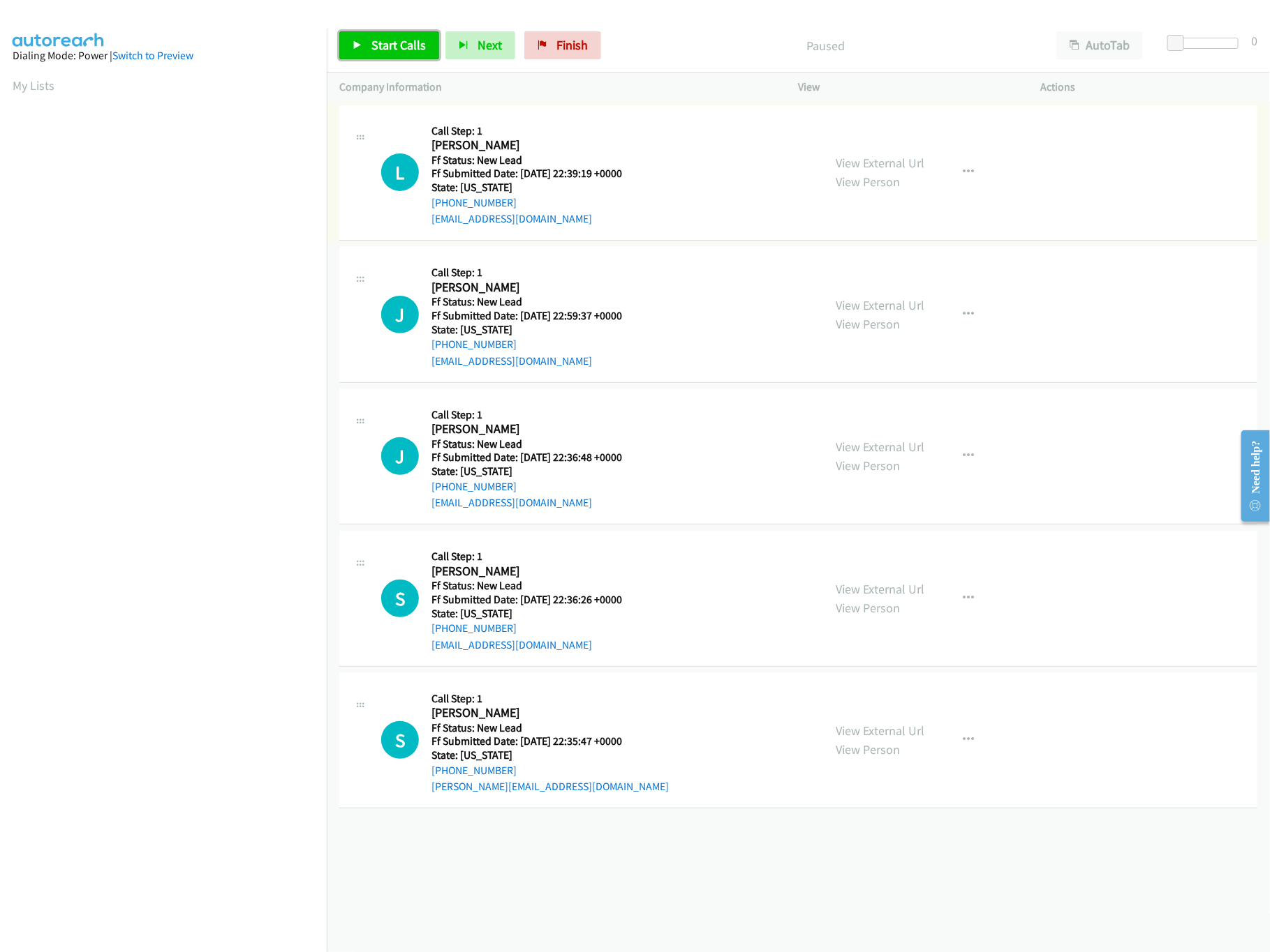
click at [398, 36] on link "Start Calls" at bounding box center [389, 45] width 100 height 28
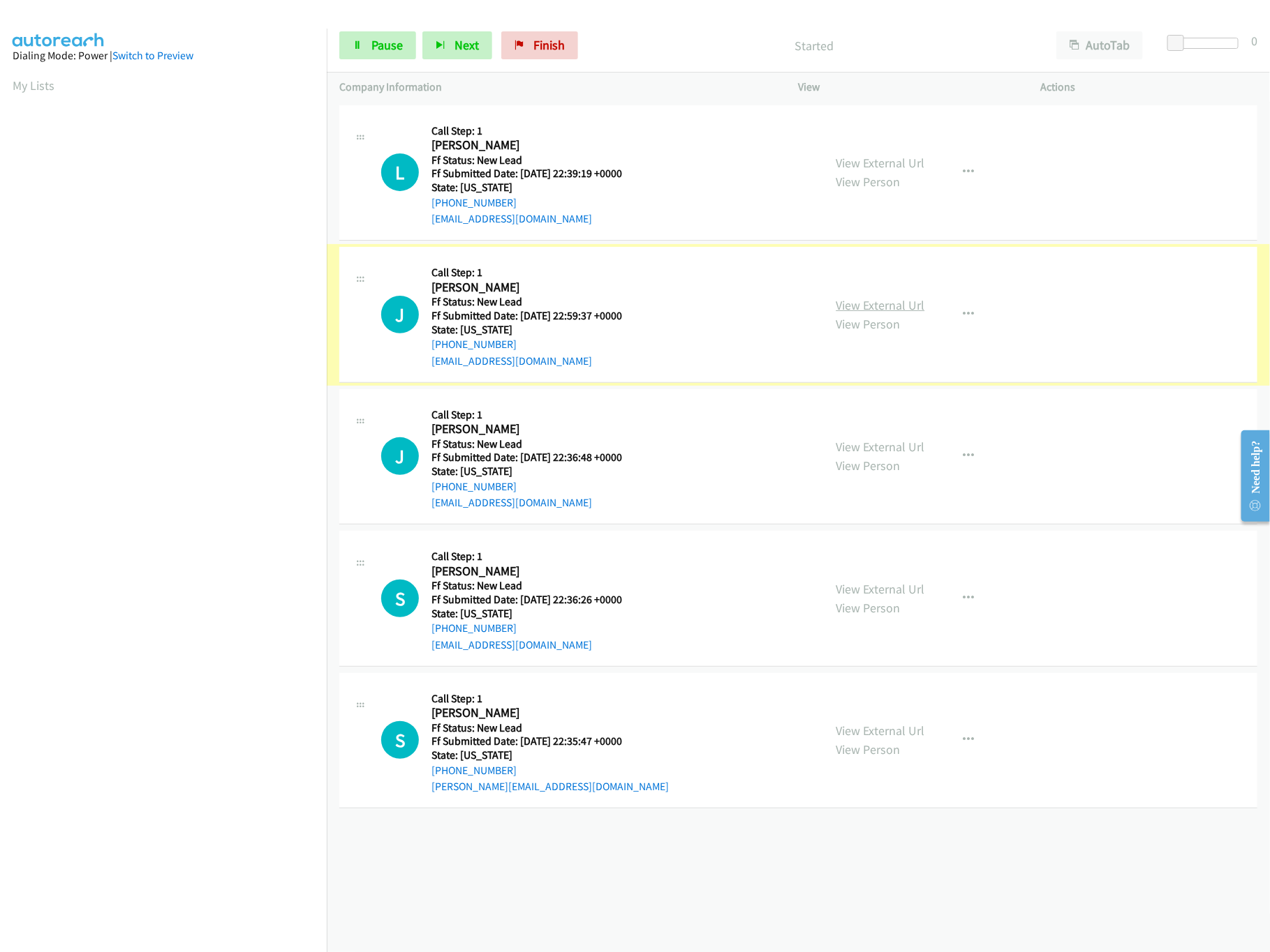
click at [874, 298] on link "View External Url" at bounding box center [880, 305] width 88 height 16
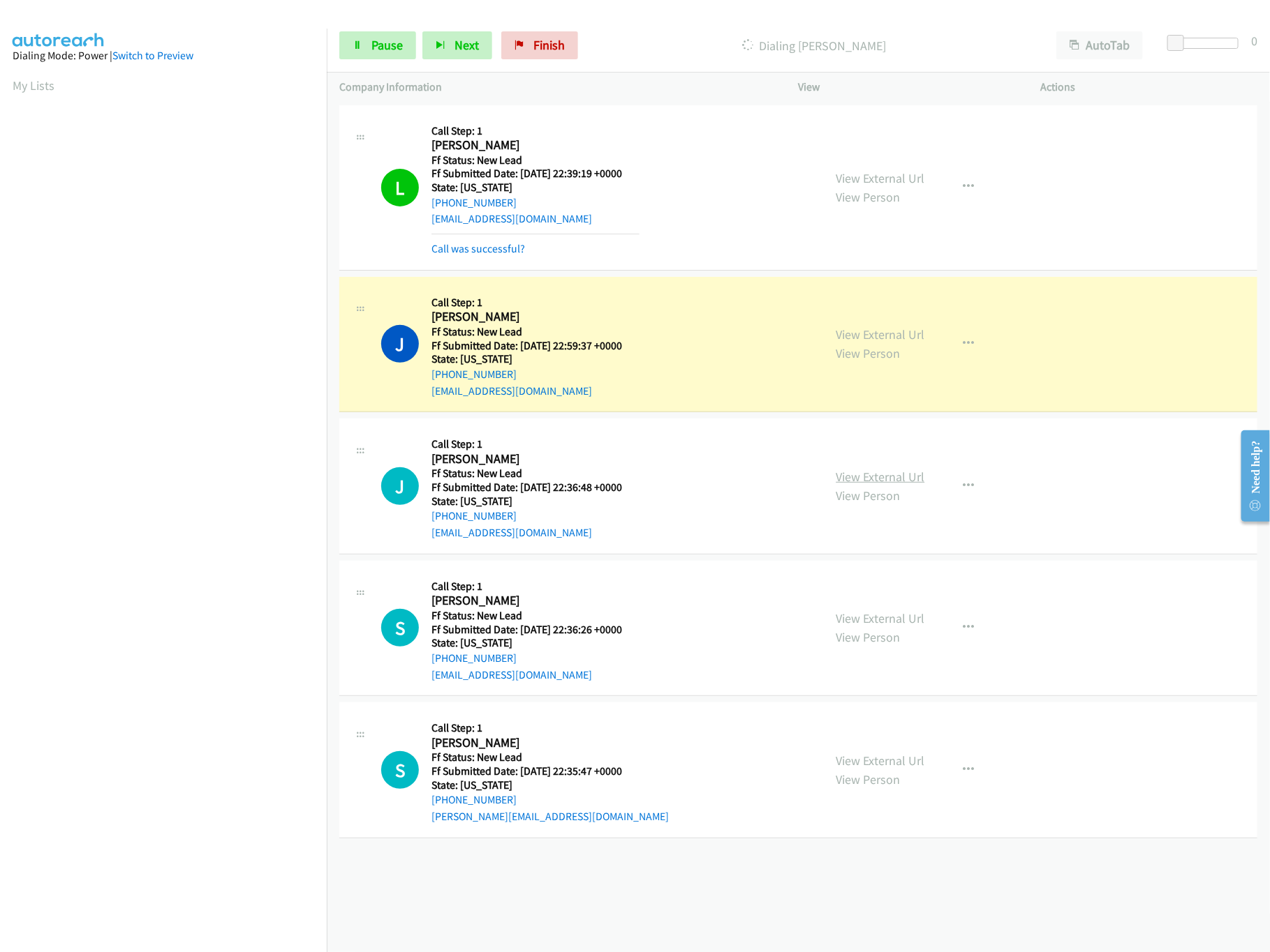
click at [848, 473] on link "View External Url" at bounding box center [880, 476] width 88 height 16
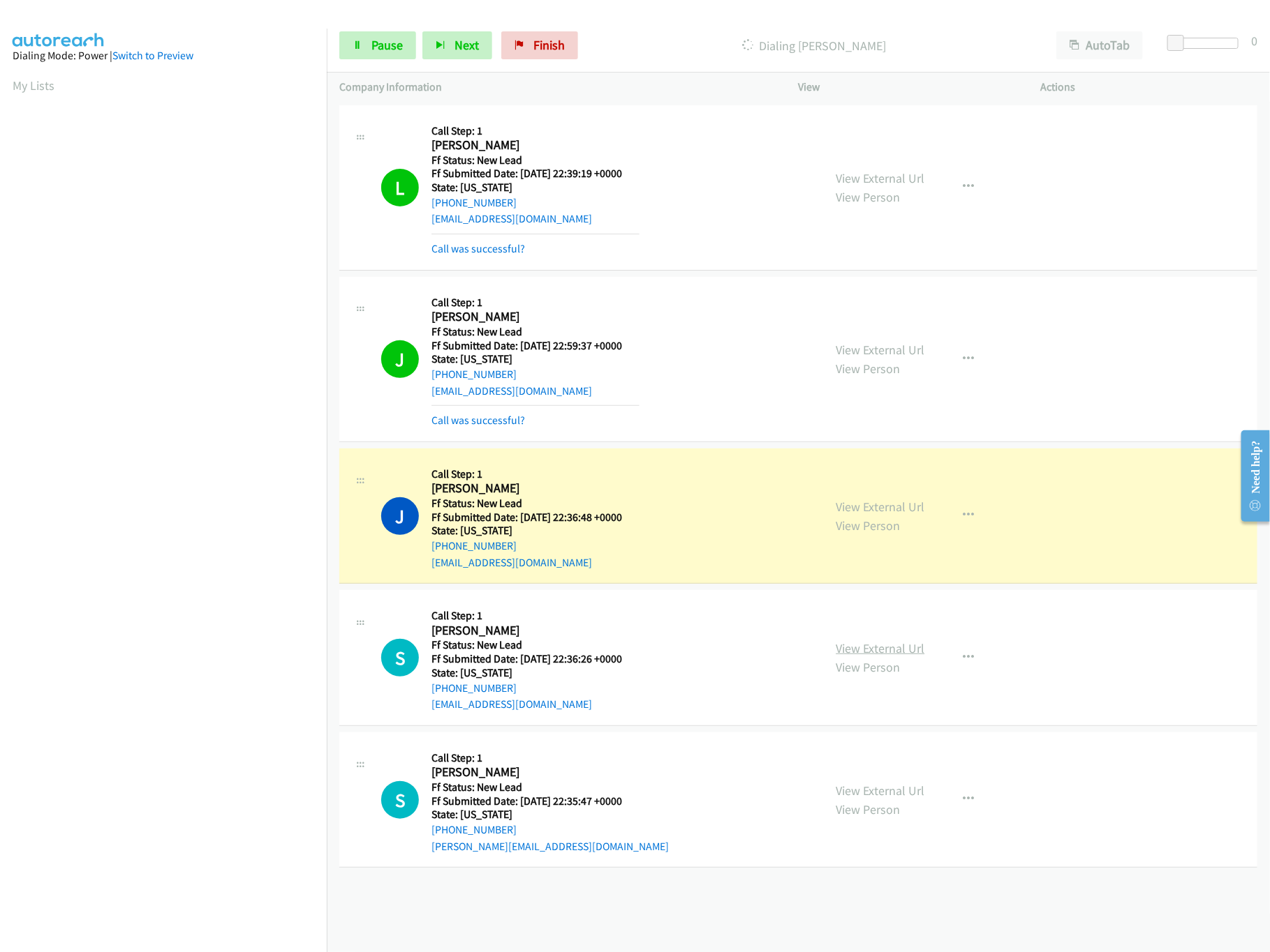
click at [857, 651] on link "View External Url" at bounding box center [880, 648] width 88 height 16
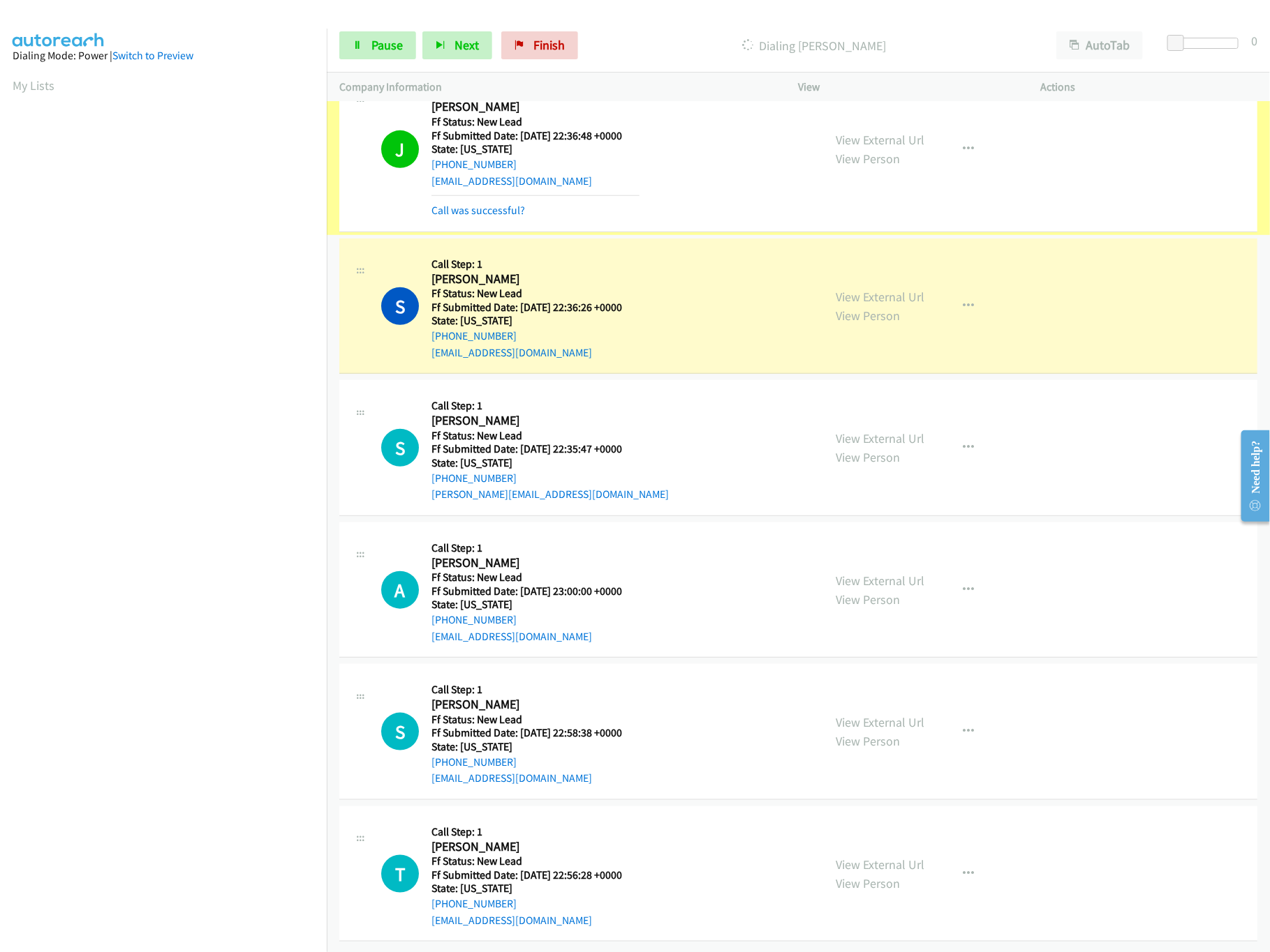
scroll to position [400, 0]
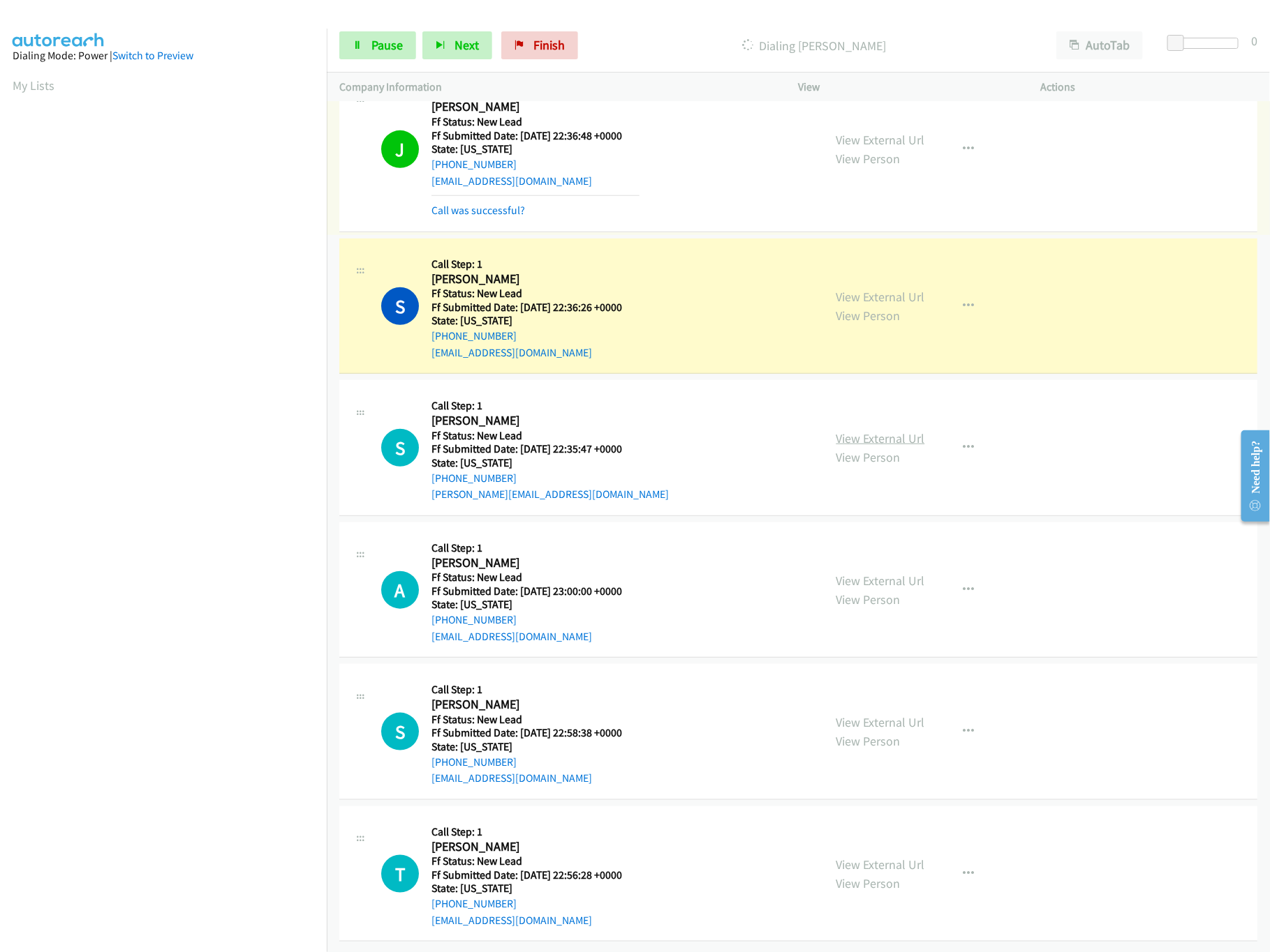
click at [860, 430] on link "View External Url" at bounding box center [880, 438] width 88 height 16
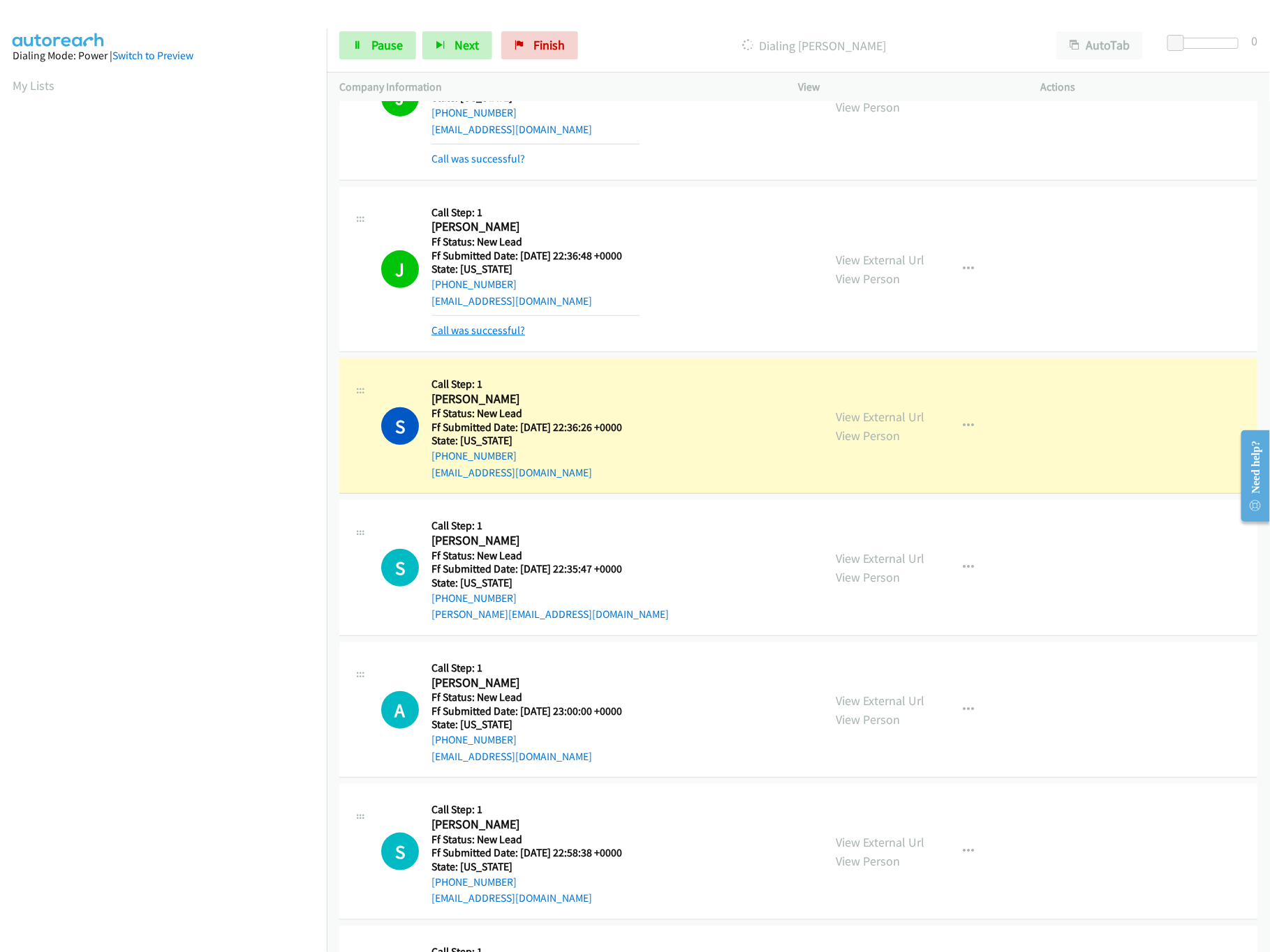
click at [499, 329] on link "Call was successful?" at bounding box center [478, 330] width 94 height 13
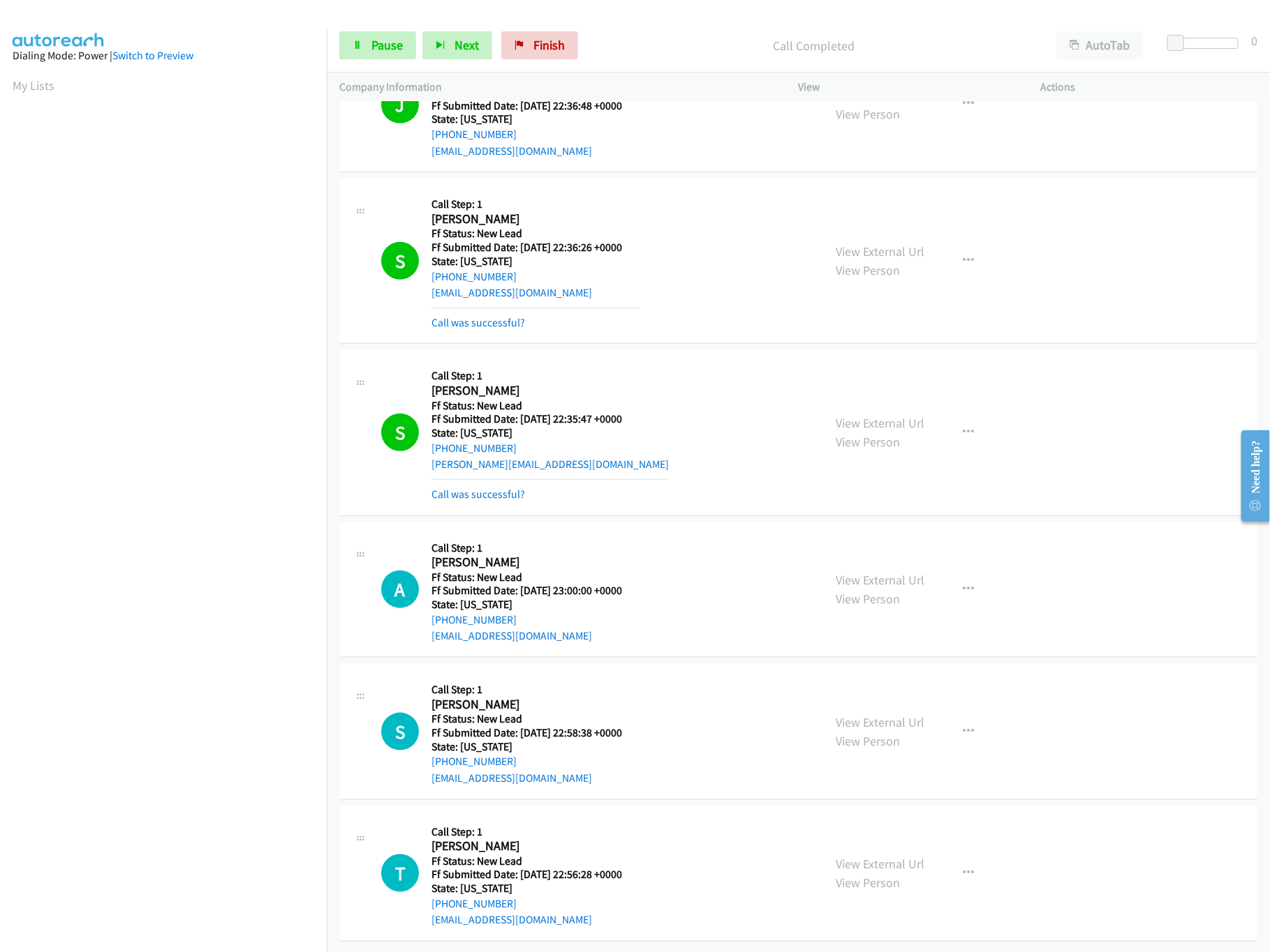
scroll to position [431, 0]
click at [899, 714] on div "View External Url View Person" at bounding box center [880, 731] width 88 height 38
click at [897, 715] on link "View External Url" at bounding box center [880, 722] width 88 height 16
click at [903, 572] on link "View External Url" at bounding box center [880, 580] width 88 height 16
click at [348, 40] on link "Pause" at bounding box center [377, 45] width 77 height 28
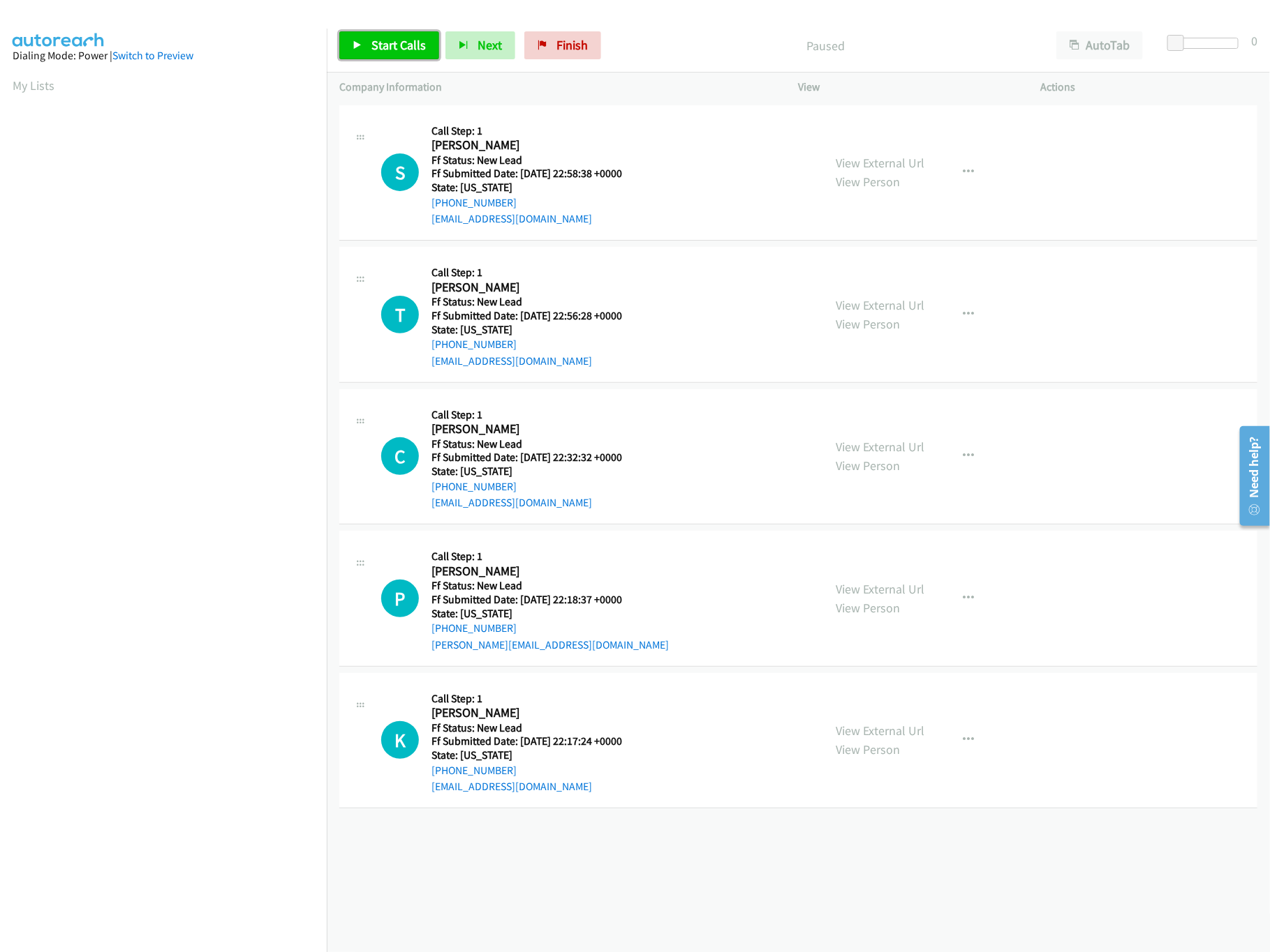
click at [413, 48] on span "Start Calls" at bounding box center [398, 45] width 55 height 16
click at [849, 585] on link "View External Url" at bounding box center [880, 589] width 88 height 16
click at [876, 442] on link "View External Url" at bounding box center [880, 446] width 88 height 16
click at [896, 304] on link "View External Url" at bounding box center [880, 305] width 88 height 16
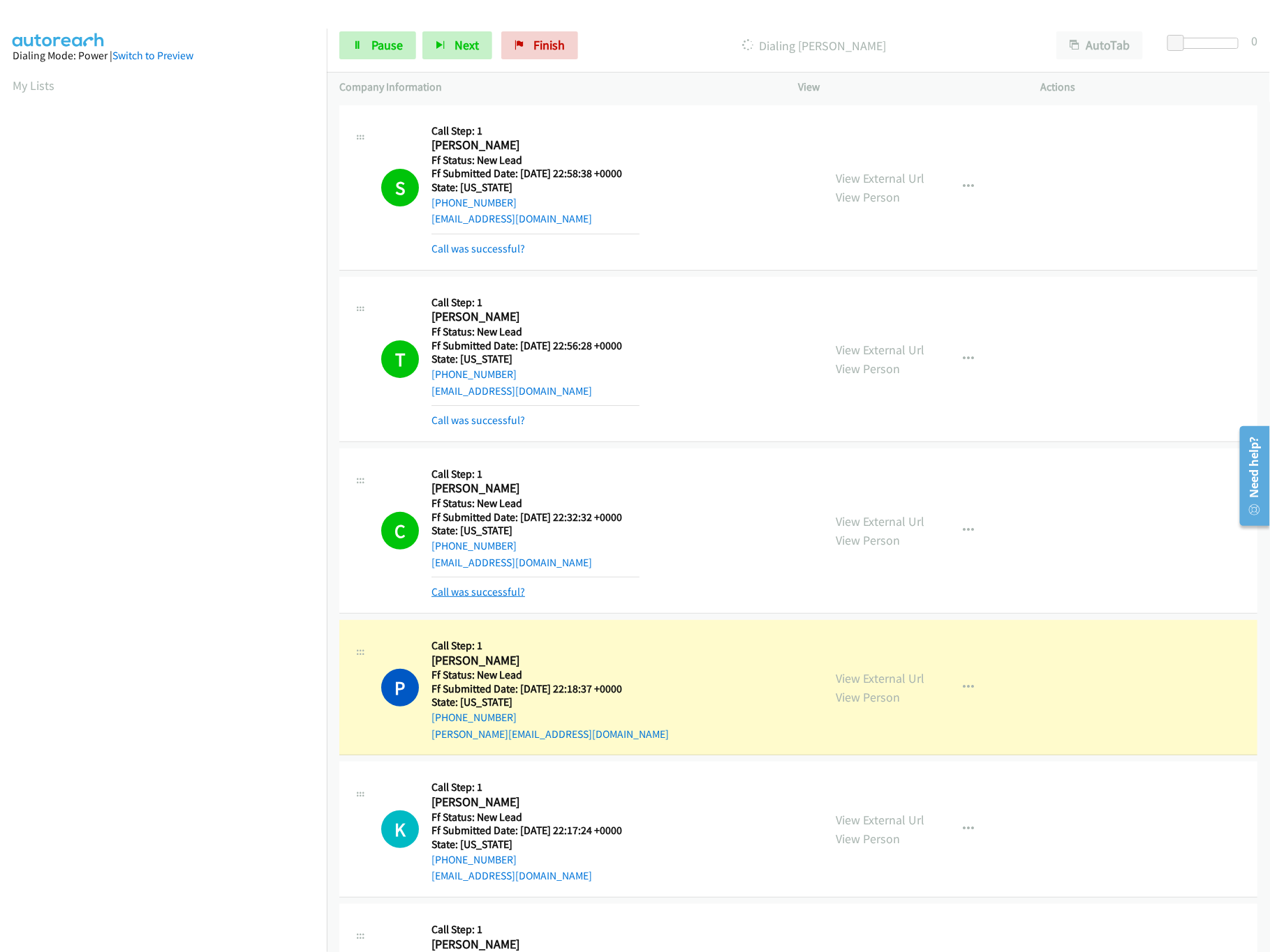
click at [459, 592] on link "Call was successful?" at bounding box center [478, 592] width 94 height 13
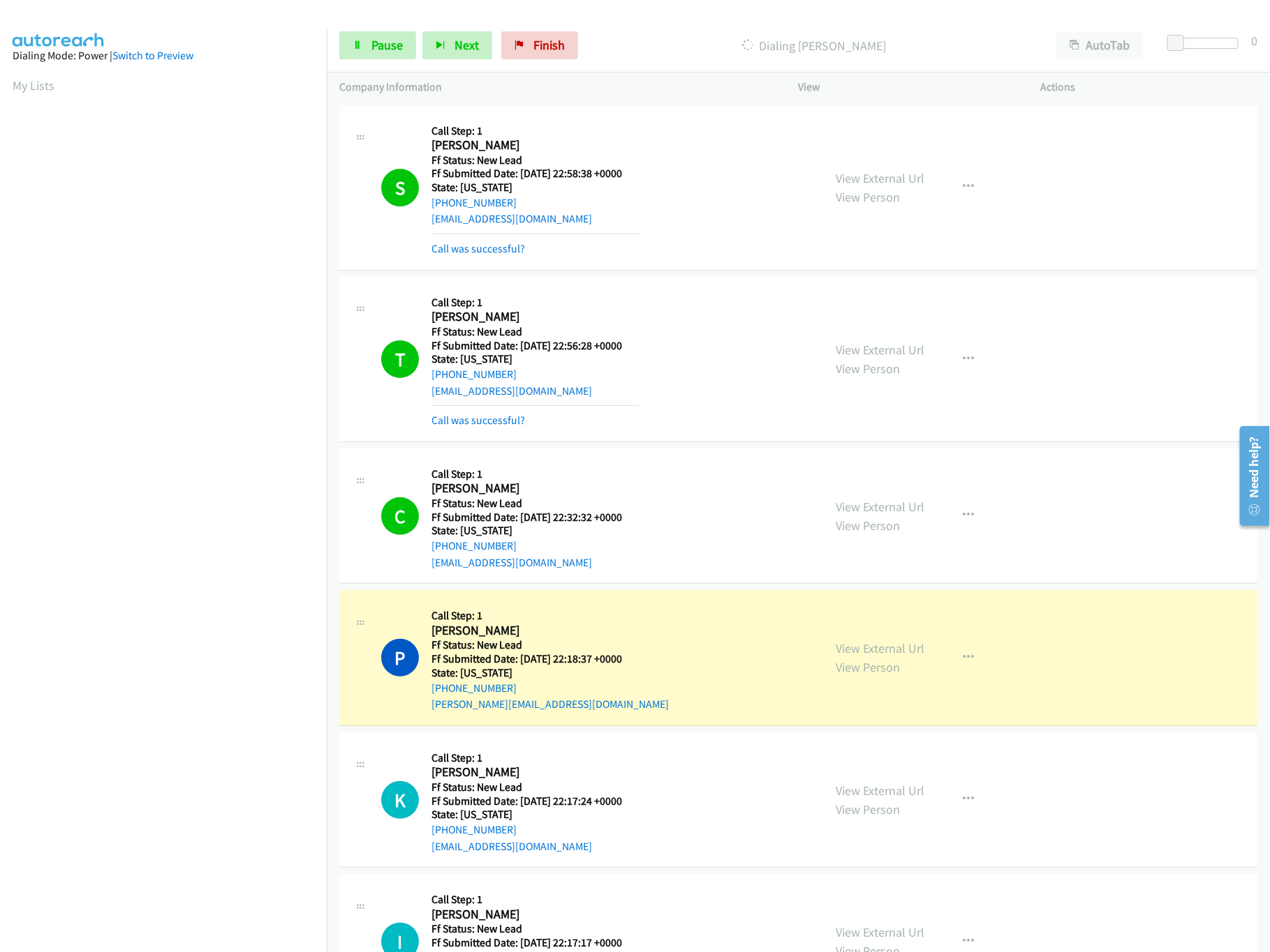
scroll to position [370, 0]
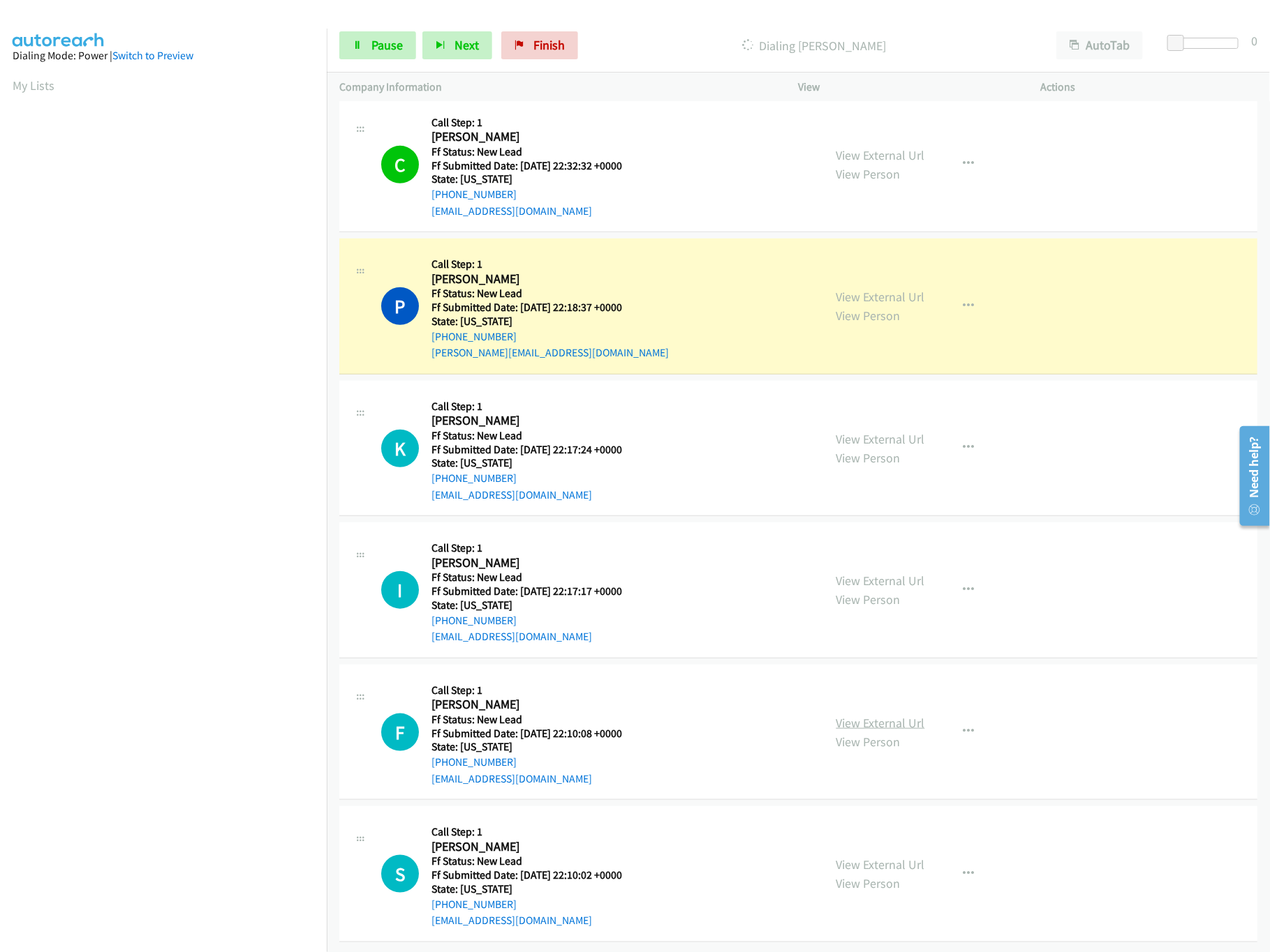
click at [872, 715] on link "View External Url" at bounding box center [880, 723] width 88 height 16
click at [871, 572] on link "View External Url" at bounding box center [880, 580] width 88 height 16
click at [873, 431] on link "View External Url" at bounding box center [880, 439] width 88 height 16
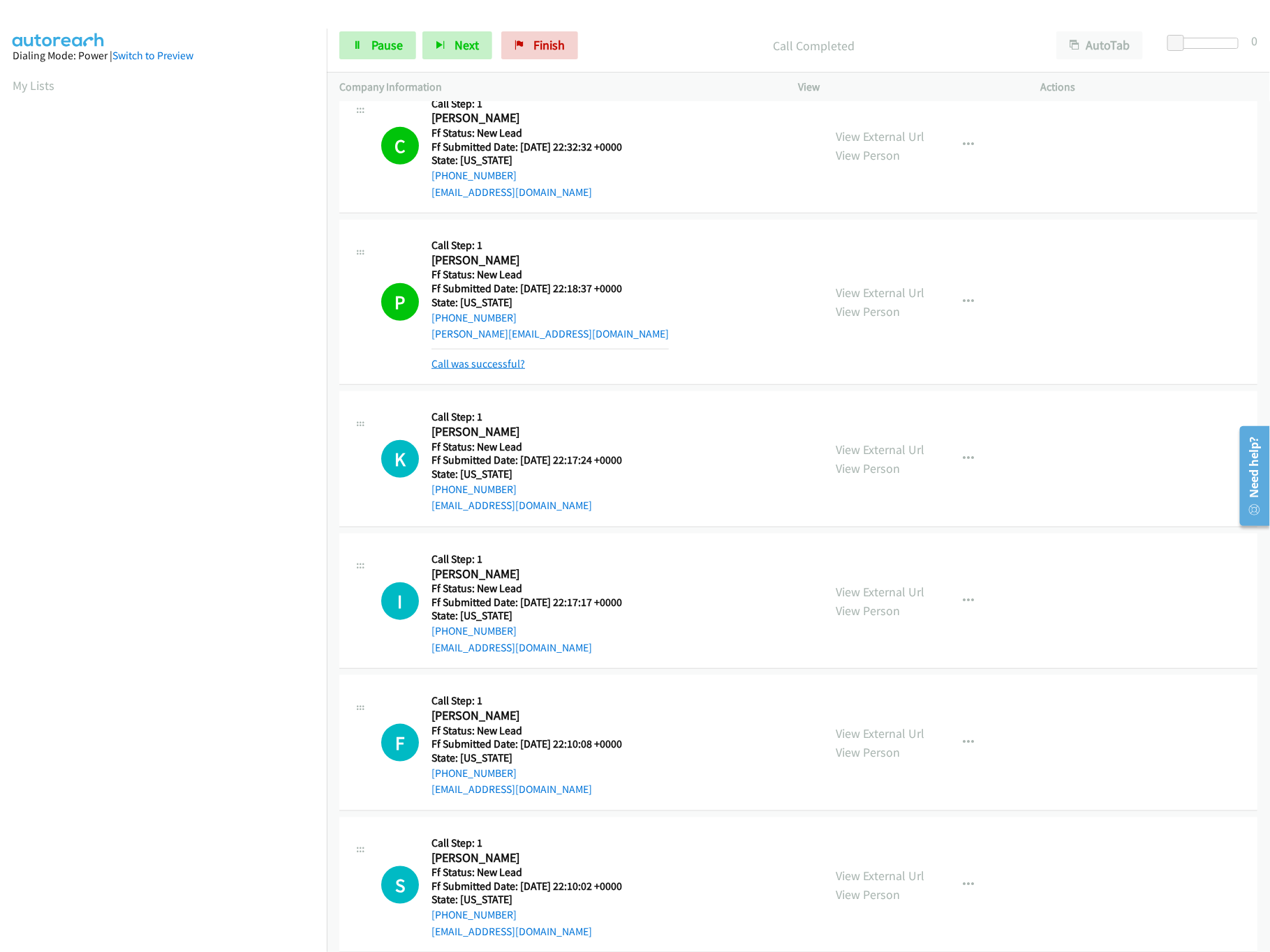
click at [489, 368] on link "Call was successful?" at bounding box center [478, 363] width 94 height 13
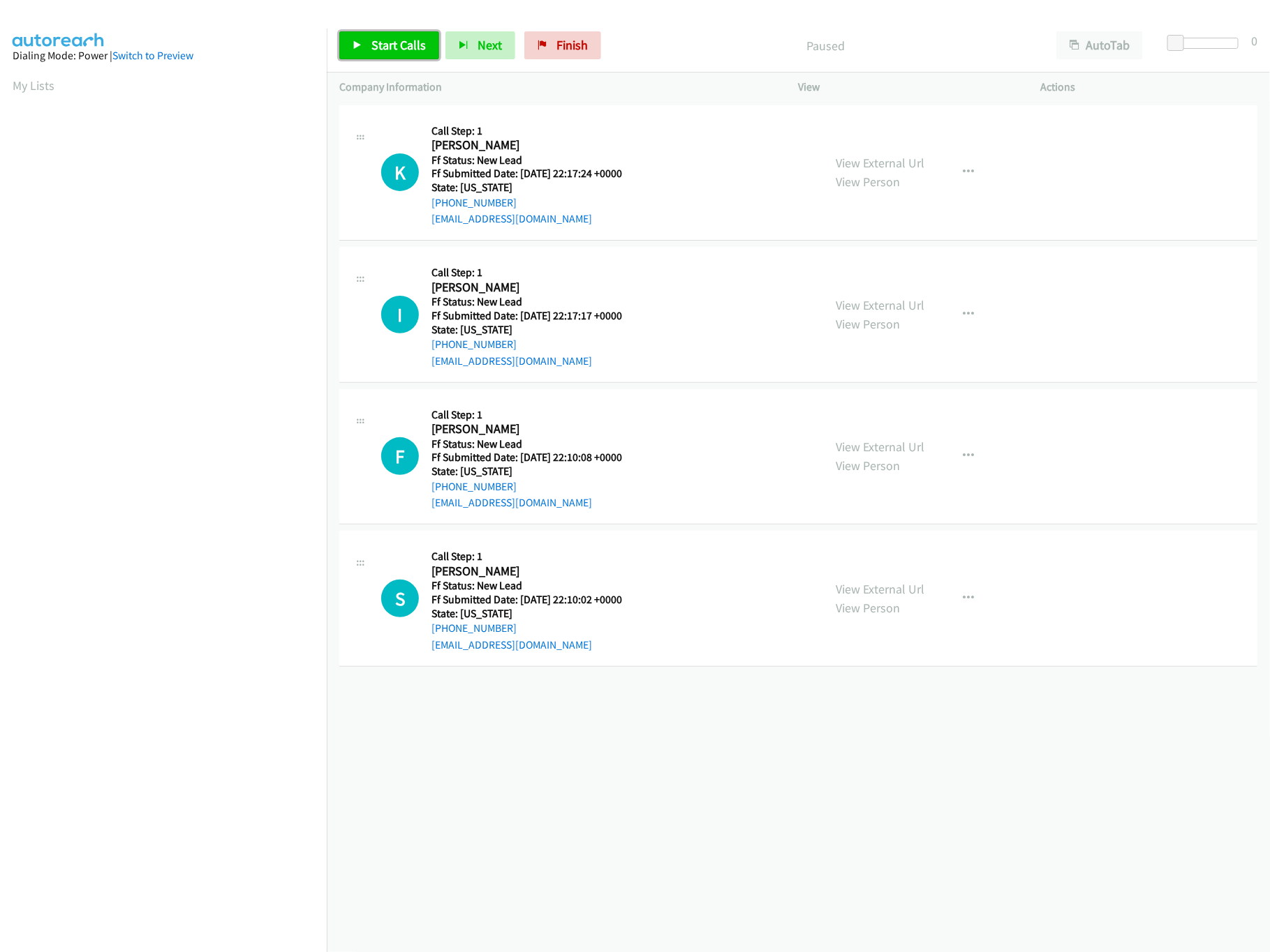
click at [357, 41] on icon at bounding box center [357, 46] width 10 height 10
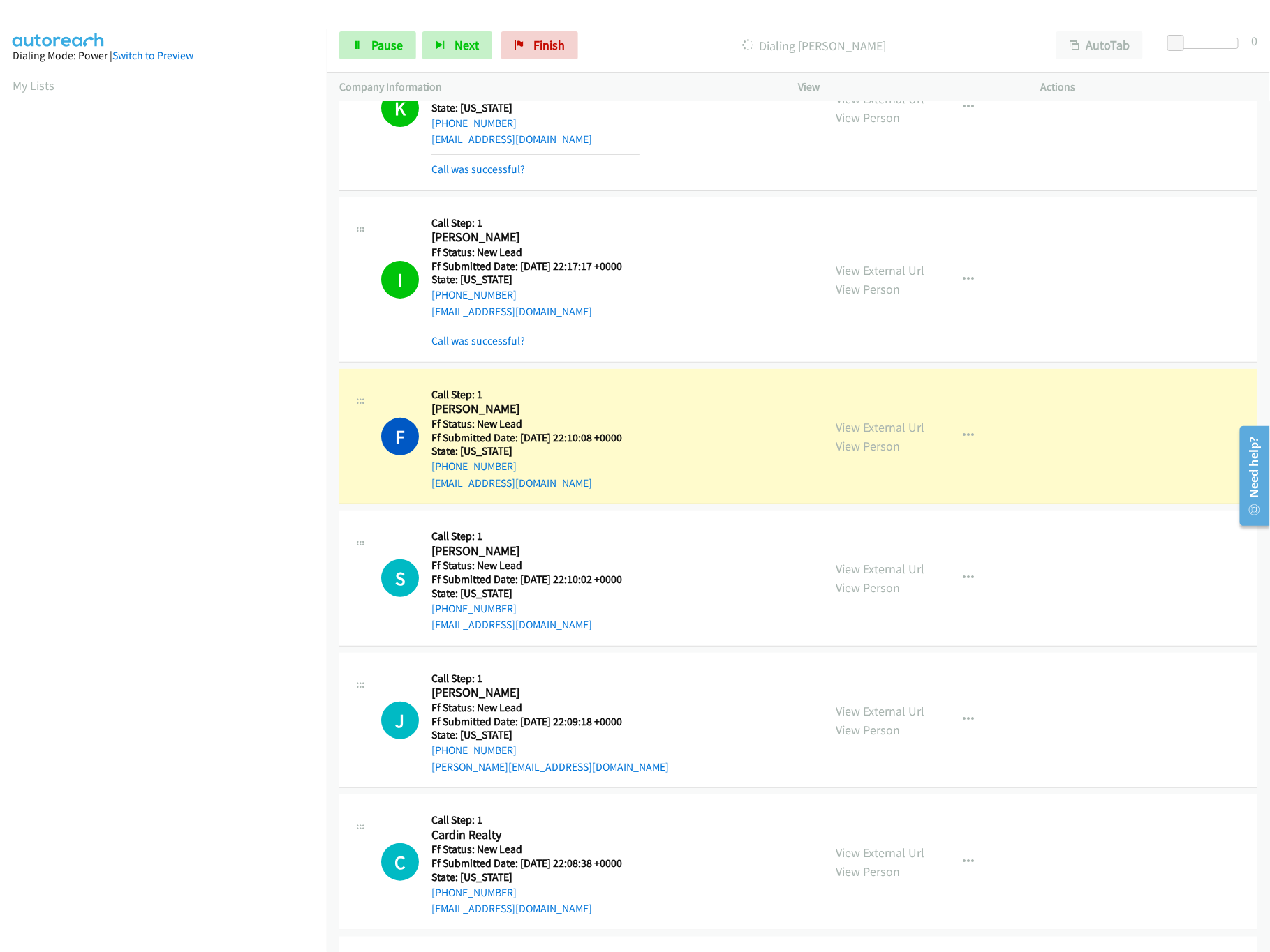
scroll to position [228, 0]
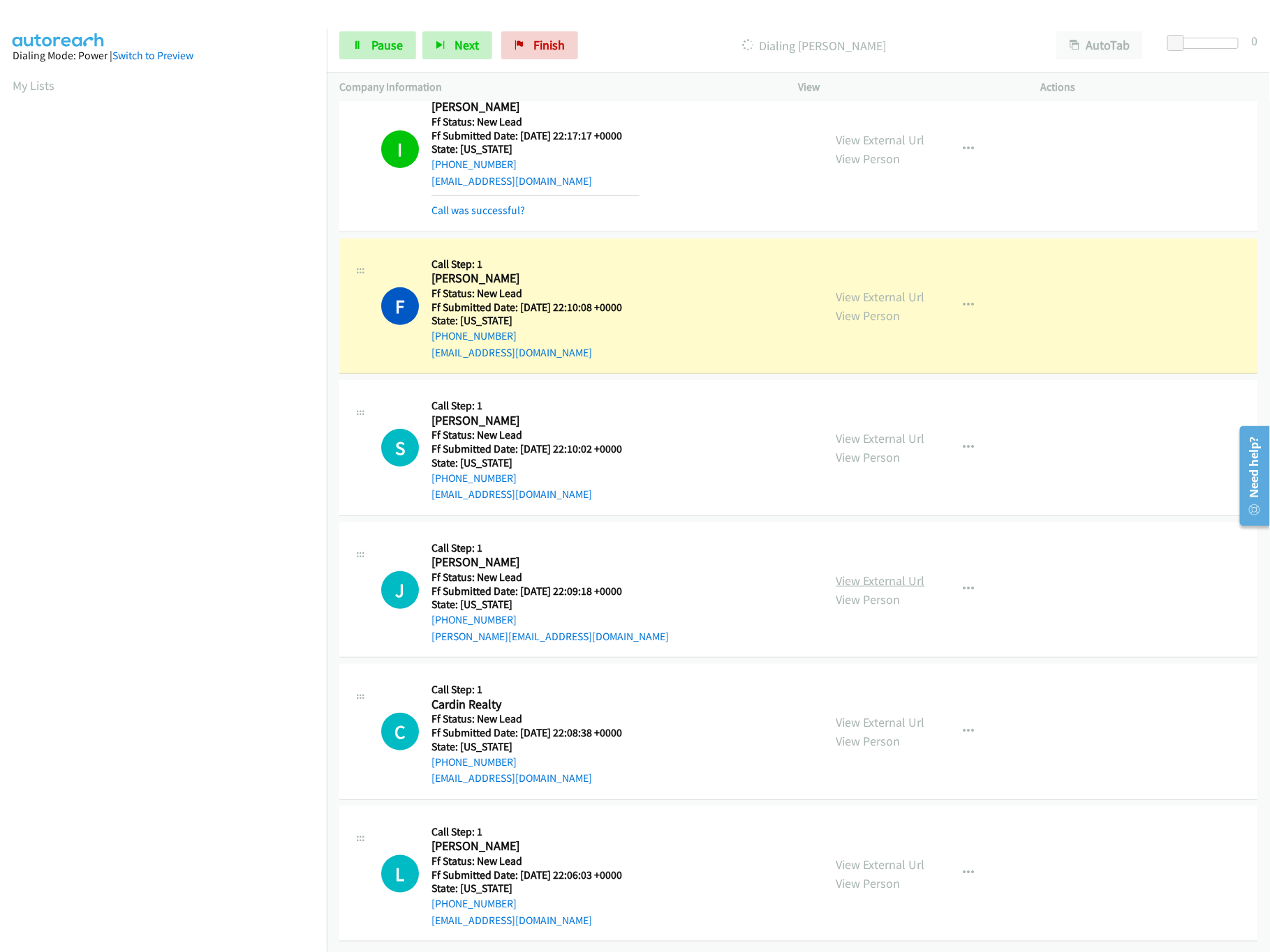
click at [892, 572] on link "View External Url" at bounding box center [880, 580] width 88 height 16
click at [877, 430] on link "View External Url" at bounding box center [880, 438] width 88 height 16
click at [385, 45] on span "Pause" at bounding box center [387, 45] width 32 height 16
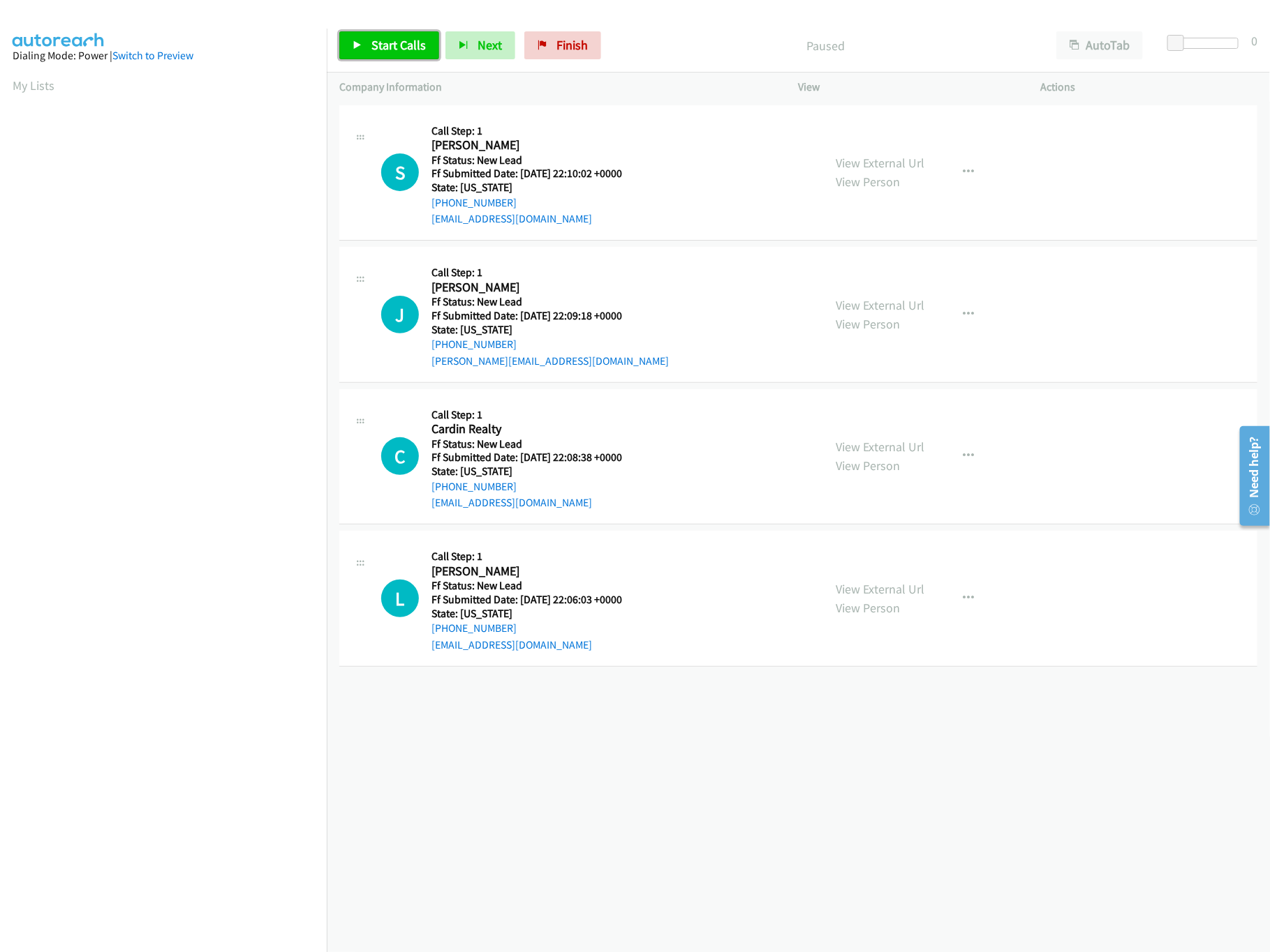
click at [390, 48] on span "Start Calls" at bounding box center [398, 45] width 55 height 16
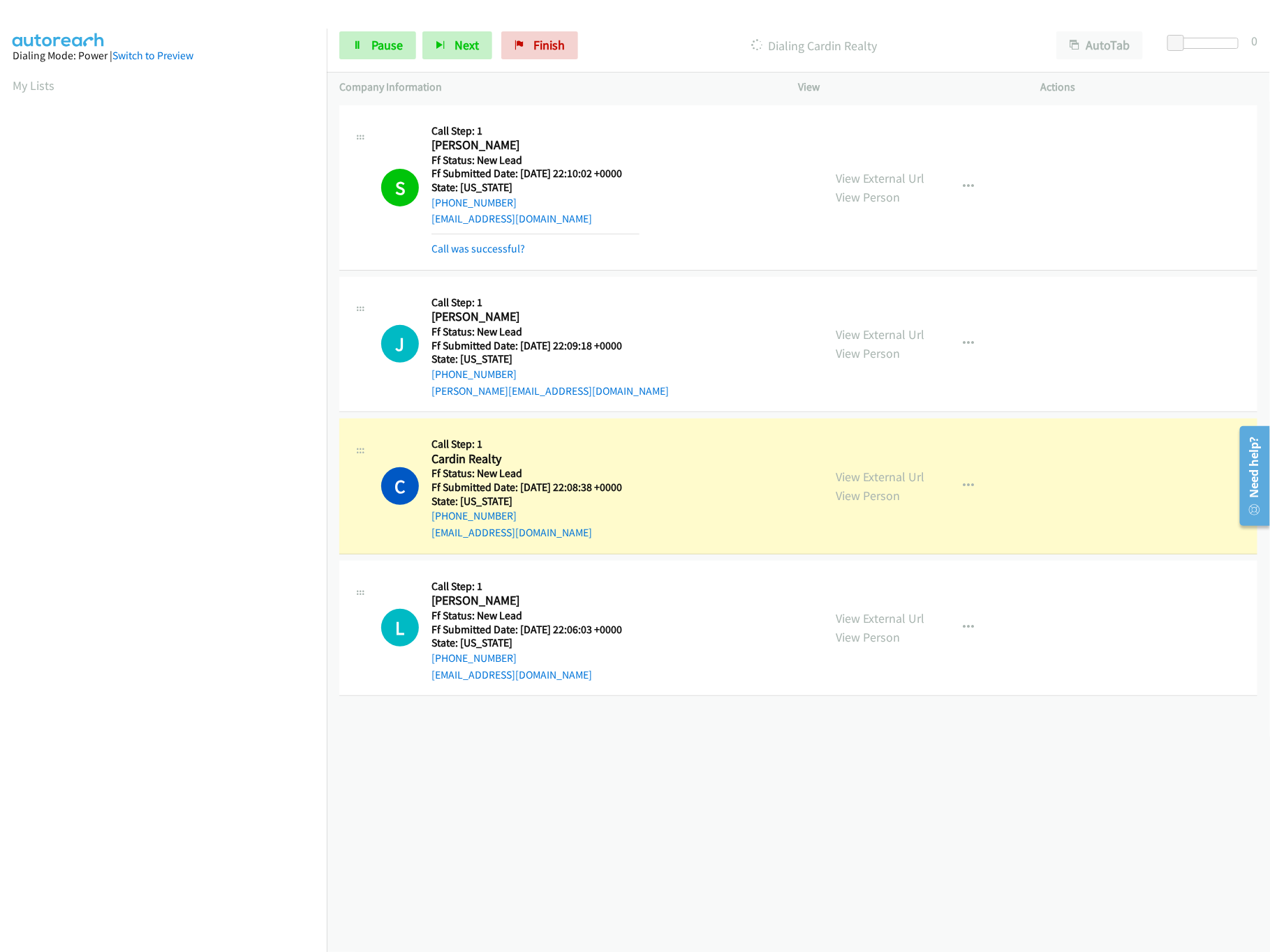
click at [920, 625] on div "View External Url View Person View External Url Email Schedule/Manage Callback …" at bounding box center [950, 628] width 254 height 110
click at [911, 625] on link "View External Url" at bounding box center [880, 618] width 88 height 16
click at [365, 34] on link "Pause" at bounding box center [377, 45] width 77 height 28
click at [365, 34] on link "Start Calls" at bounding box center [389, 45] width 100 height 28
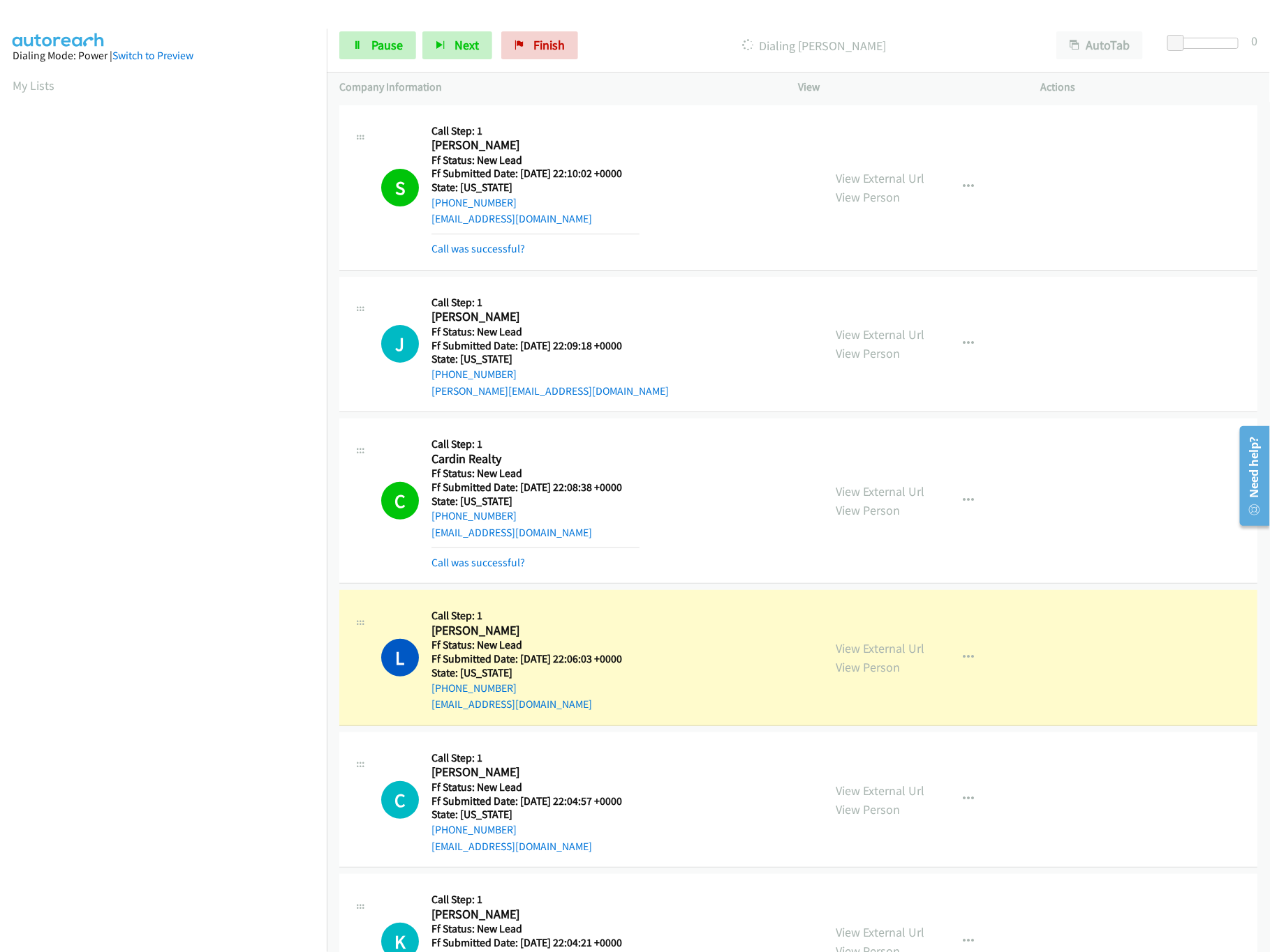
scroll to position [228, 0]
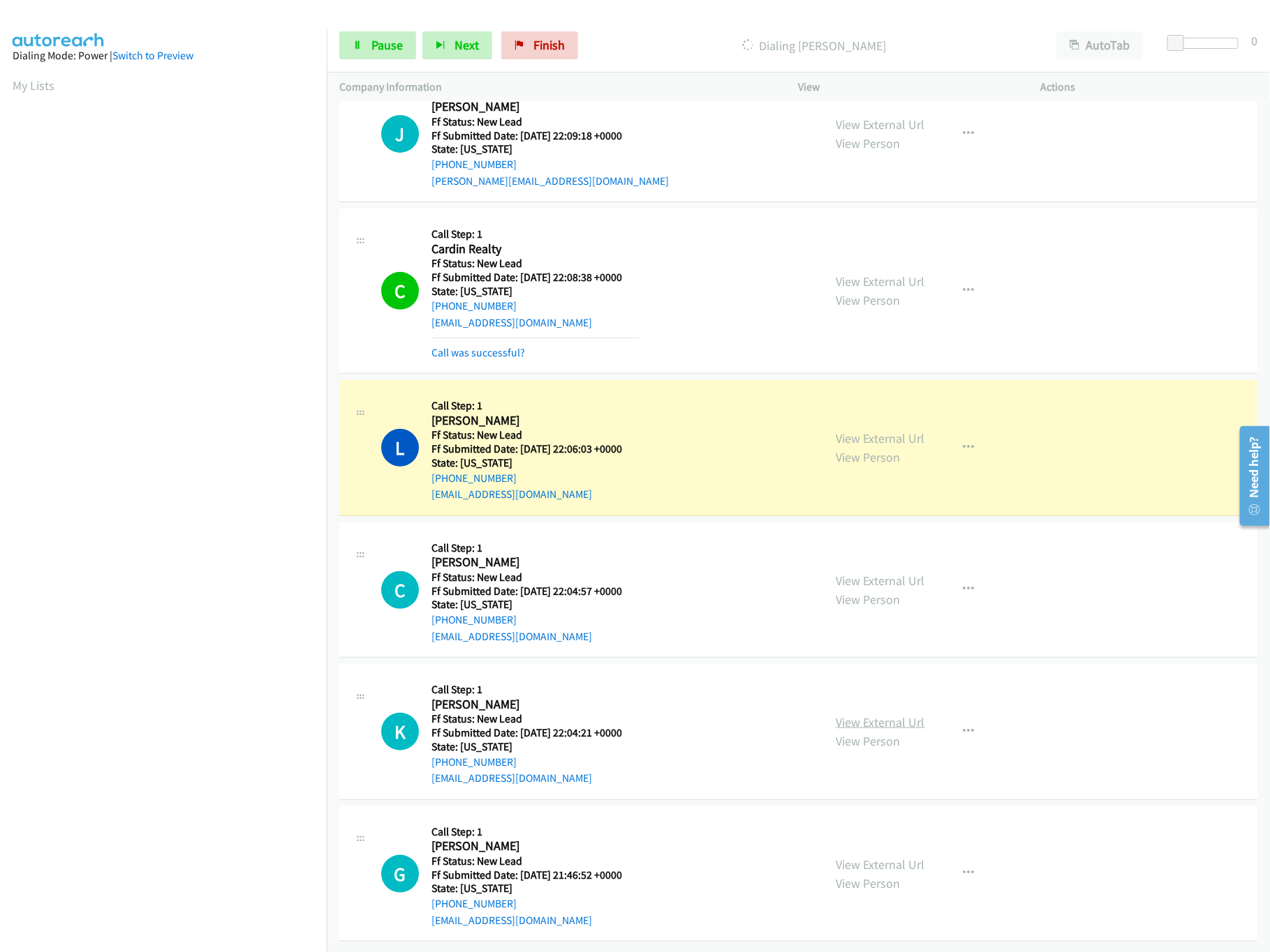
click at [866, 715] on link "View External Url" at bounding box center [880, 722] width 88 height 16
click at [871, 572] on link "View External Url" at bounding box center [880, 580] width 88 height 16
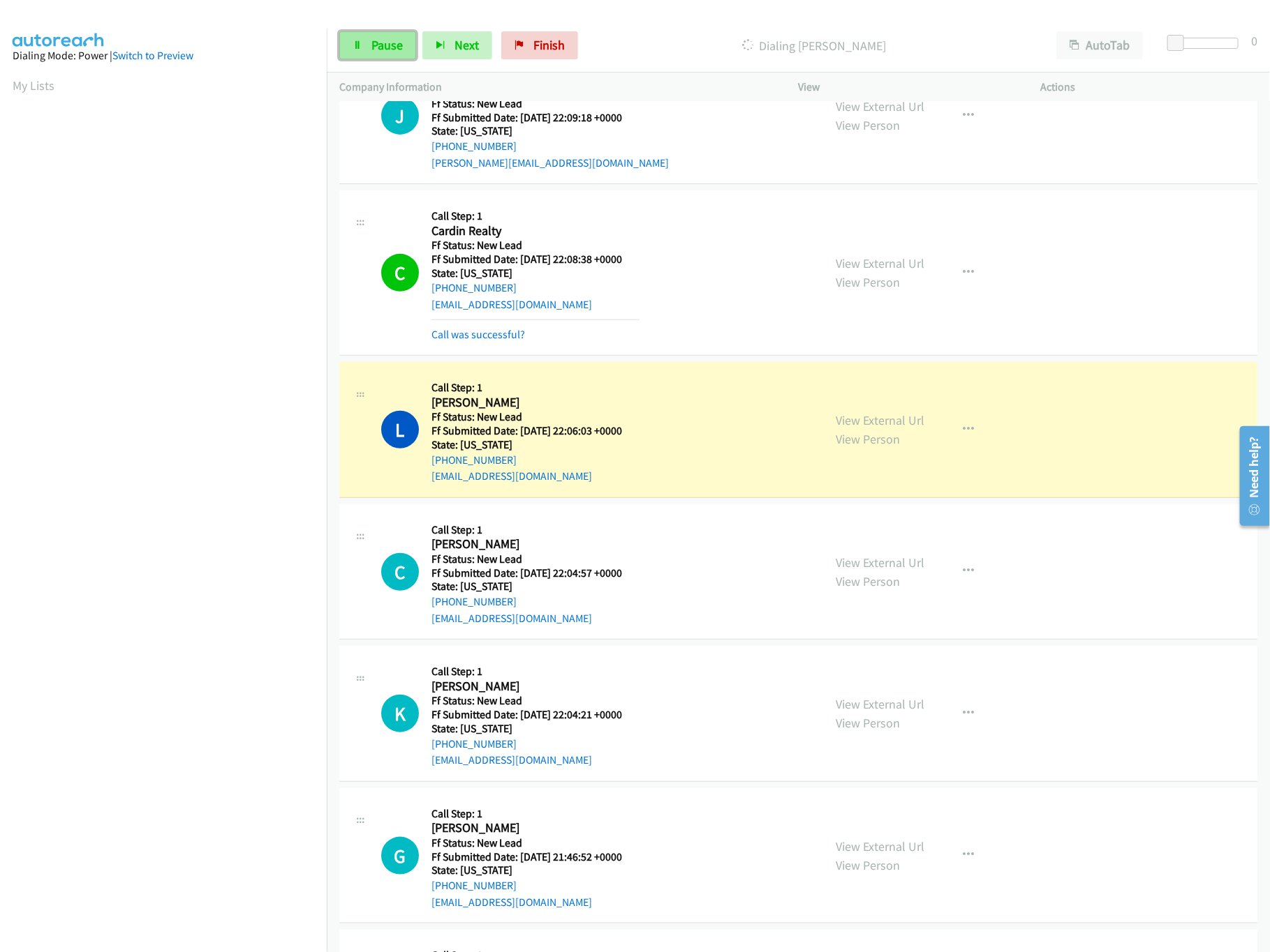
click at [354, 47] on icon at bounding box center [357, 46] width 10 height 10
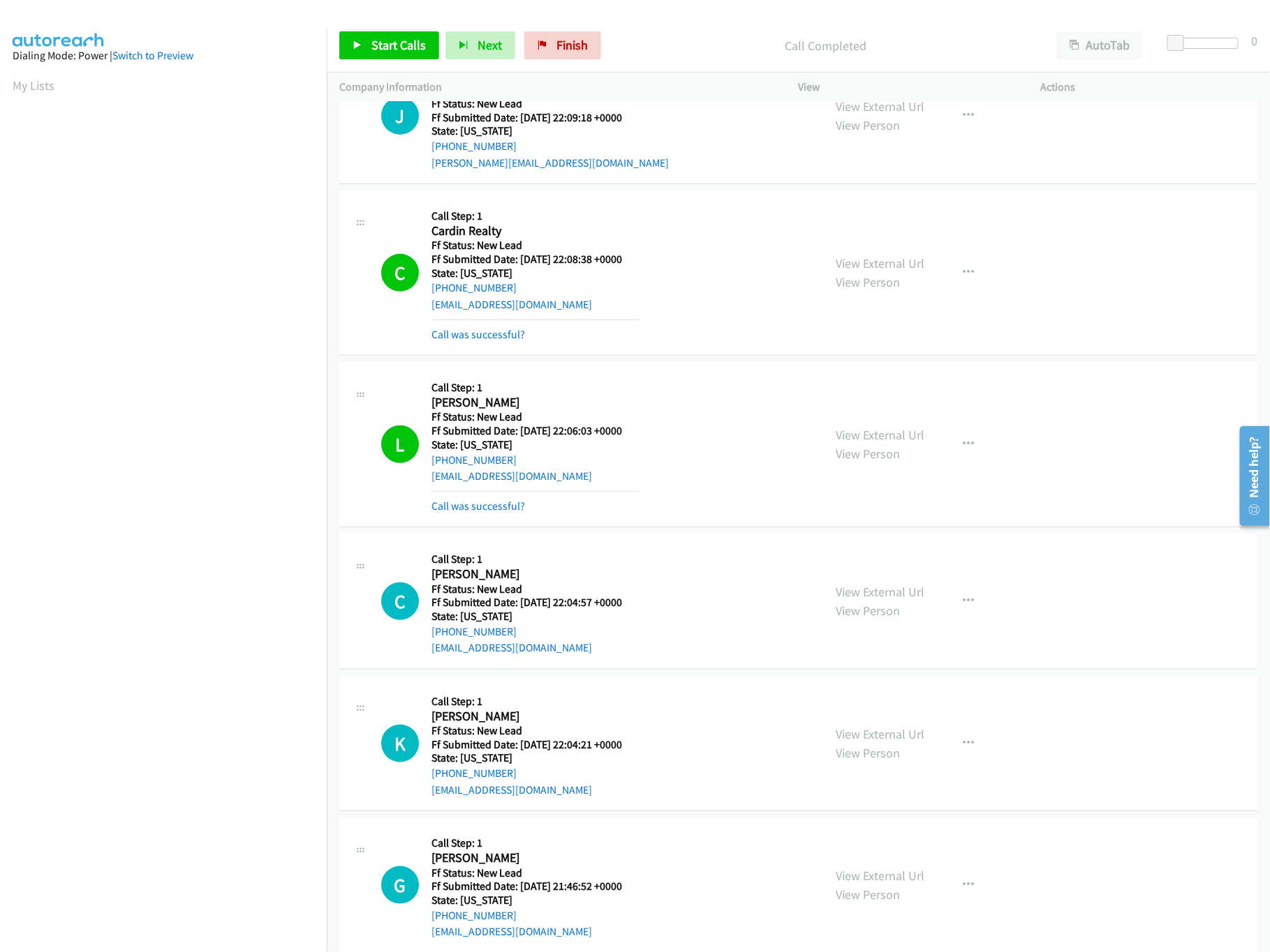
scroll to position [88, 0]
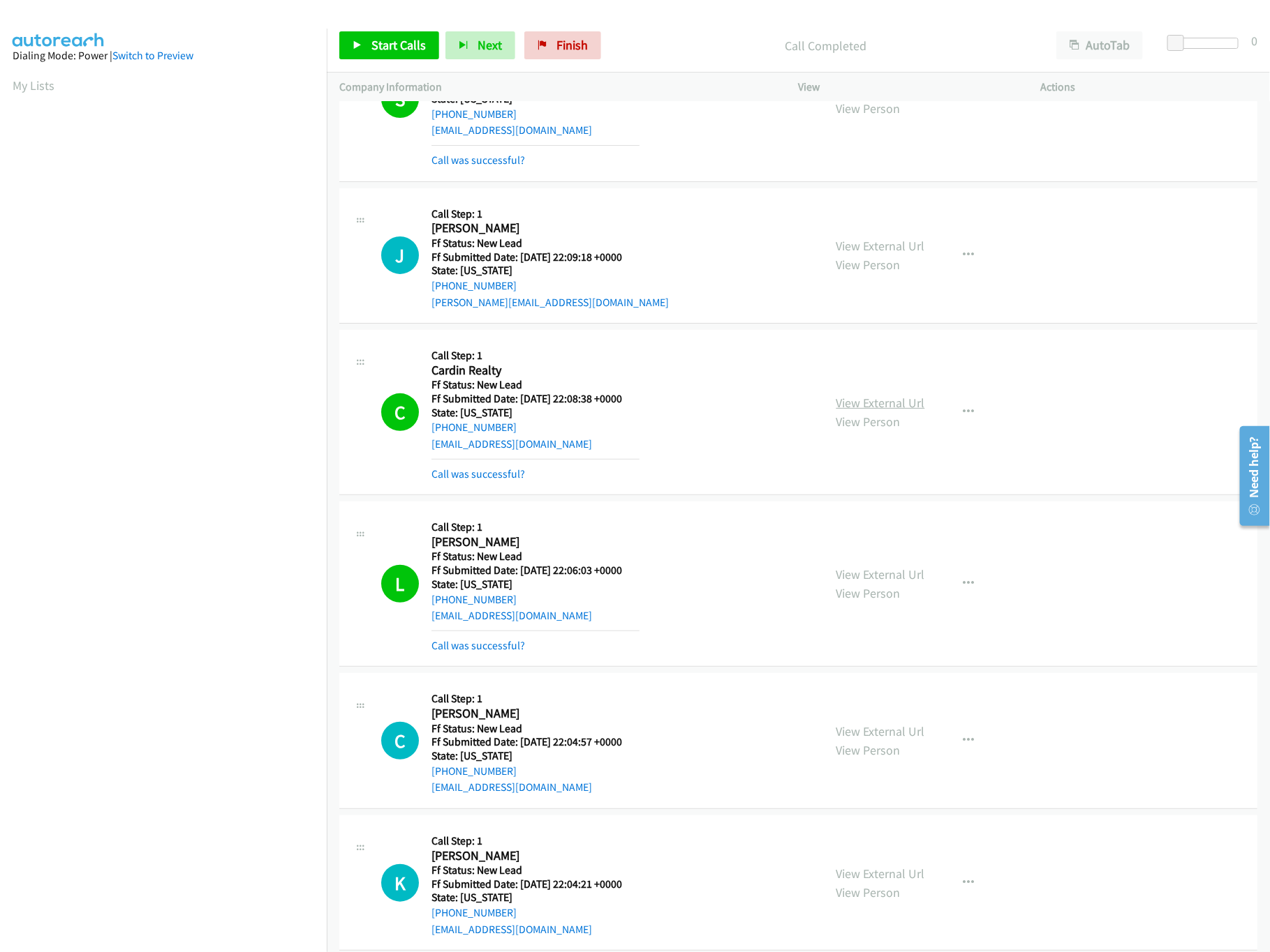
click at [866, 409] on link "View External Url" at bounding box center [880, 403] width 88 height 16
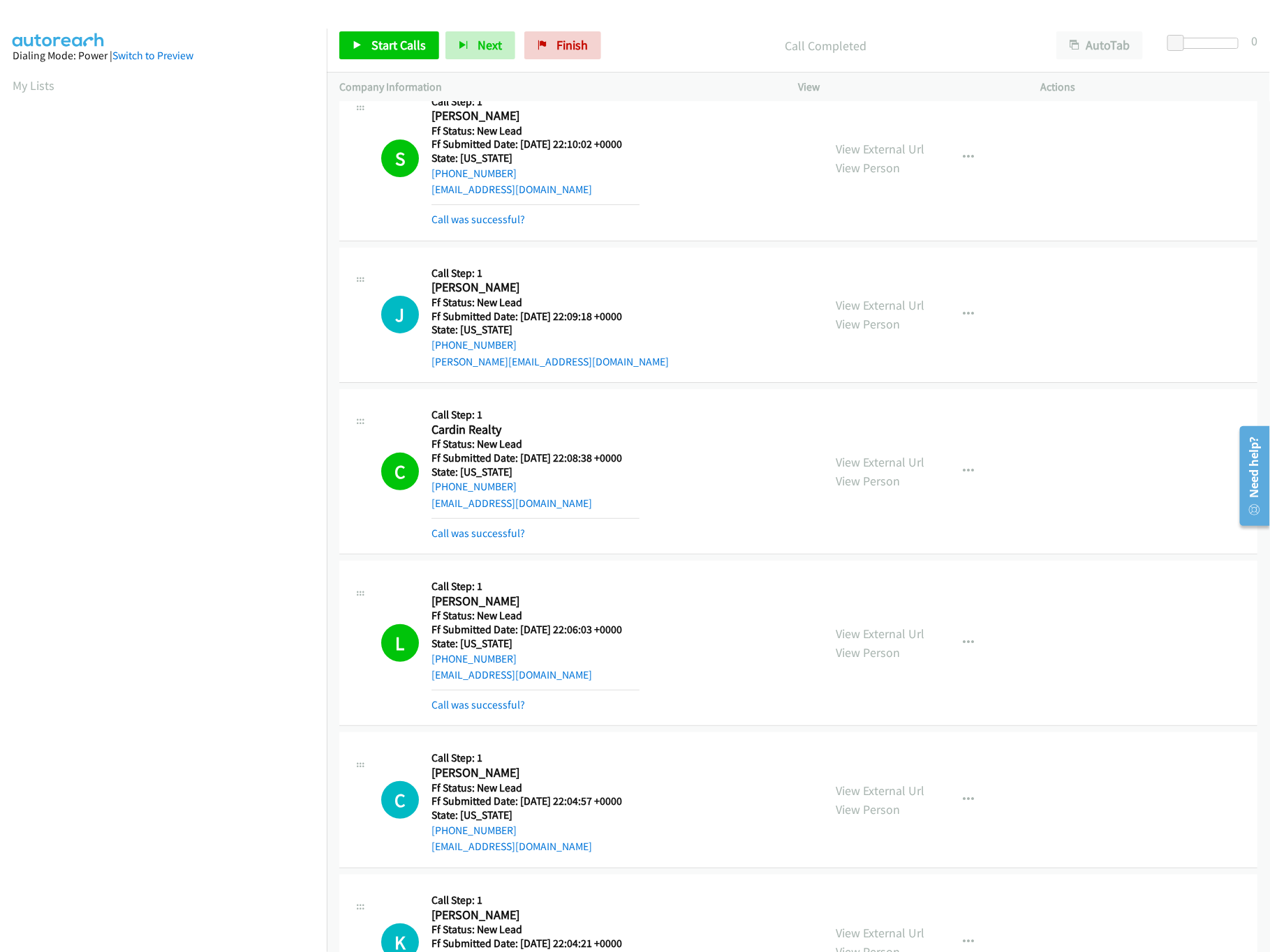
scroll to position [0, 0]
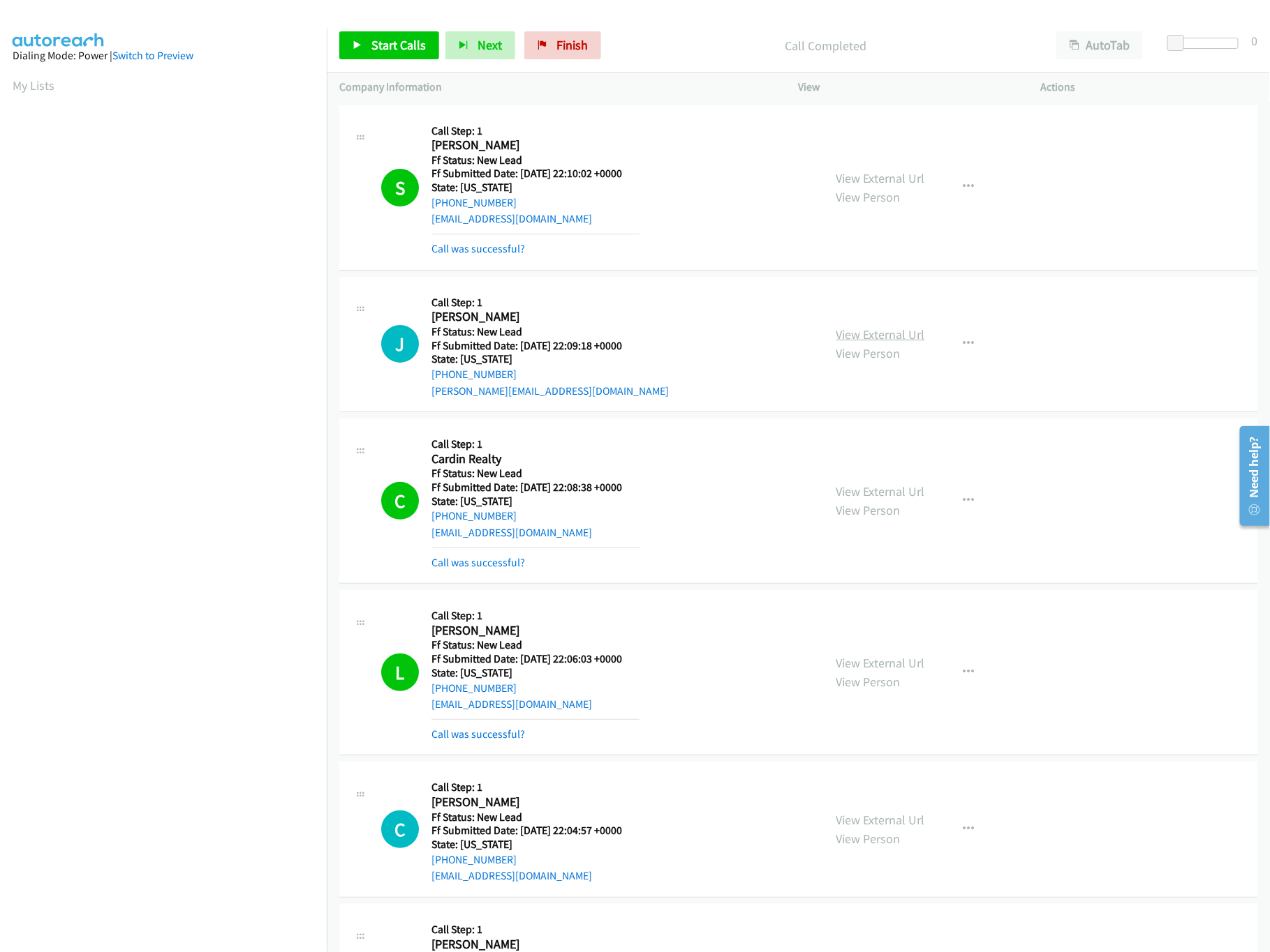
click at [882, 340] on link "View External Url" at bounding box center [880, 334] width 88 height 16
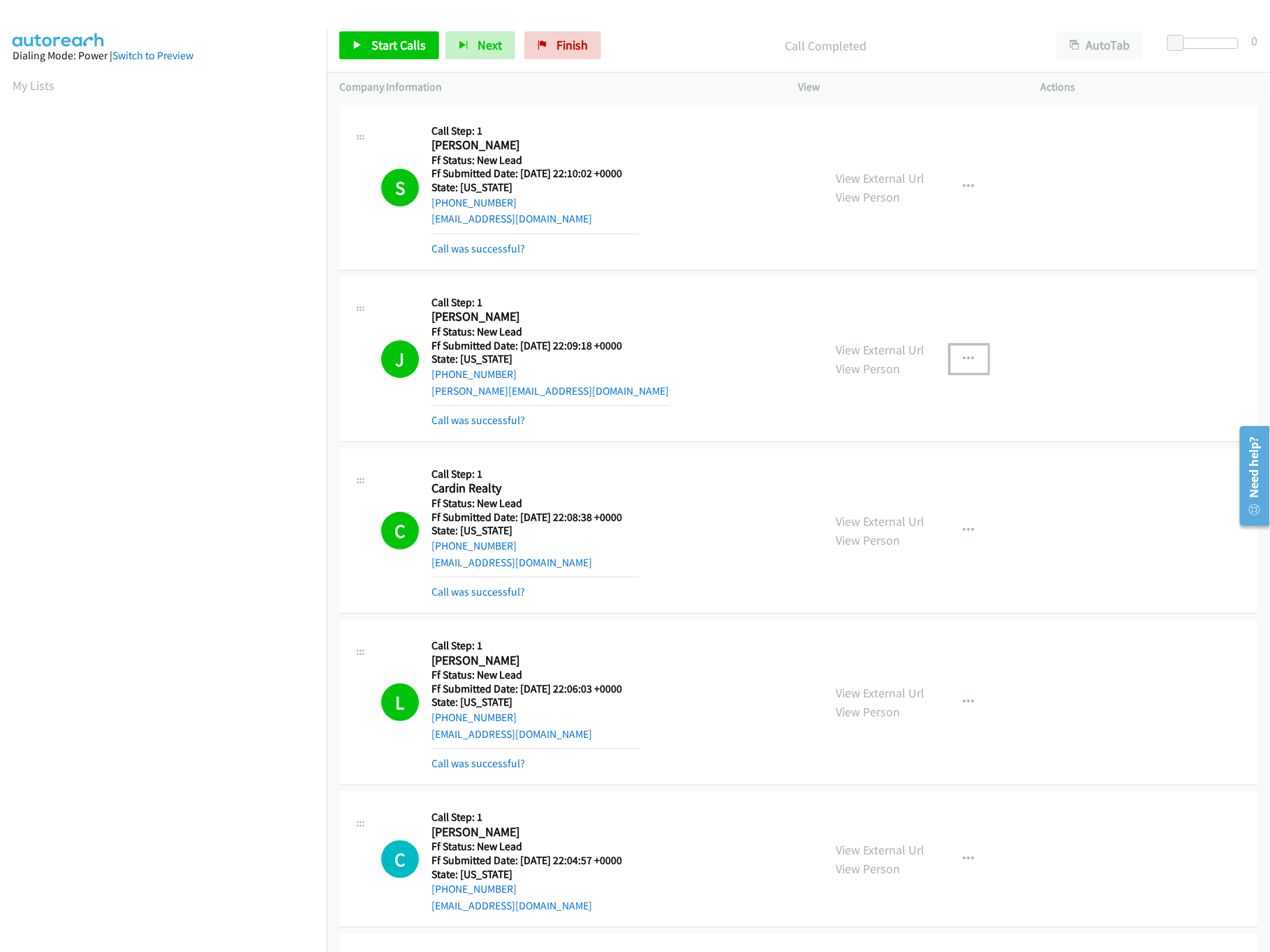
click at [953, 353] on button "button" at bounding box center [969, 359] width 38 height 28
click at [867, 486] on link "Add to do not call list" at bounding box center [894, 479] width 186 height 28
click at [500, 423] on link "Call was successful?" at bounding box center [478, 420] width 94 height 13
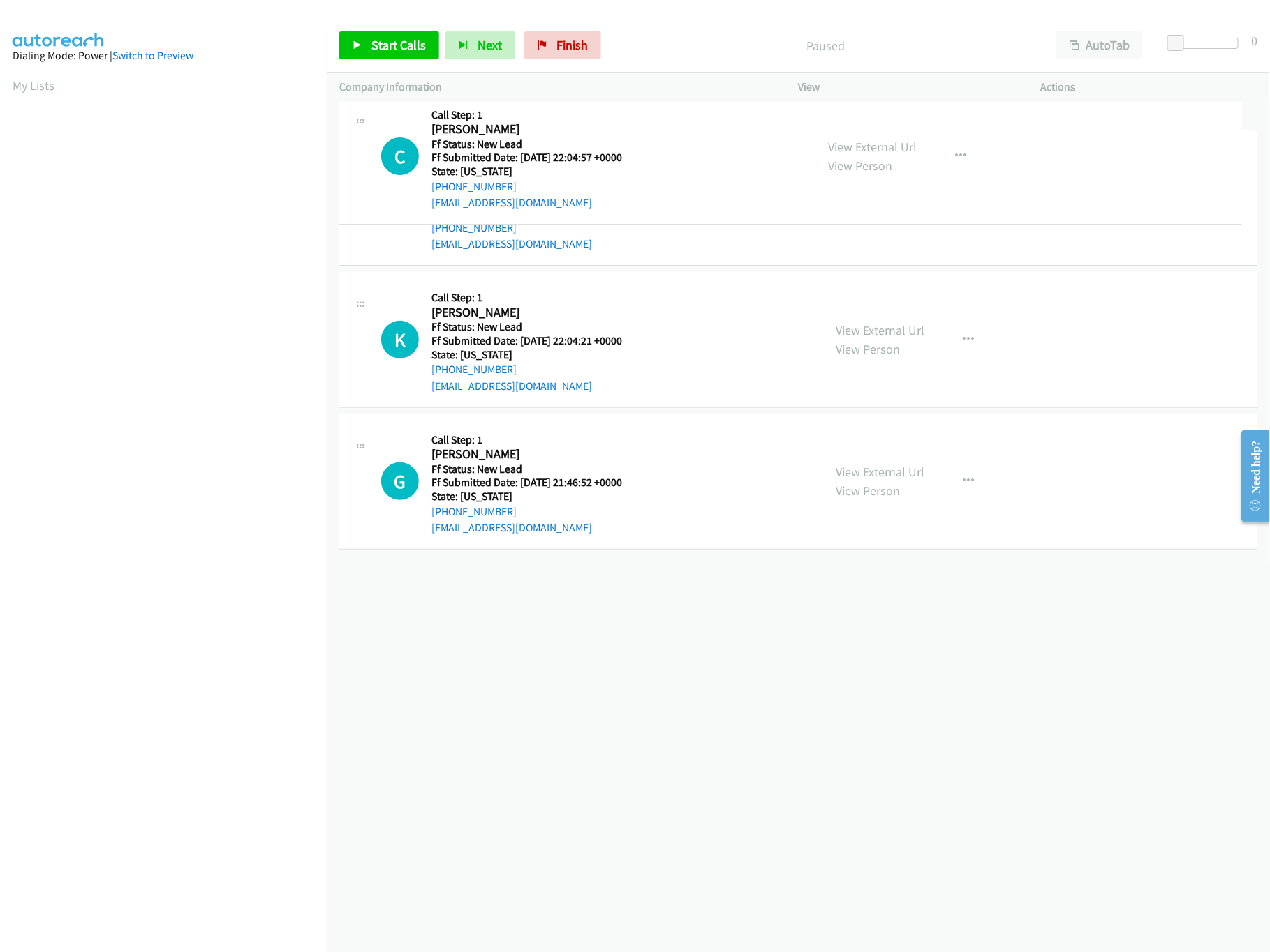
drag, startPoint x: 637, startPoint y: 314, endPoint x: 671, endPoint y: 155, distance: 162.6
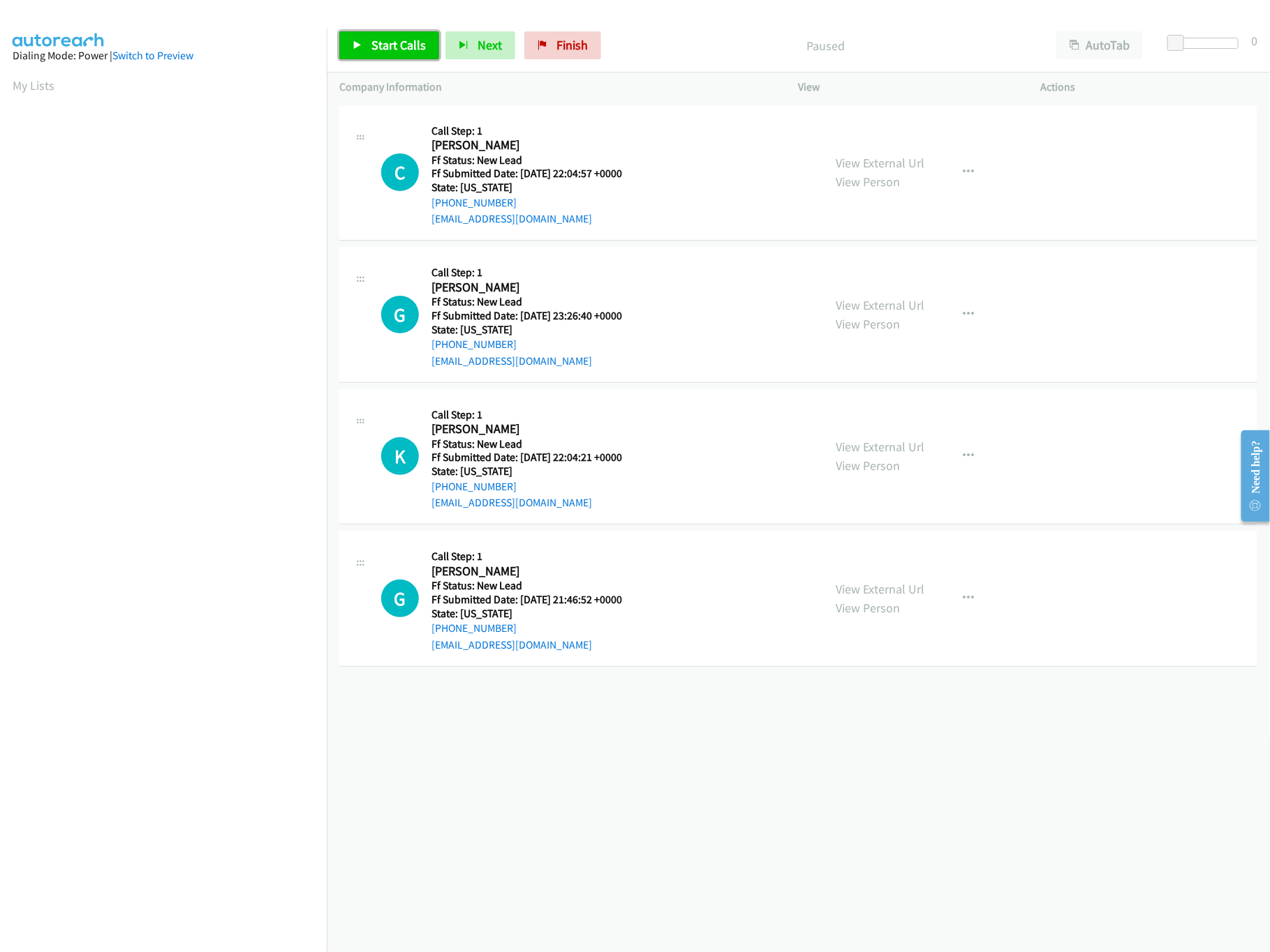
click at [427, 50] on link "Start Calls" at bounding box center [389, 45] width 100 height 28
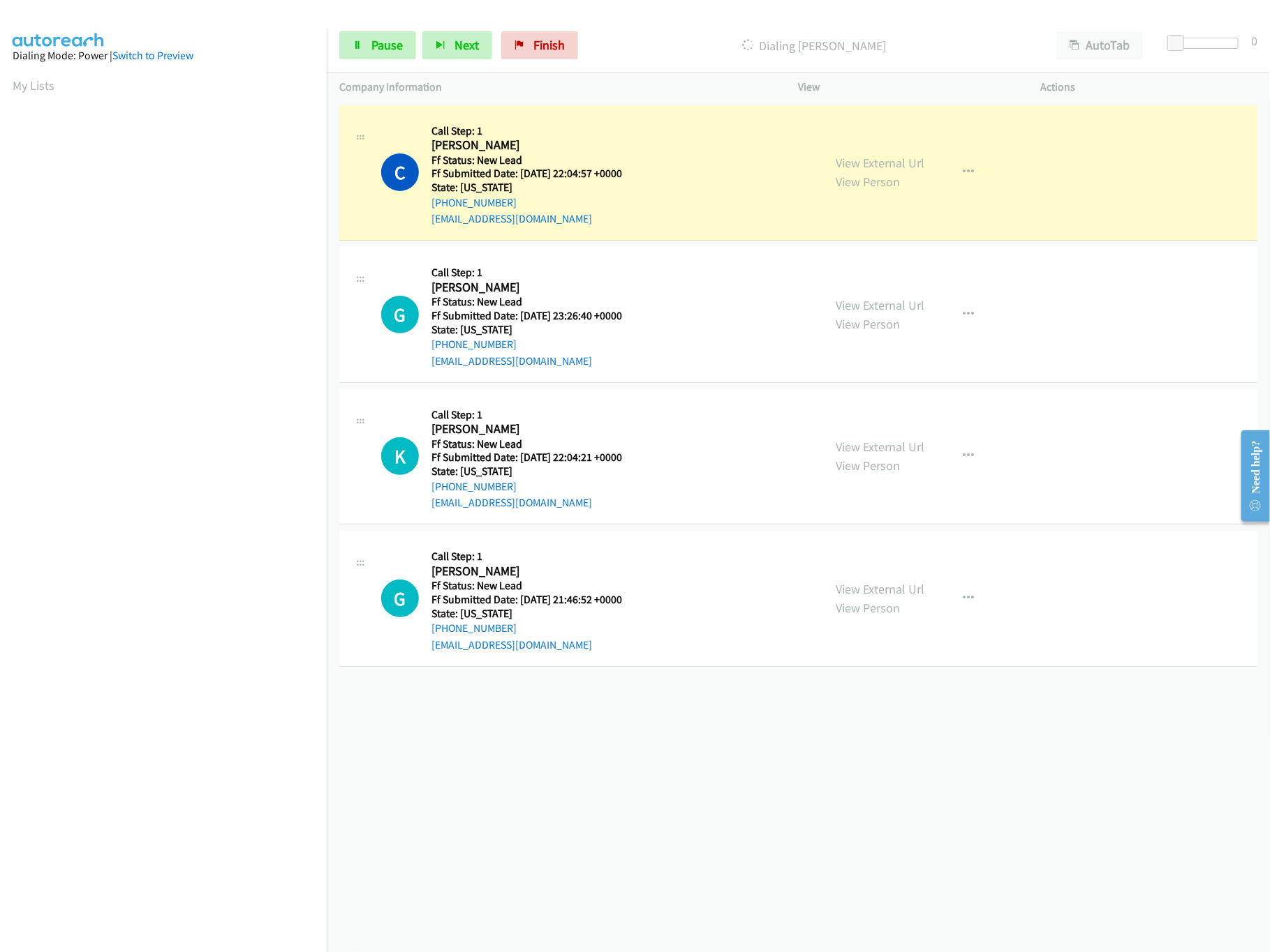
click at [706, 863] on div "+1 415-964-1034 Call failed - Please reload the list and try again The Callbar …" at bounding box center [798, 527] width 943 height 851
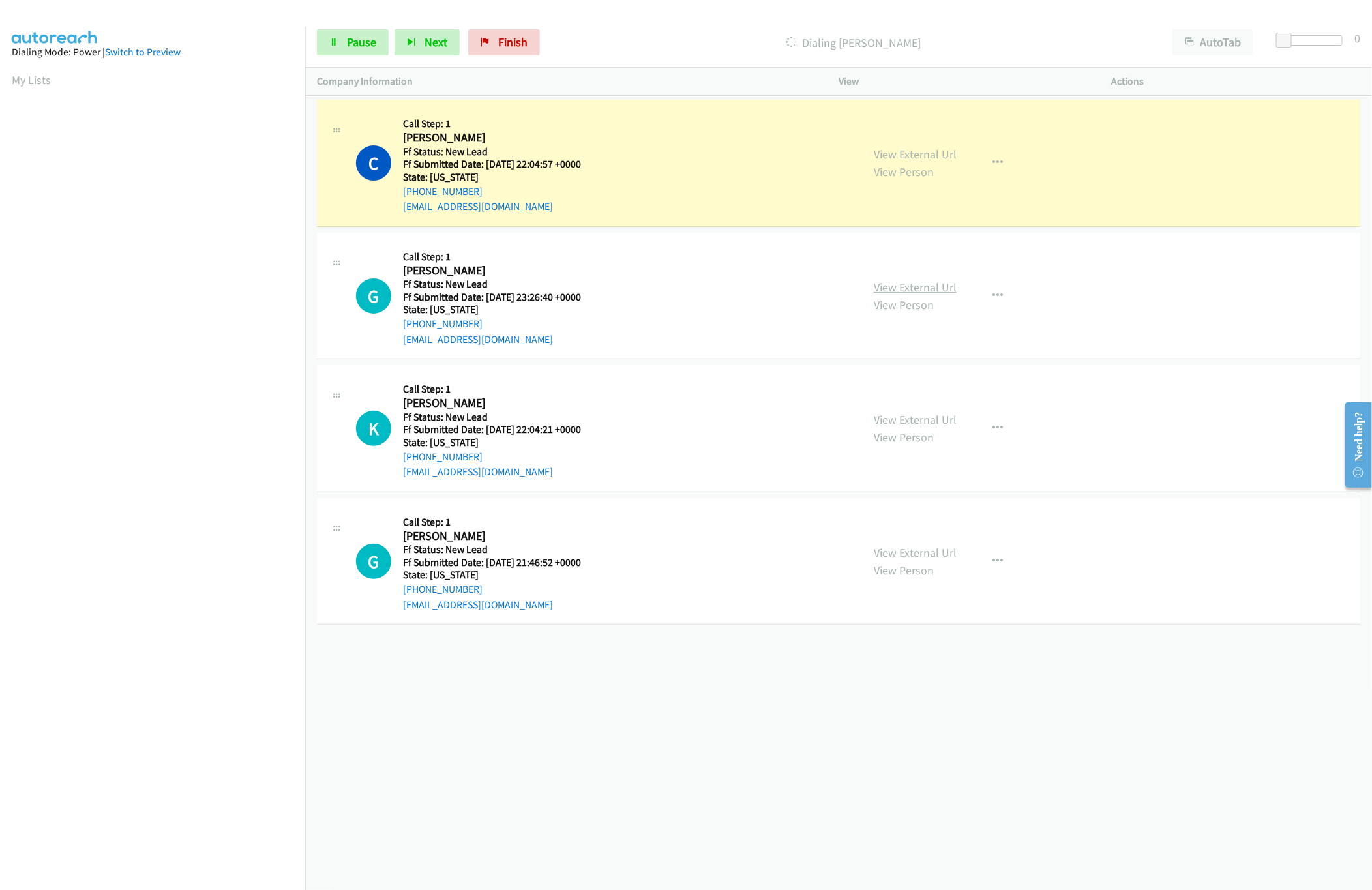
click at [903, 287] on link "View External Url" at bounding box center [915, 287] width 83 height 15
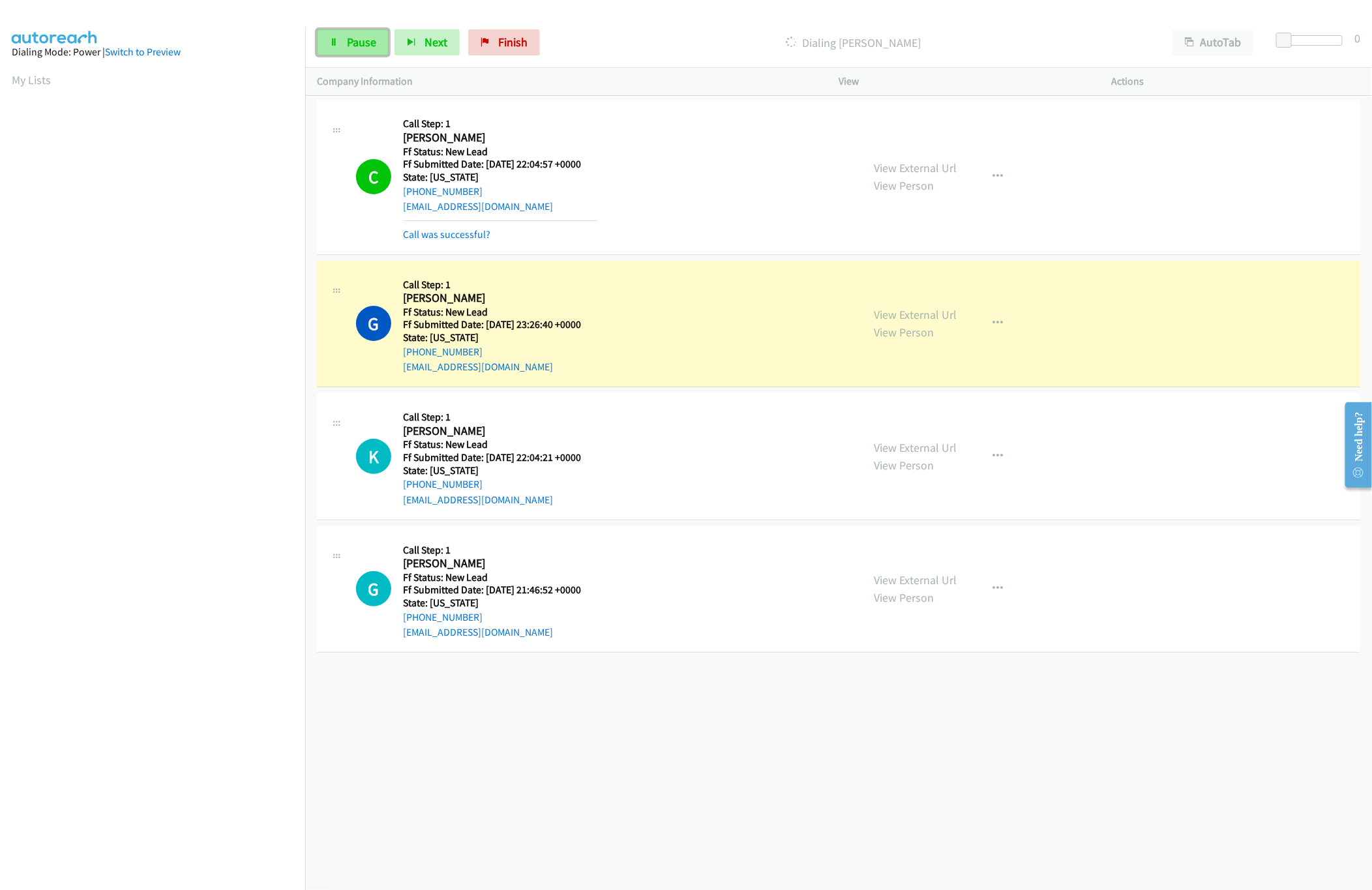
click at [347, 49] on span "Pause" at bounding box center [361, 42] width 29 height 15
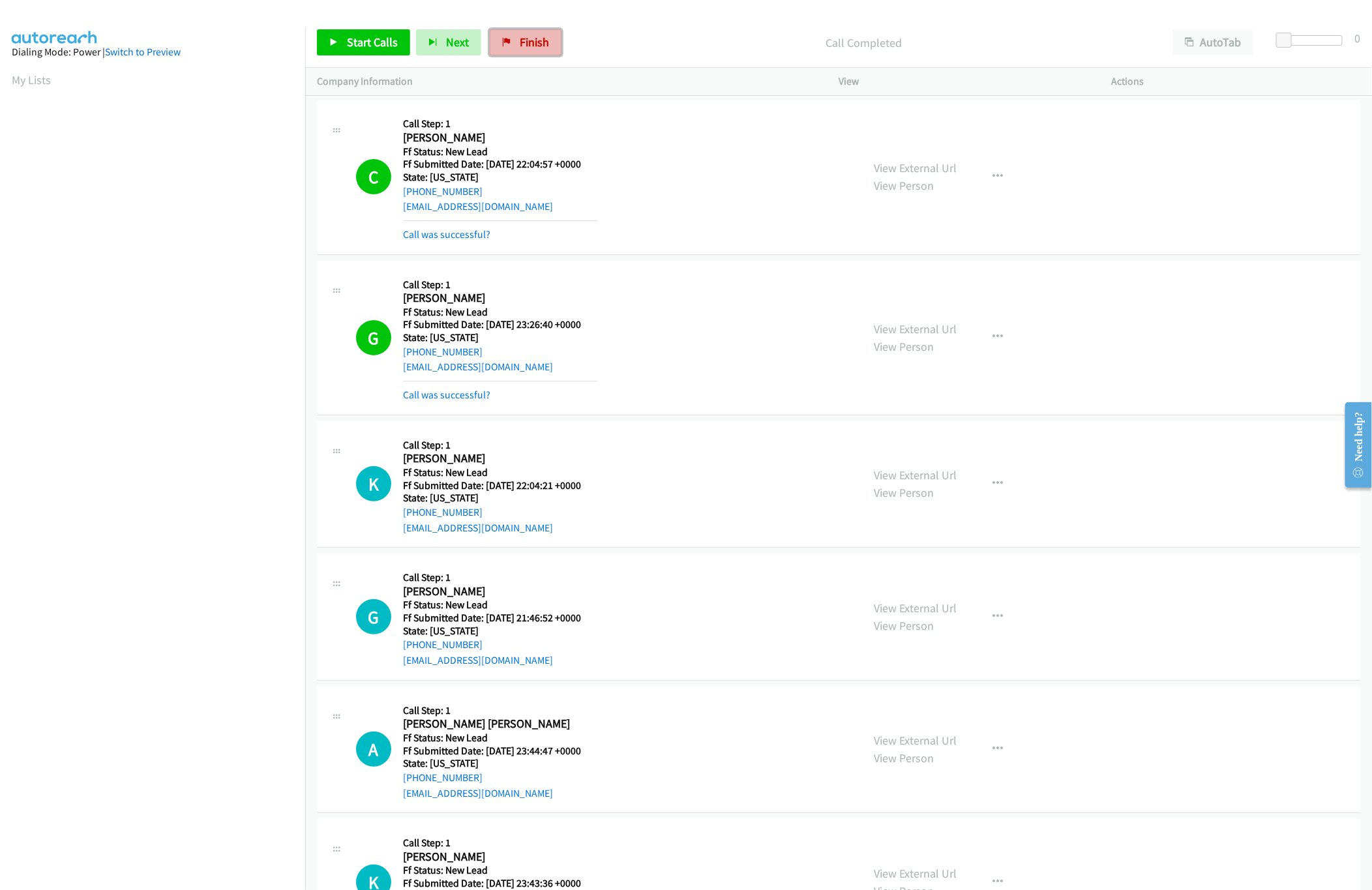
click at [547, 49] on link "Finish" at bounding box center [526, 42] width 72 height 26
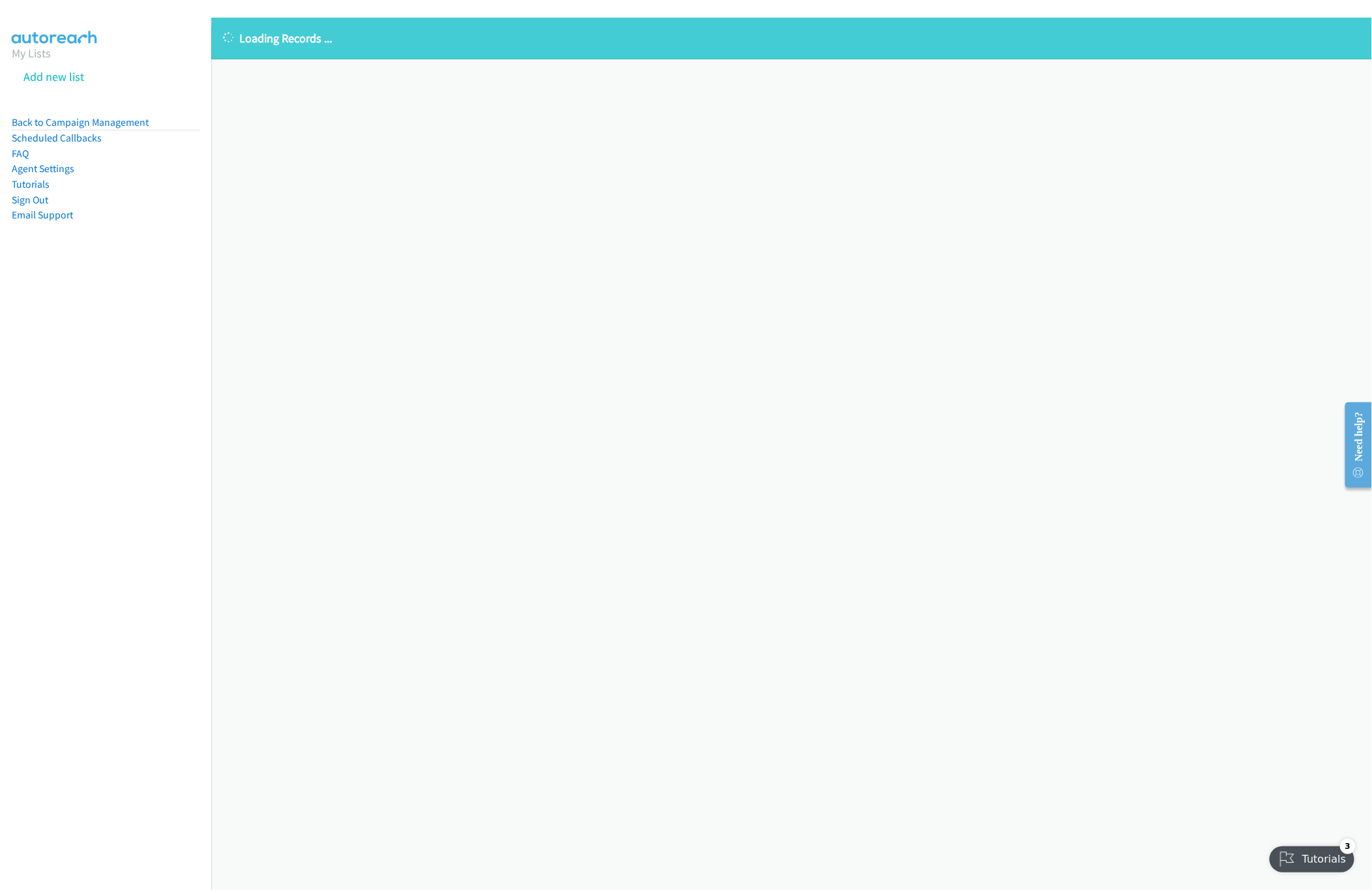
click at [787, 346] on div "Loading Records ... Sorry, something went wrong please try again." at bounding box center [792, 454] width 1161 height 873
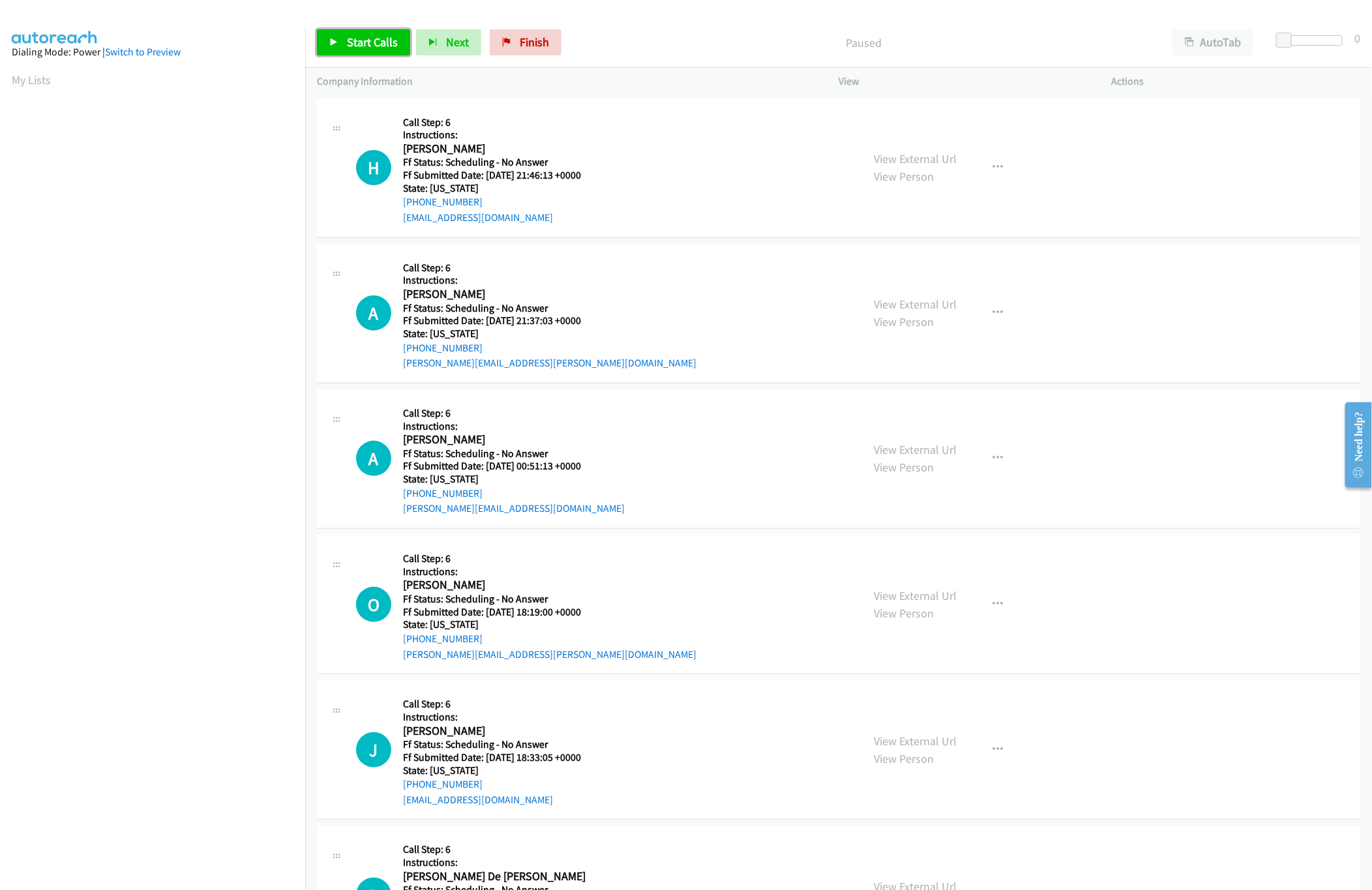
click at [397, 43] on link "Start Calls" at bounding box center [363, 42] width 93 height 26
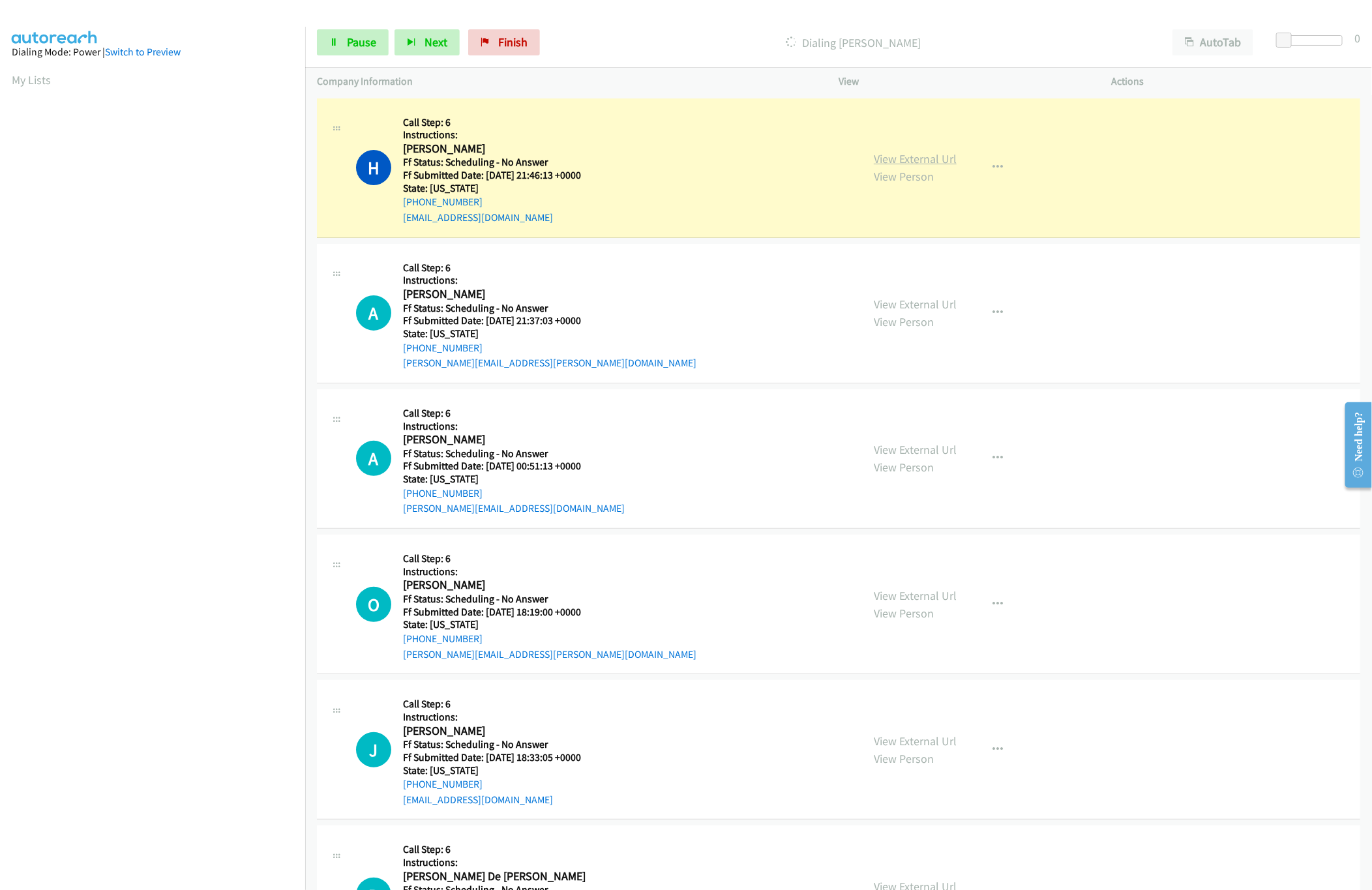
click at [936, 152] on link "View External Url" at bounding box center [915, 159] width 83 height 15
click at [934, 306] on link "View External Url" at bounding box center [915, 304] width 83 height 15
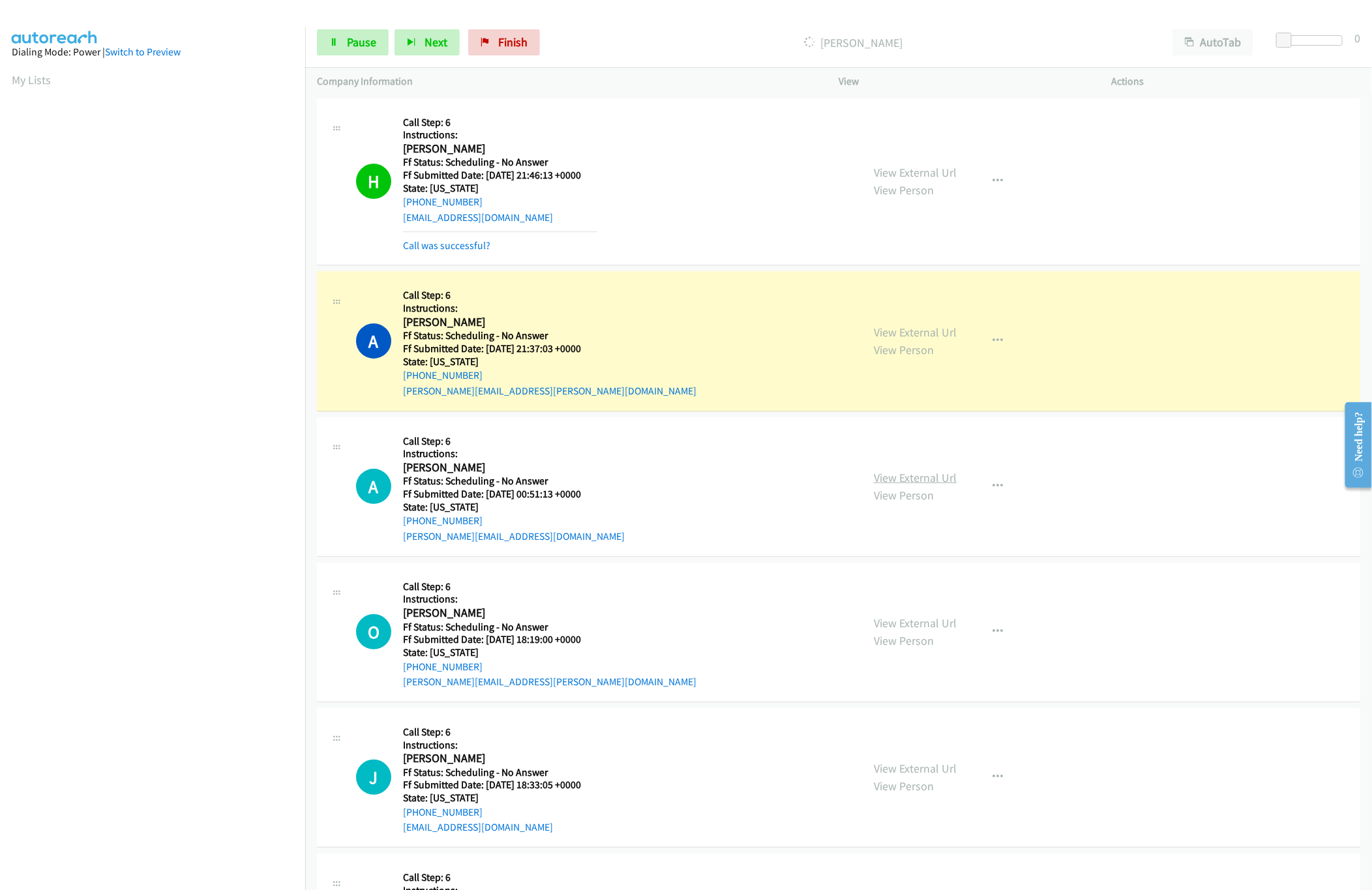
click at [938, 474] on link "View External Url" at bounding box center [915, 478] width 83 height 15
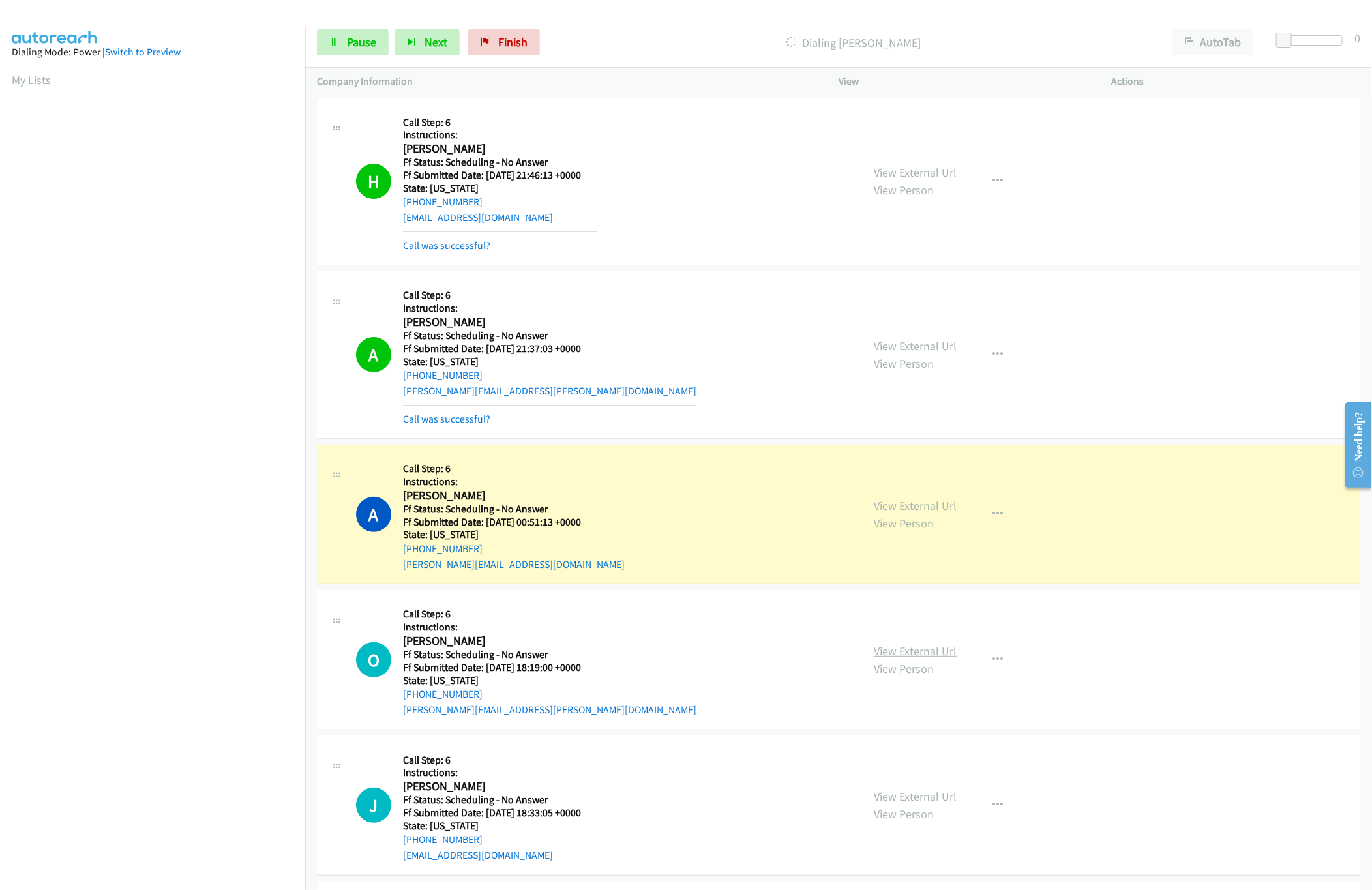
click at [910, 655] on link "View External Url" at bounding box center [915, 651] width 83 height 15
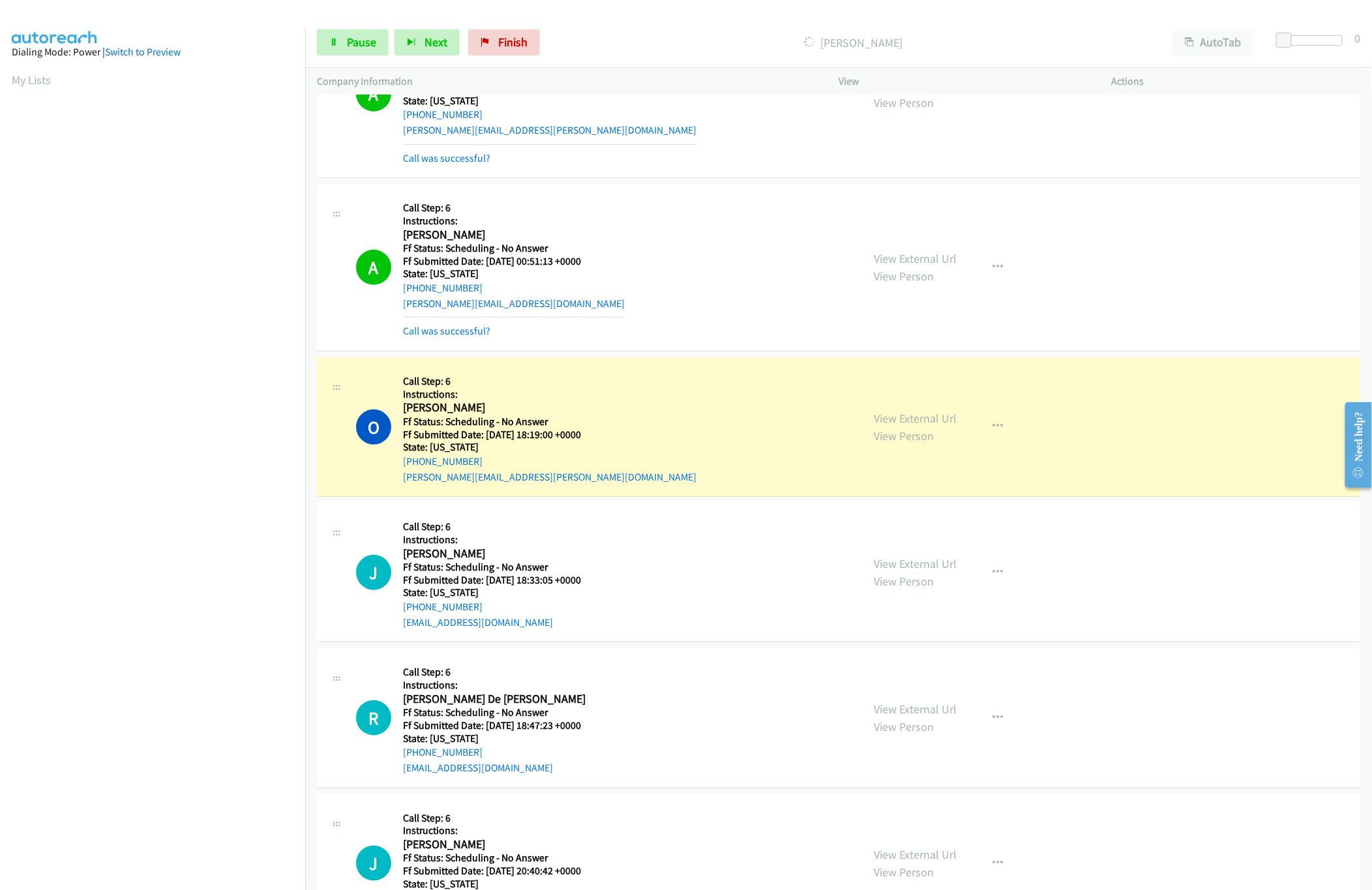
scroll to position [391, 0]
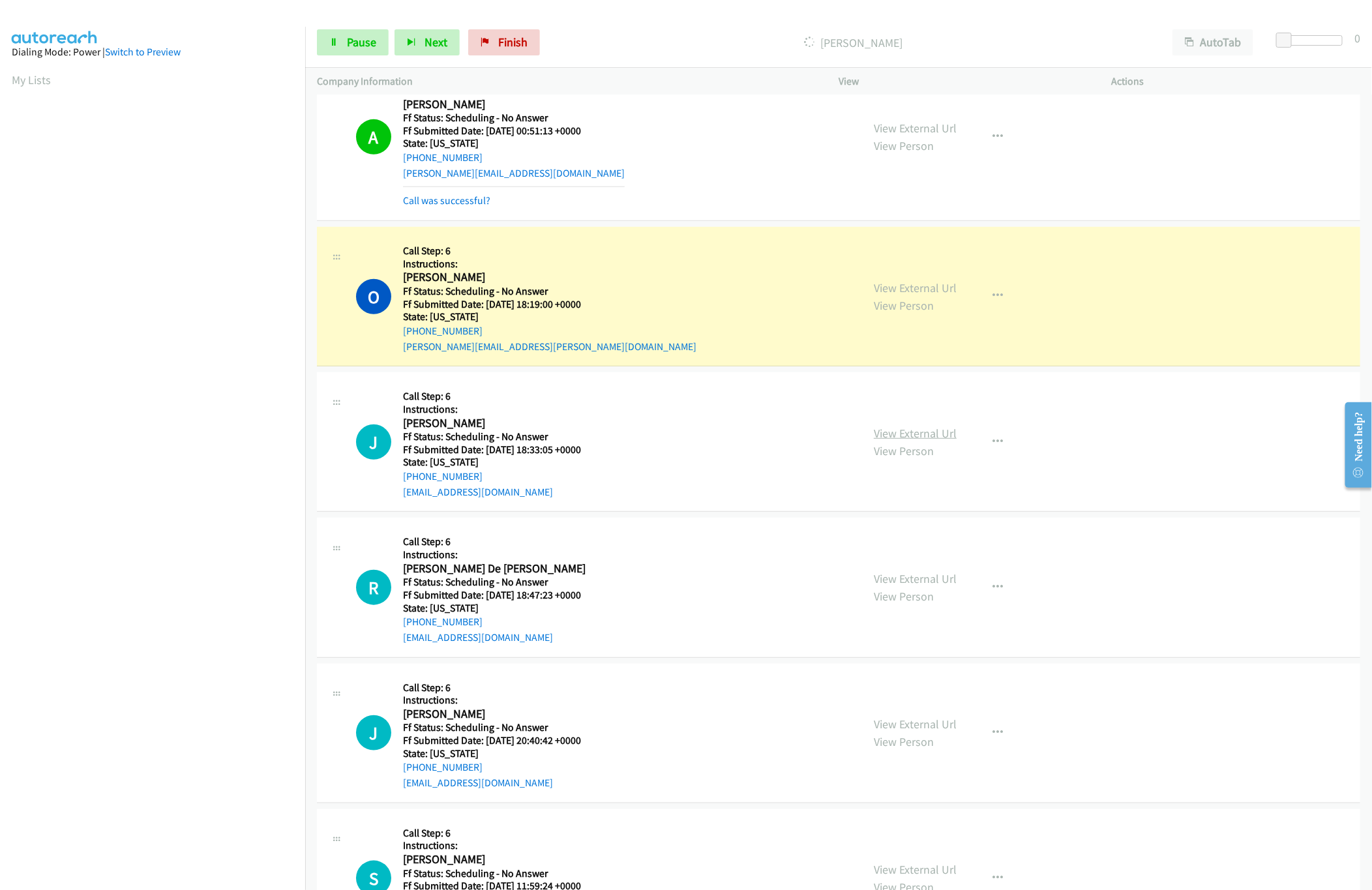
click at [944, 440] on link "View External Url" at bounding box center [915, 433] width 83 height 15
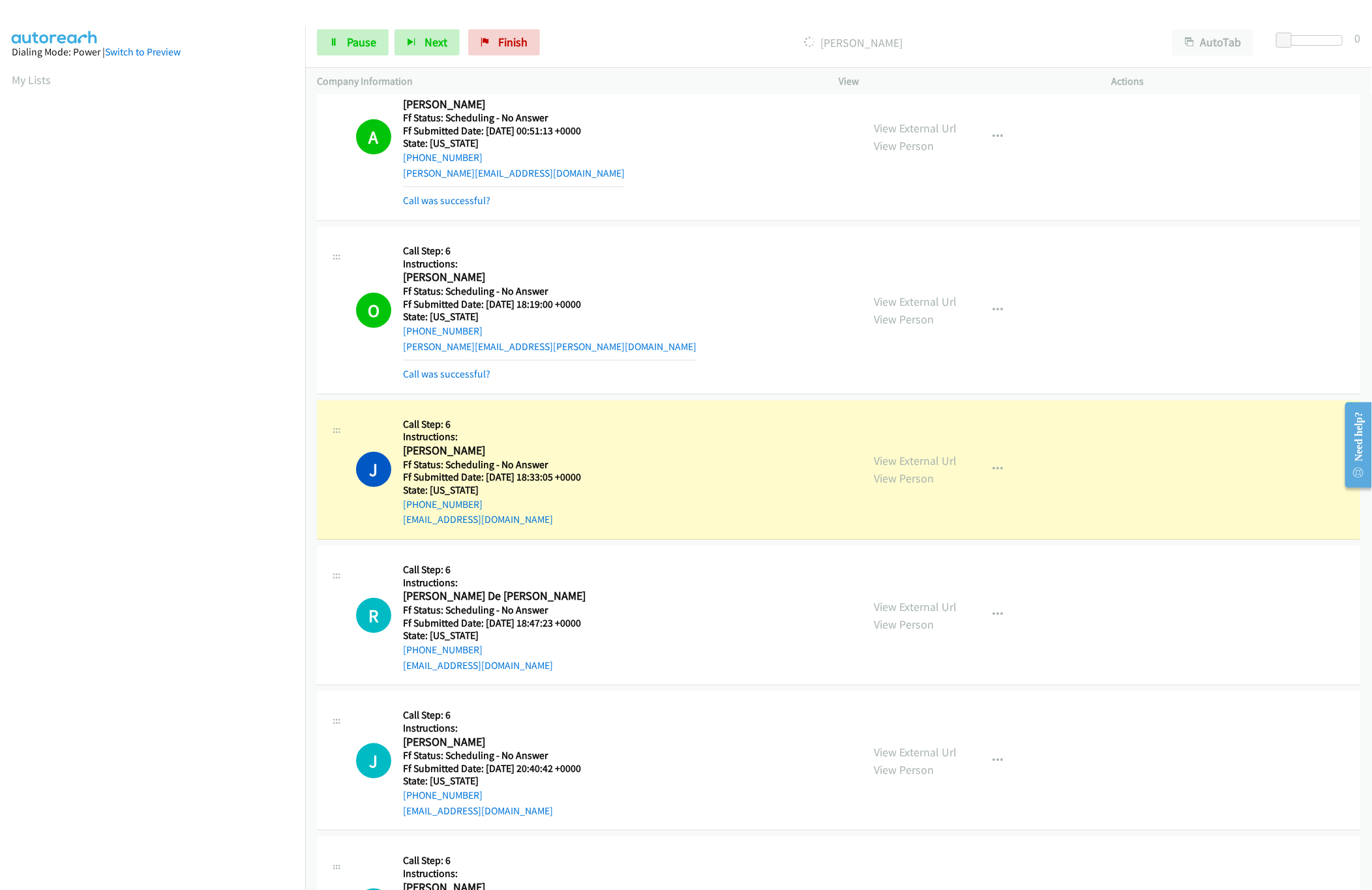
scroll to position [652, 0]
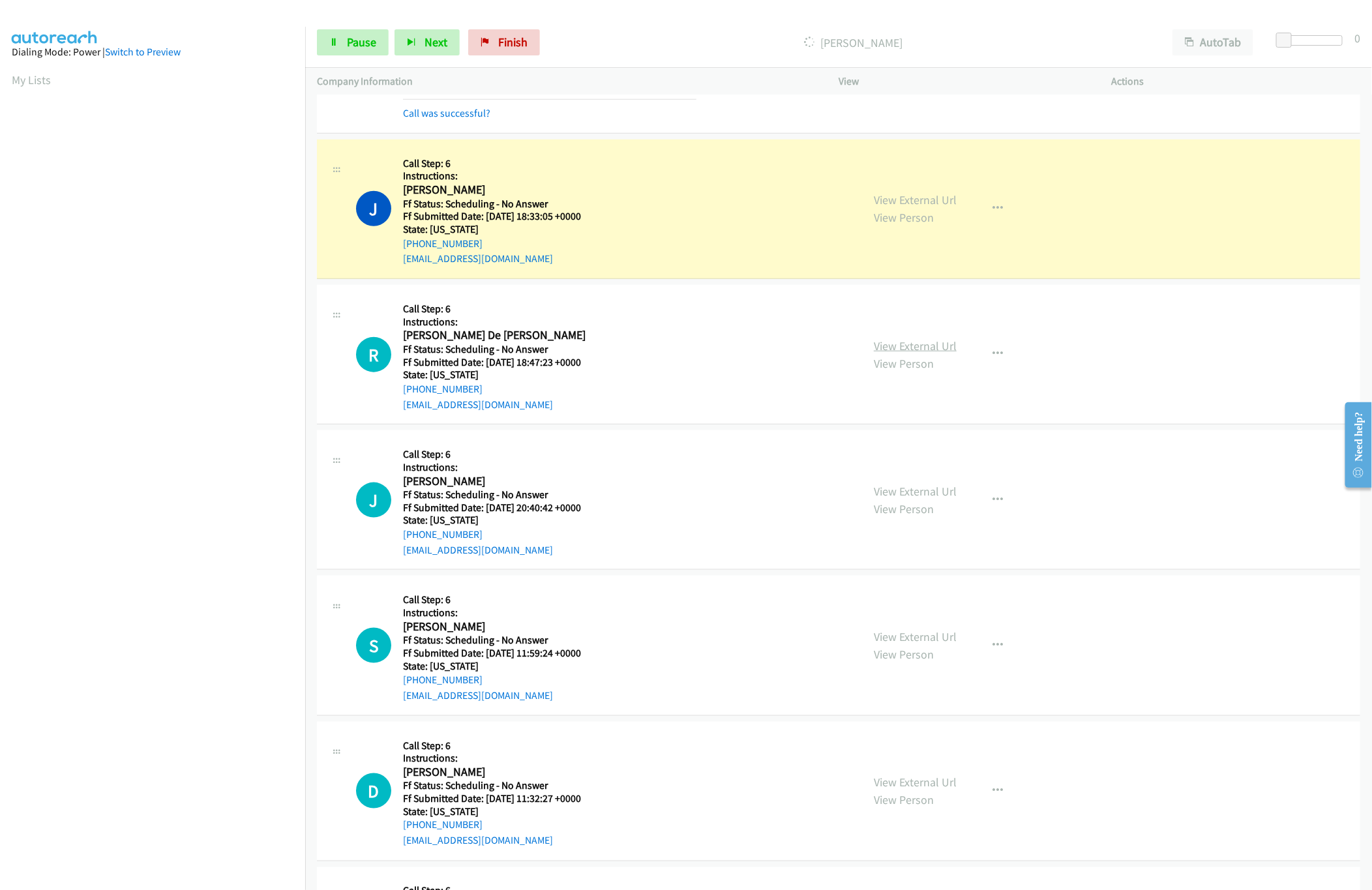
click at [919, 340] on link "View External Url" at bounding box center [915, 346] width 83 height 15
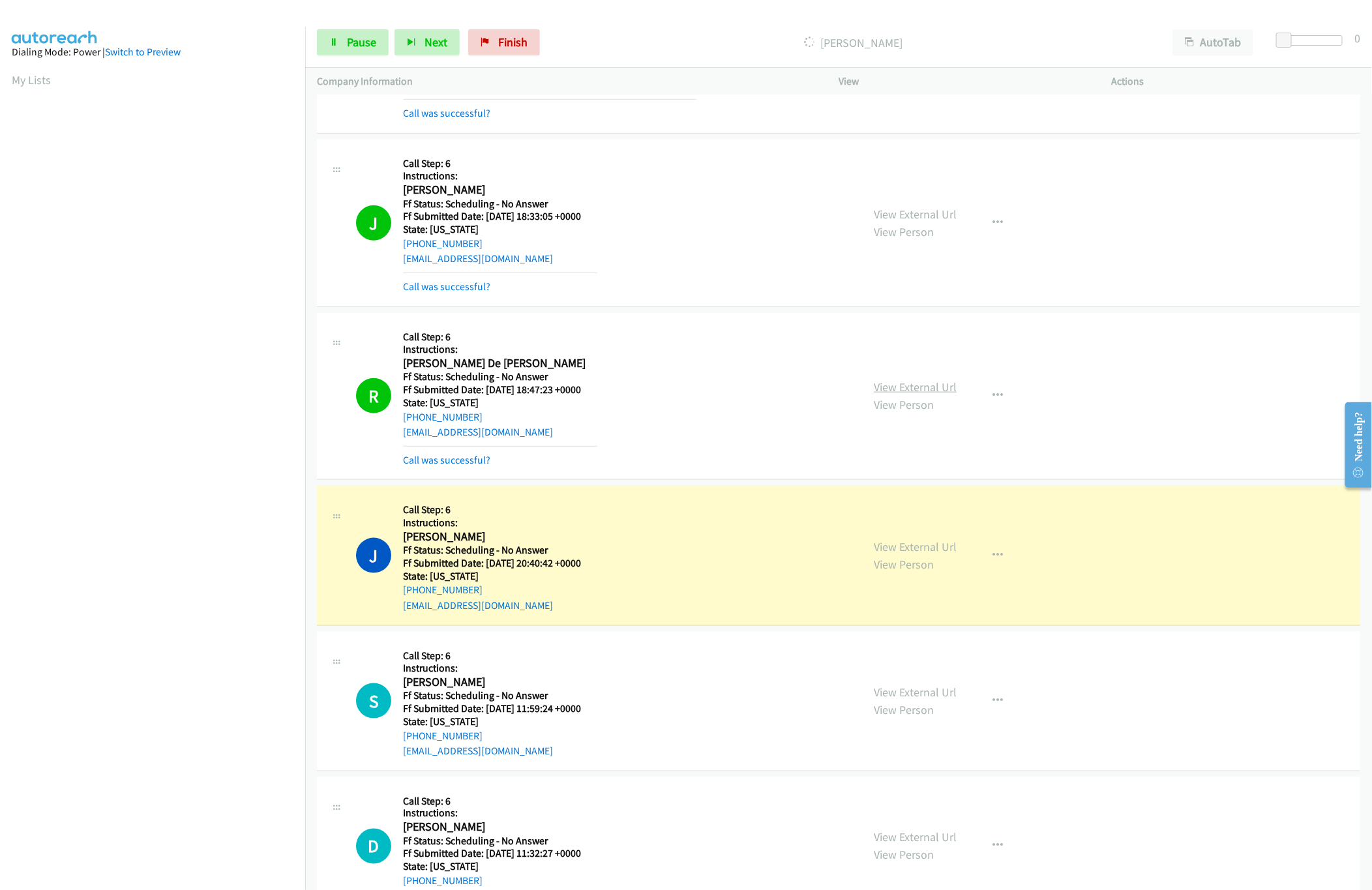
click at [892, 384] on link "View External Url" at bounding box center [915, 386] width 83 height 15
click at [912, 213] on link "View External Url" at bounding box center [915, 214] width 83 height 15
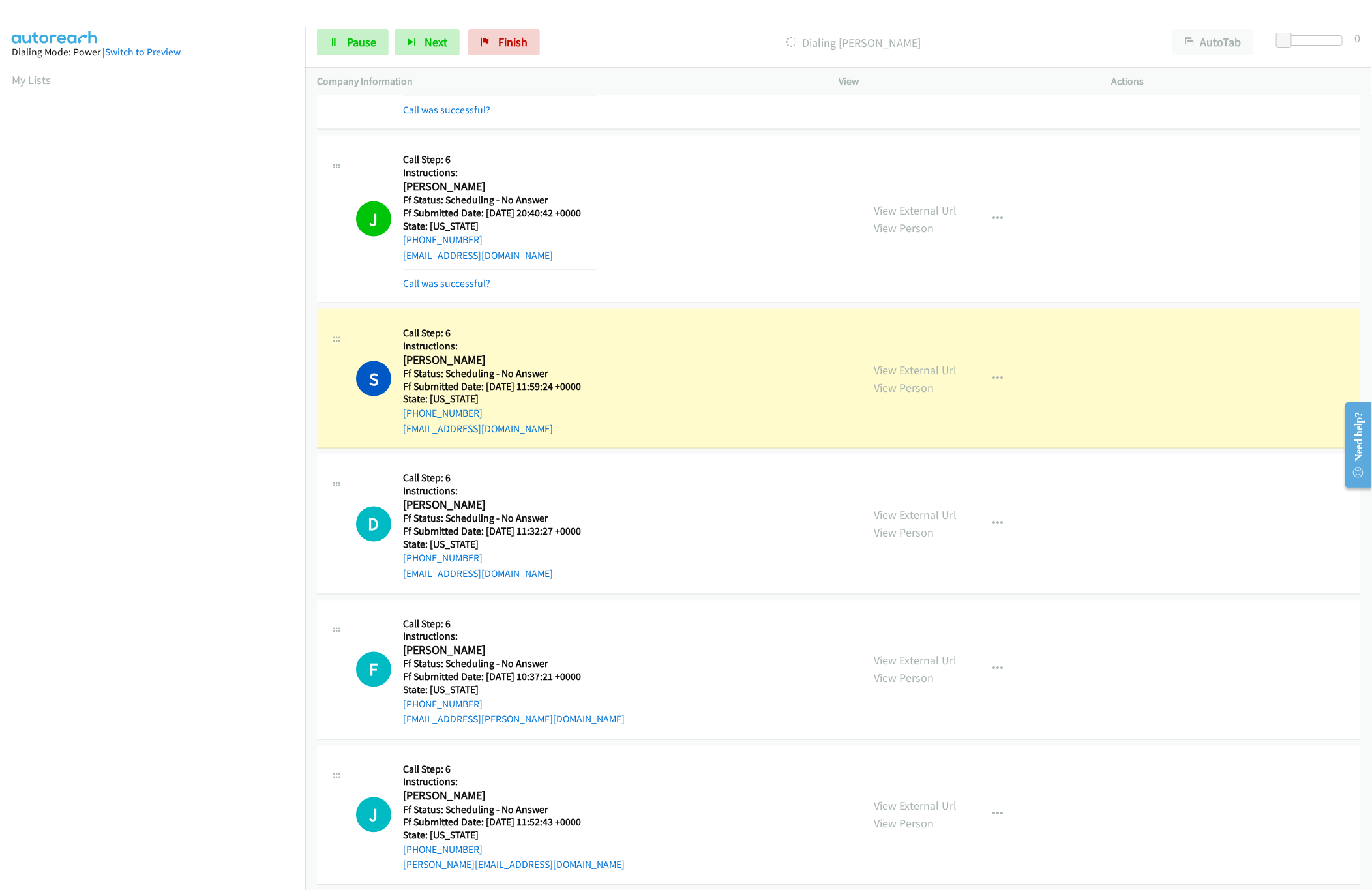
scroll to position [1044, 0]
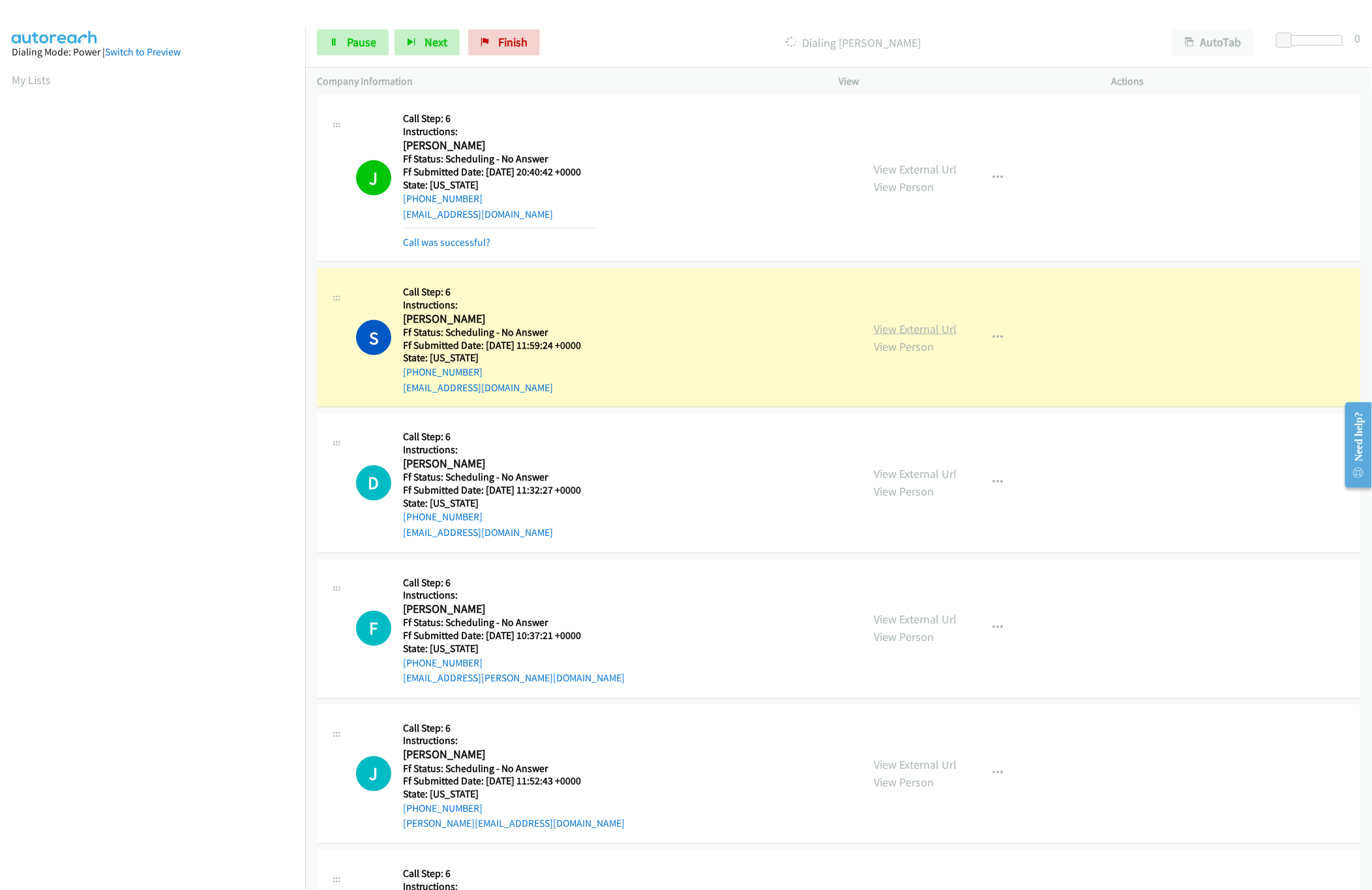
click at [930, 331] on link "View External Url" at bounding box center [915, 329] width 83 height 15
click at [127, 776] on nav "Dialing Mode: Power | Switch to Preview My Lists" at bounding box center [153, 471] width 306 height 890
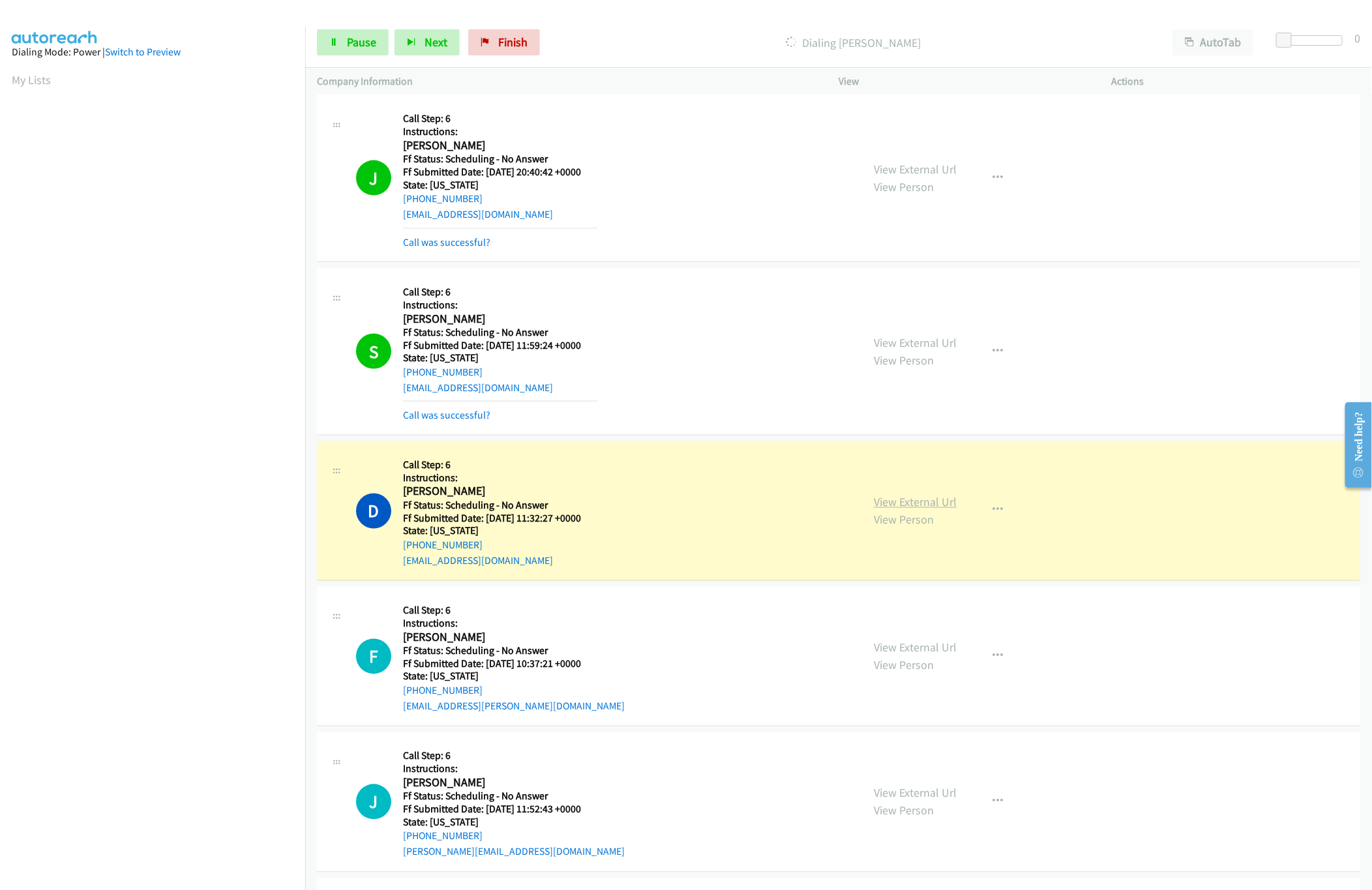
click at [887, 510] on link "View External Url" at bounding box center [915, 502] width 83 height 15
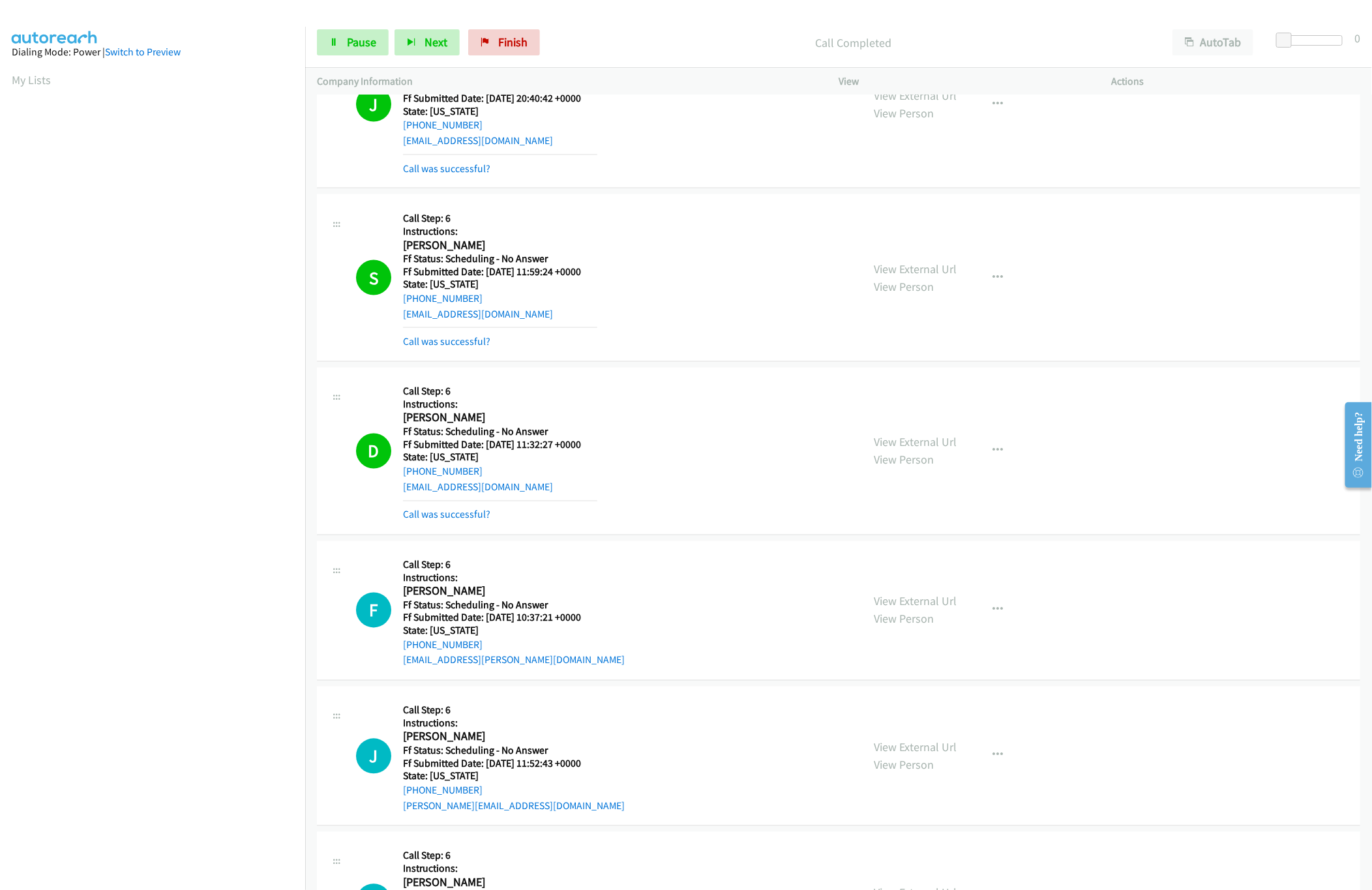
scroll to position [1304, 0]
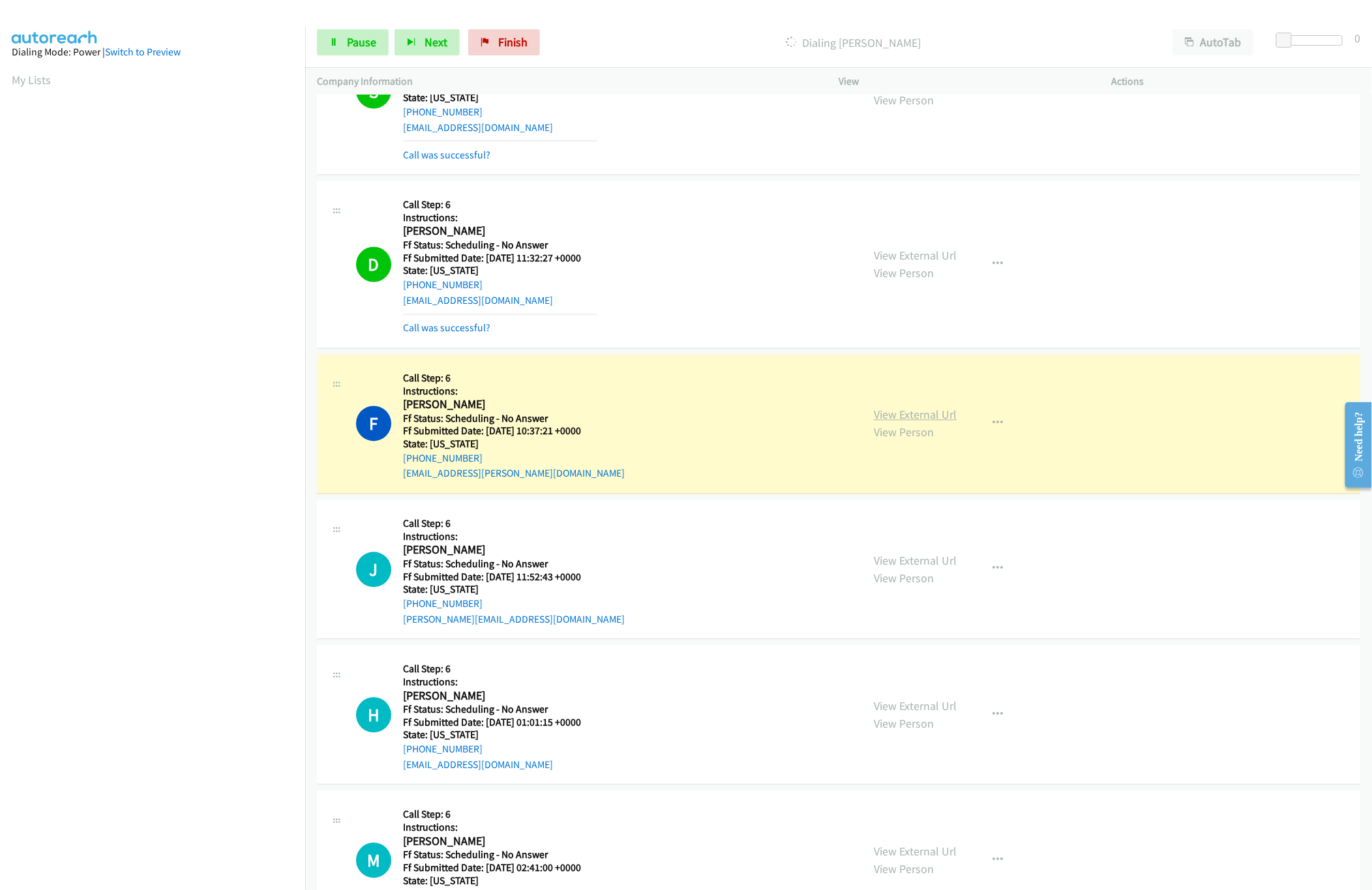
click at [889, 422] on link "View External Url" at bounding box center [915, 414] width 83 height 15
click at [362, 35] on span "Pause" at bounding box center [361, 42] width 29 height 15
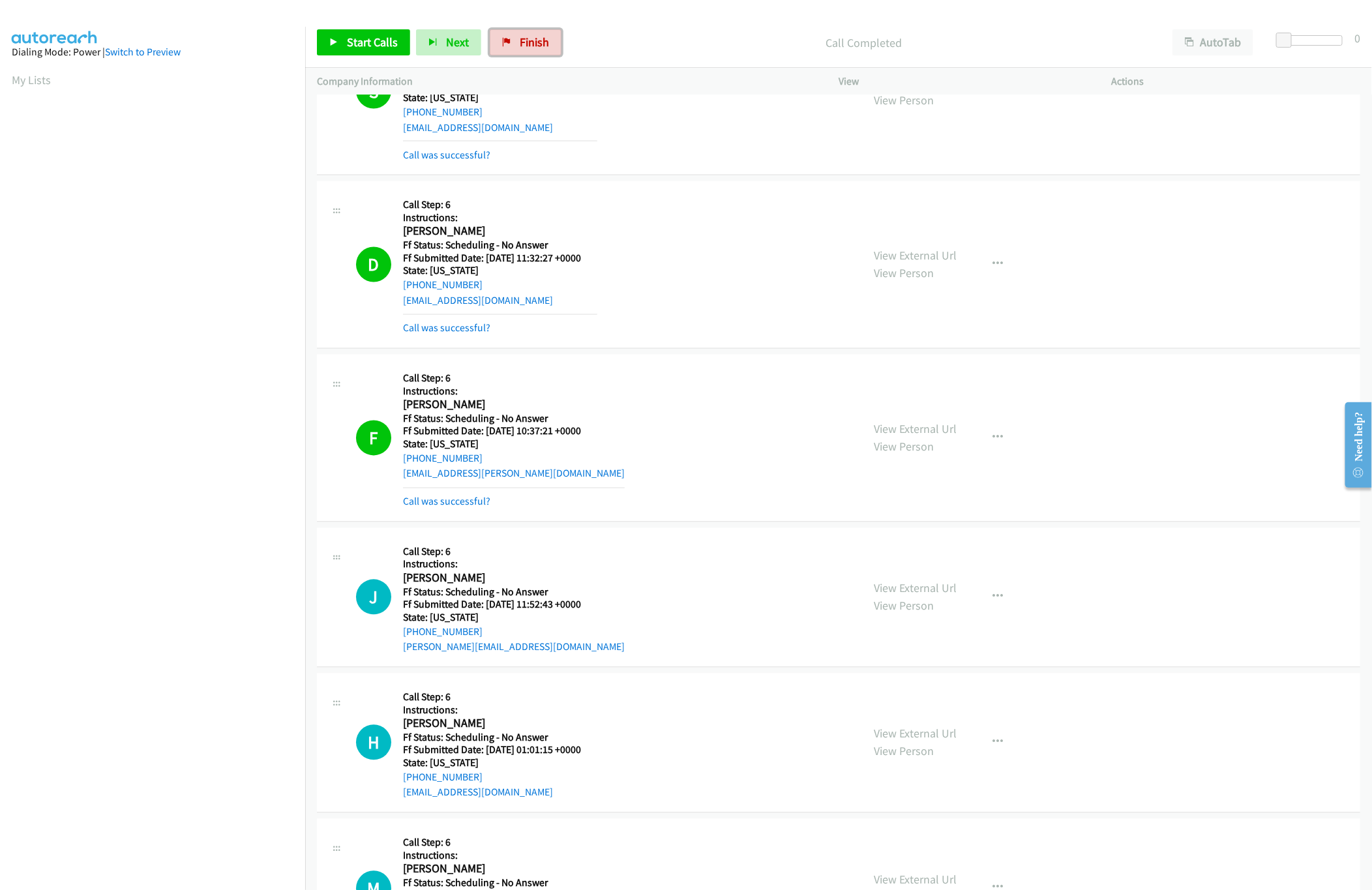
click at [527, 35] on span "Finish" at bounding box center [534, 42] width 29 height 15
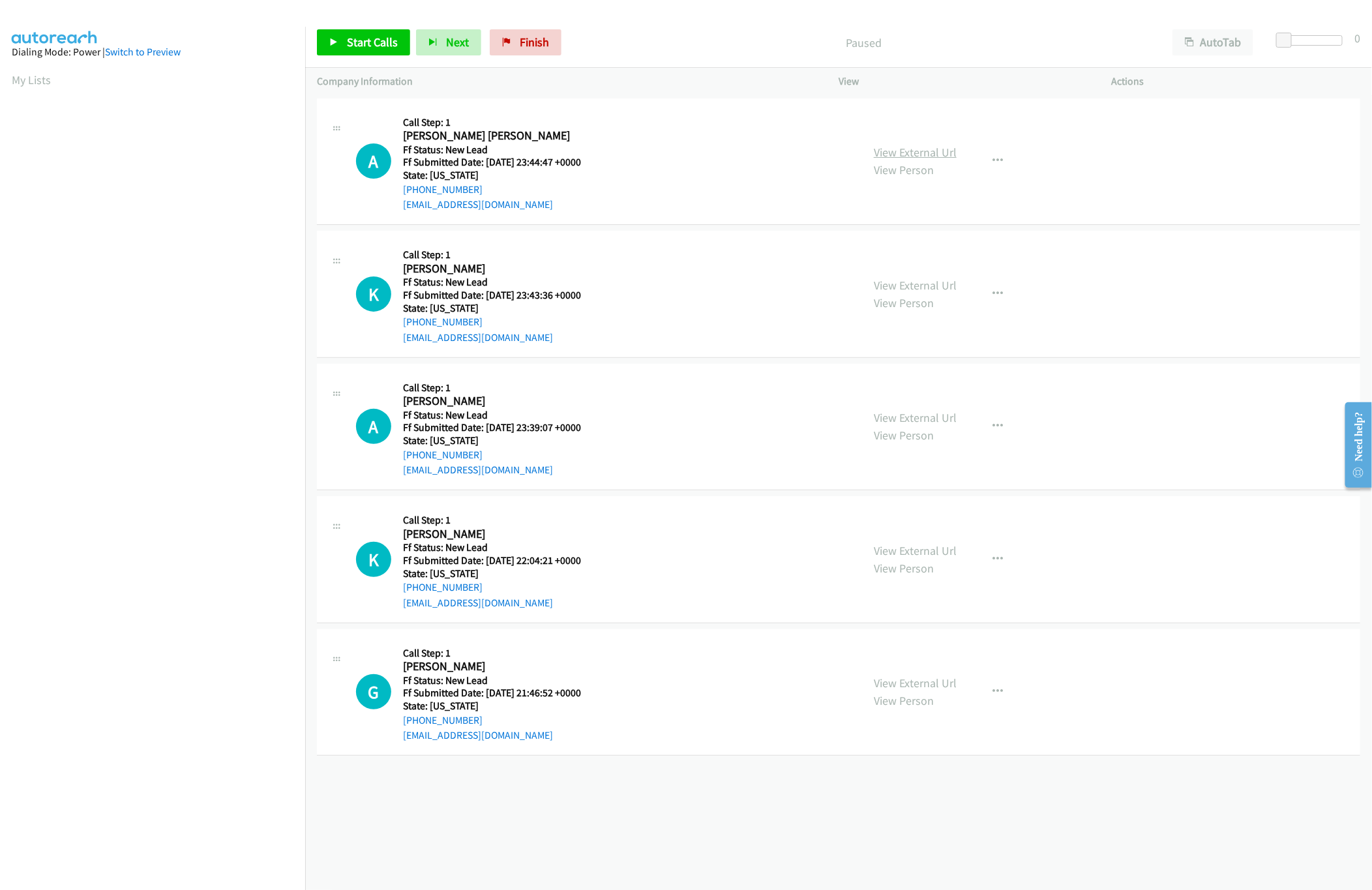
click at [912, 157] on link "View External Url" at bounding box center [915, 152] width 83 height 15
drag, startPoint x: 535, startPoint y: 42, endPoint x: 722, endPoint y: 65, distance: 188.4
click at [535, 42] on span "Finish" at bounding box center [534, 42] width 29 height 15
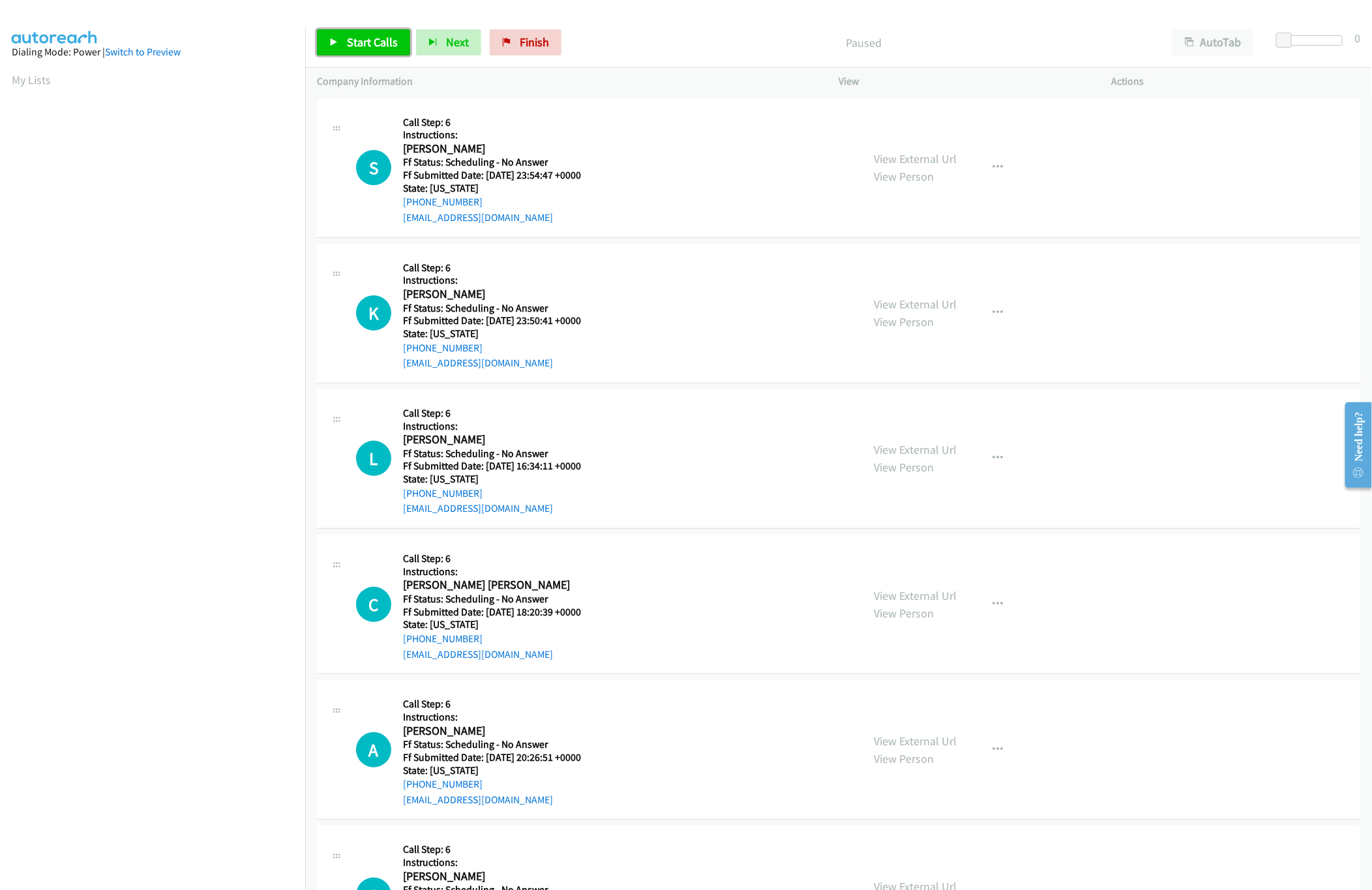
click at [333, 39] on icon at bounding box center [334, 43] width 9 height 9
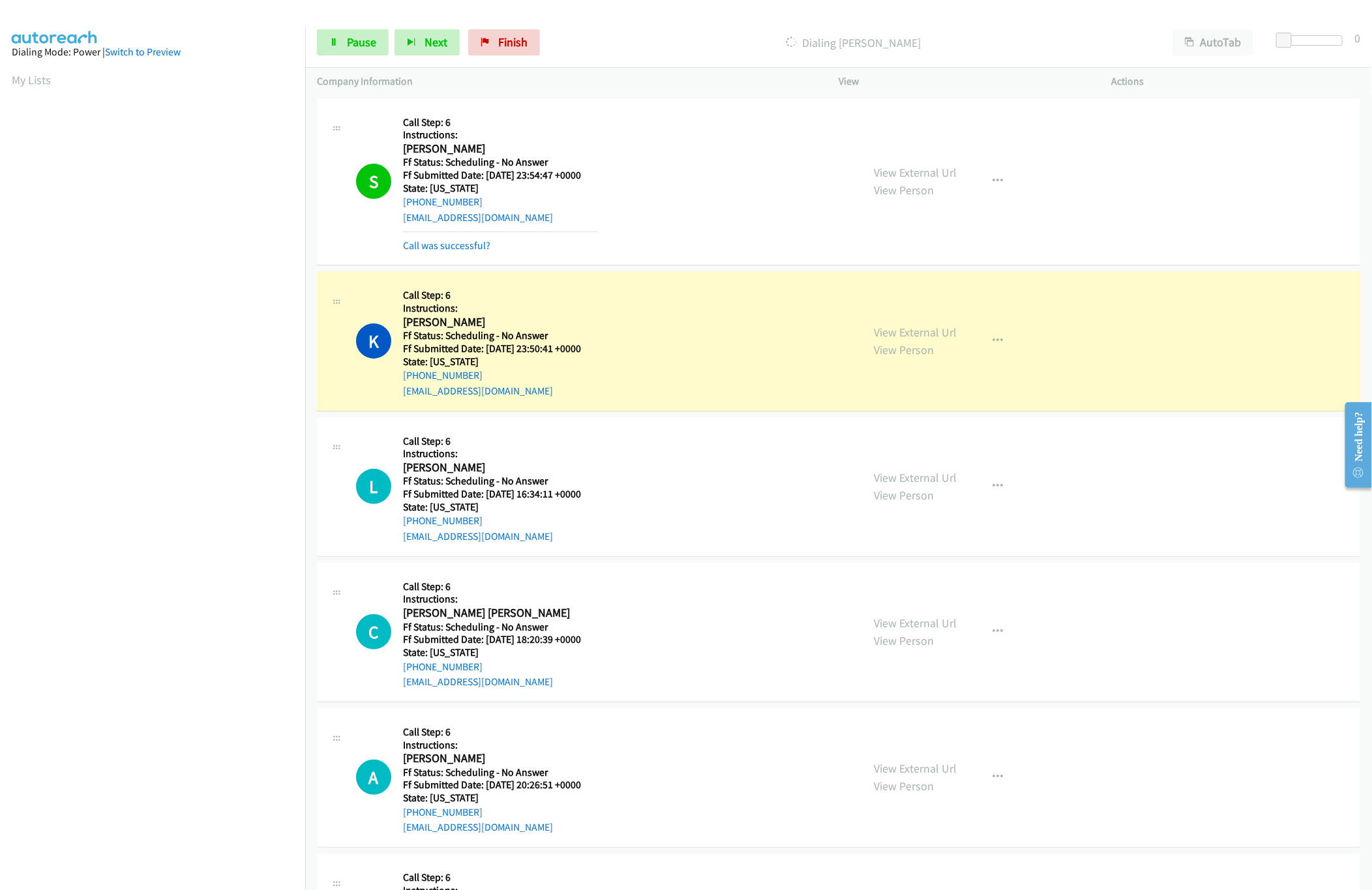
drag, startPoint x: 738, startPoint y: 161, endPoint x: 738, endPoint y: 168, distance: 7.0
click at [738, 161] on div "S Callback Scheduled Call Step: 6 Instructions: [PERSON_NAME] America/[GEOGRAPH…" at bounding box center [603, 182] width 494 height 144
click at [887, 182] on link "View Person" at bounding box center [904, 190] width 60 height 15
click at [899, 170] on link "View External Url" at bounding box center [915, 172] width 83 height 15
click at [918, 330] on link "View External Url" at bounding box center [915, 332] width 83 height 15
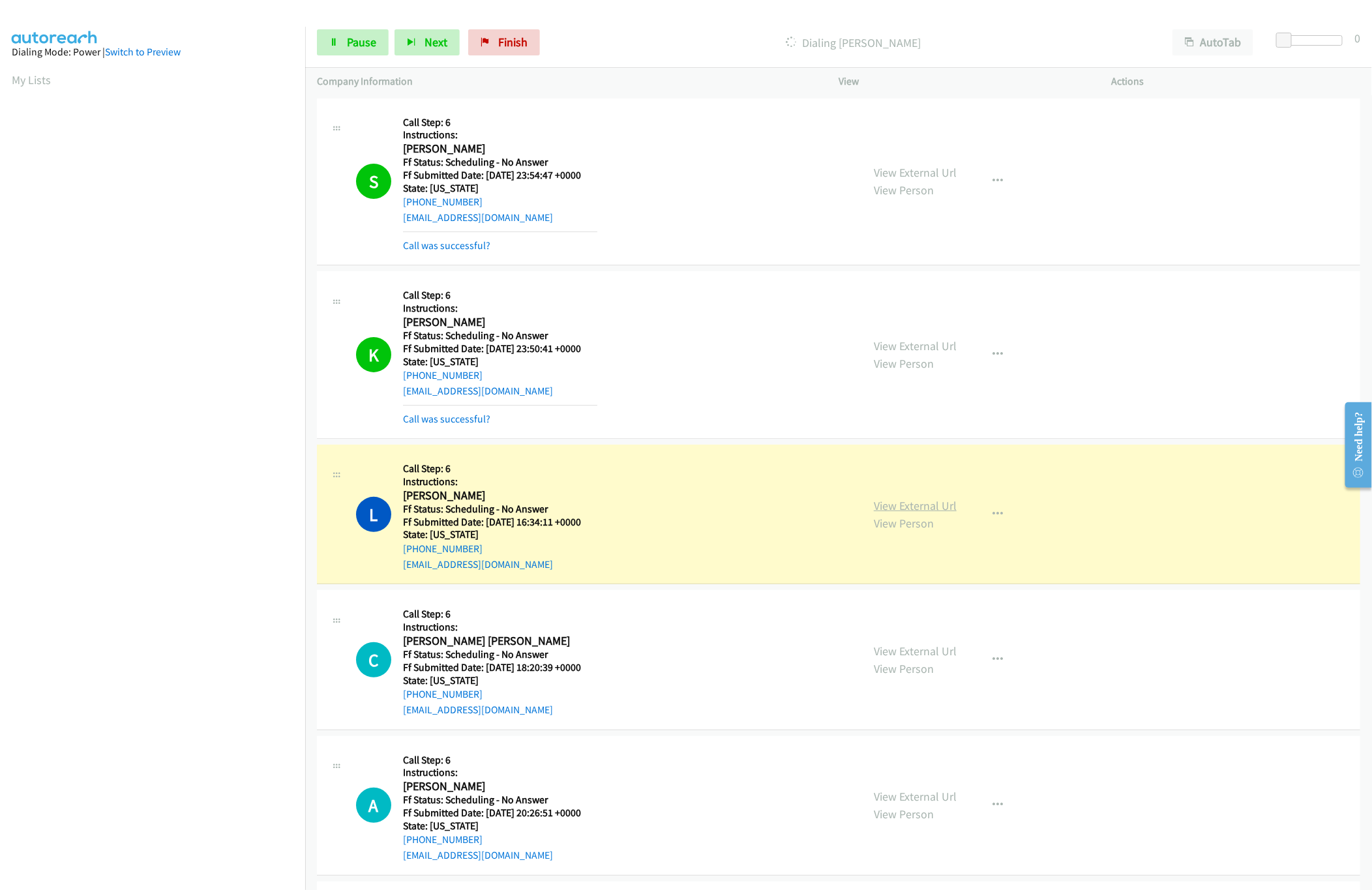
click at [901, 509] on link "View External Url" at bounding box center [915, 506] width 83 height 15
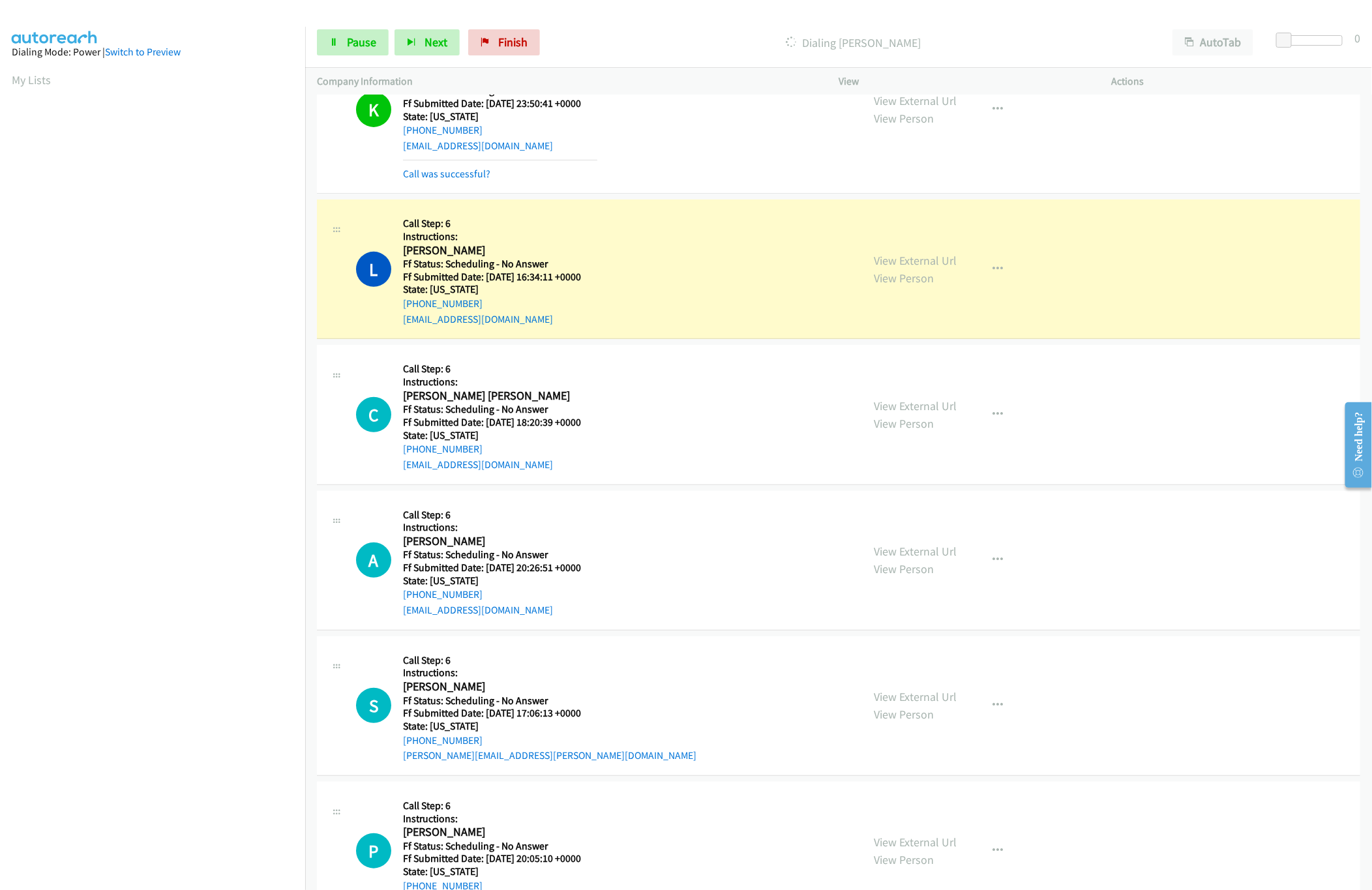
scroll to position [261, 0]
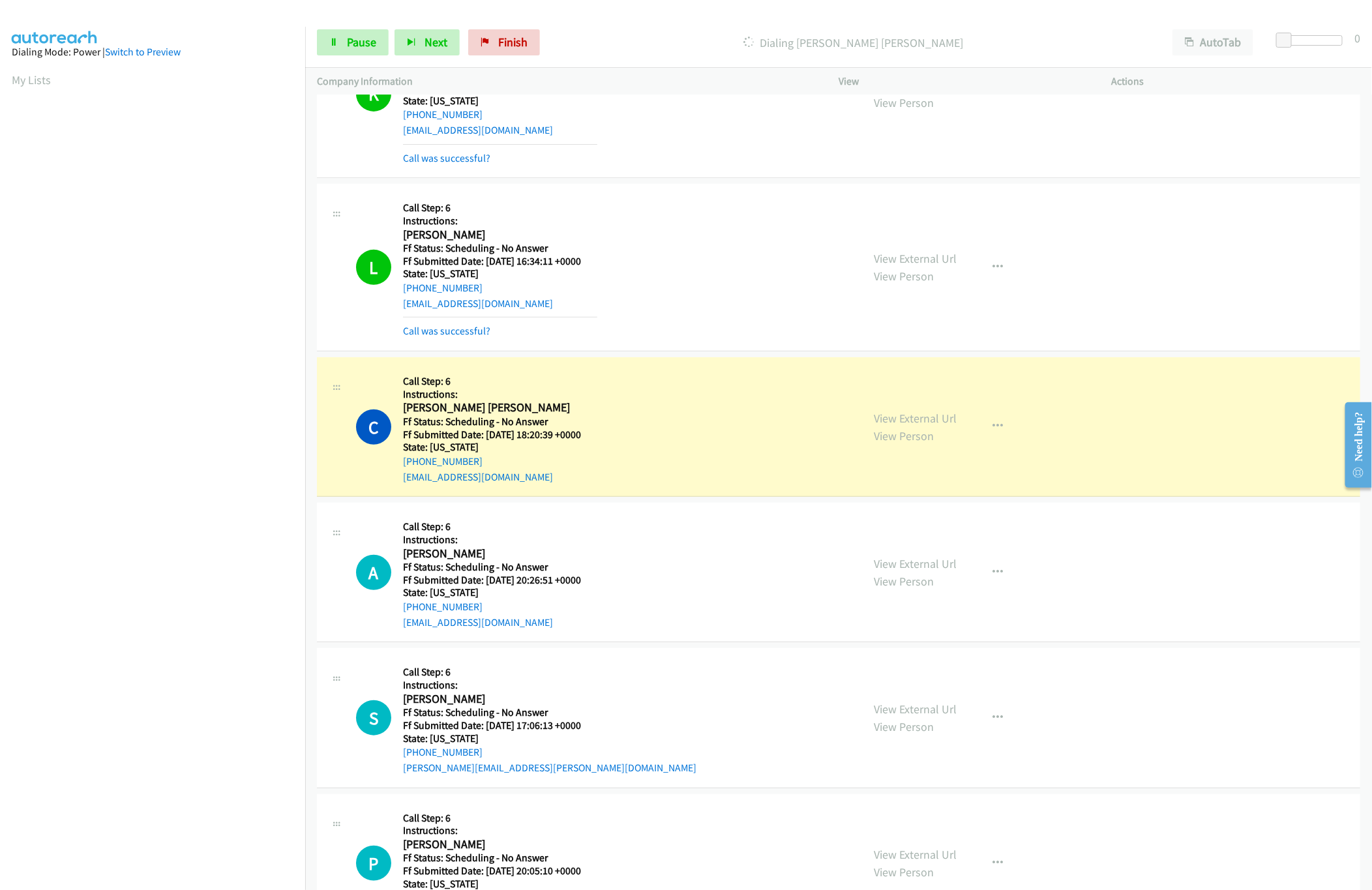
click at [632, 396] on div "C Callback Scheduled Call Step: 6 Instructions: [PERSON_NAME] [PERSON_NAME] Ame…" at bounding box center [603, 427] width 494 height 116
click at [896, 417] on link "View External Url" at bounding box center [915, 418] width 83 height 15
click at [376, 55] on link "Pause" at bounding box center [353, 42] width 72 height 26
